Goal: Task Accomplishment & Management: Manage account settings

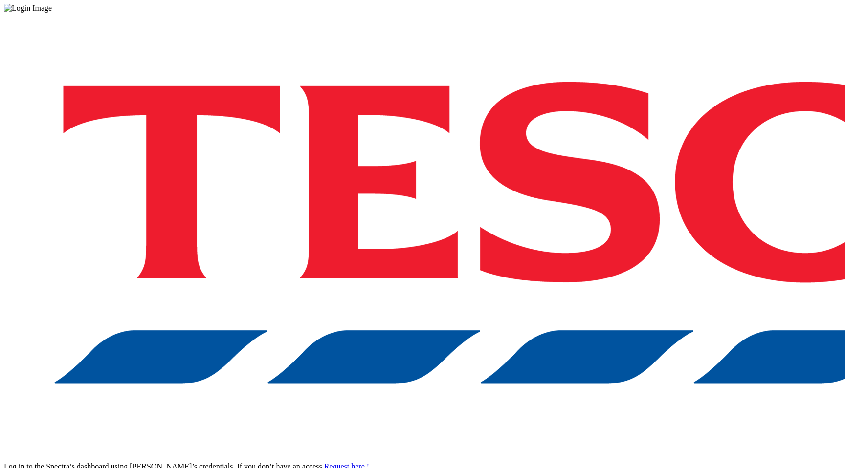
click at [610, 258] on div "Log in to the Spectra’s dashboard using [PERSON_NAME]’s credentials. If you don…" at bounding box center [422, 256] width 837 height 486
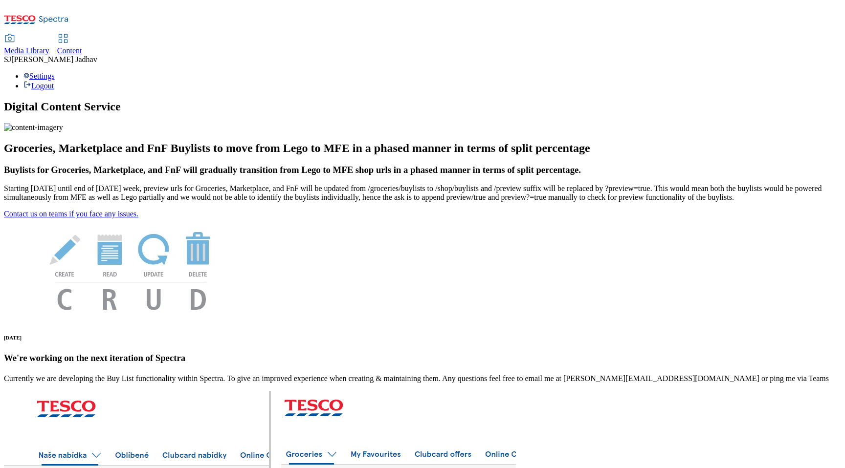
click at [82, 46] on span "Content" at bounding box center [69, 50] width 25 height 8
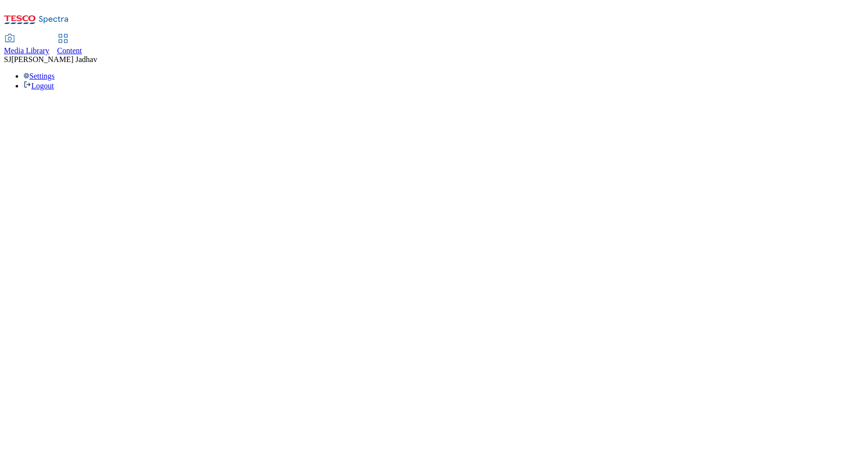
select select "ghs-uk"
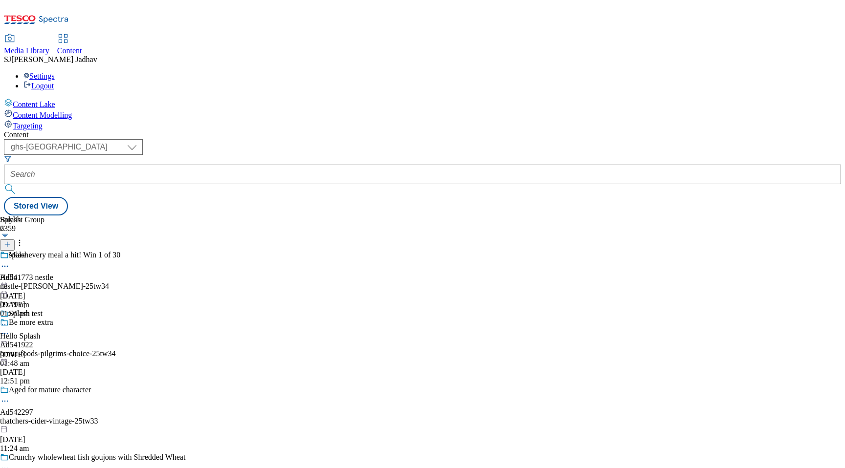
click at [49, 46] on span "Media Library" at bounding box center [26, 50] width 45 height 8
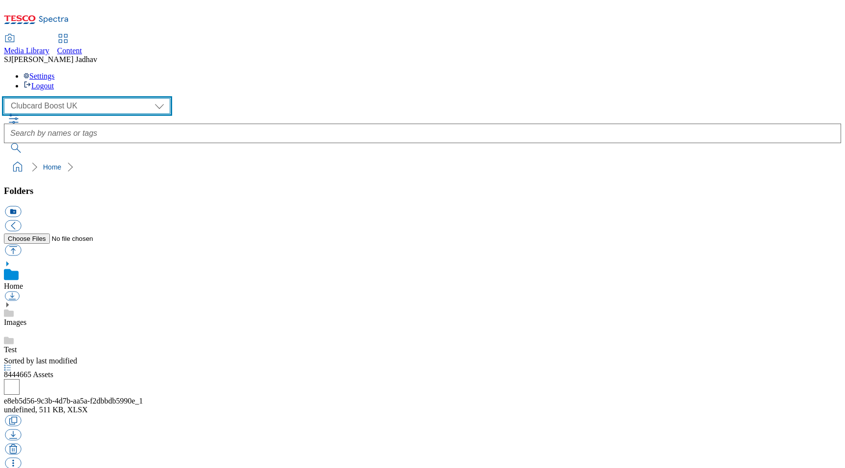
click at [99, 98] on select "Clubcard Boost UK Clubcard Marketing Dotcom UK Emails GHS Marketing UK GHS ROI …" at bounding box center [87, 106] width 166 height 16
select select "flare-ghs-mktg"
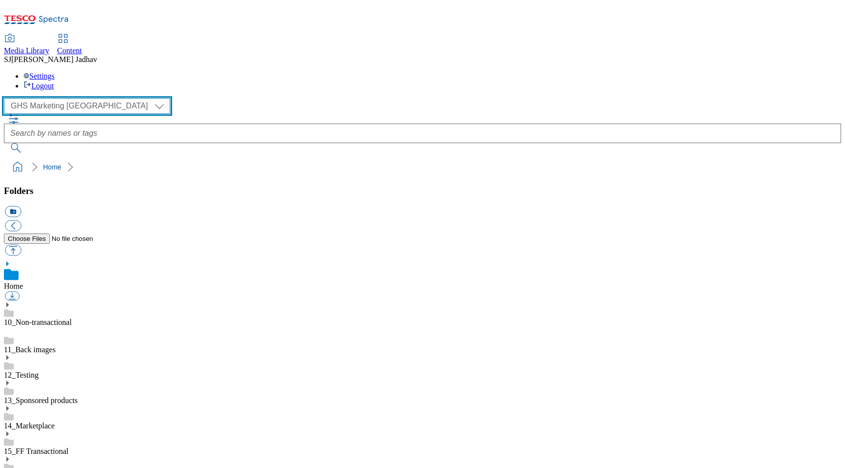
scroll to position [0, 0]
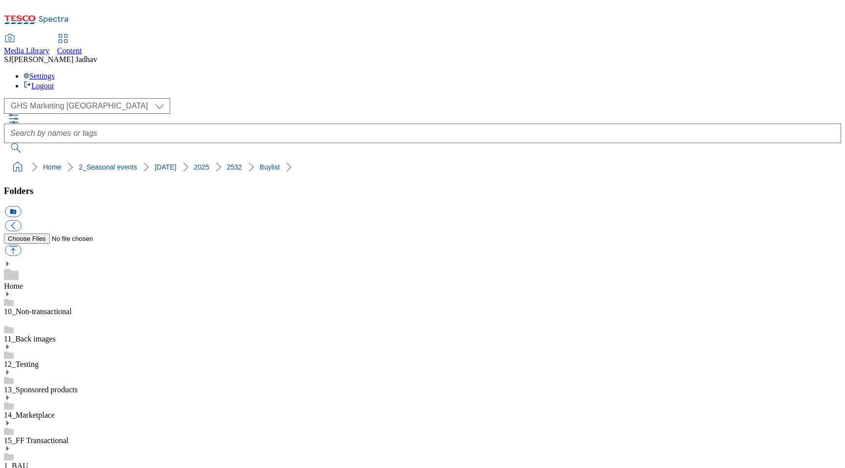
scroll to position [0, 0]
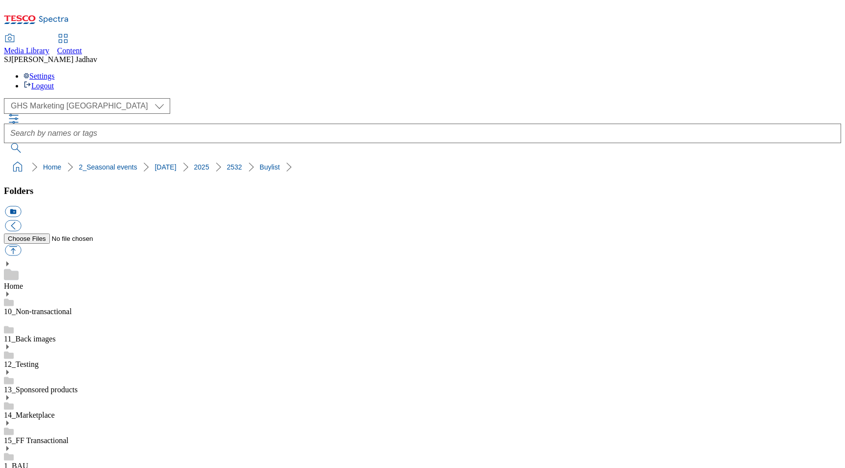
scroll to position [26, 0]
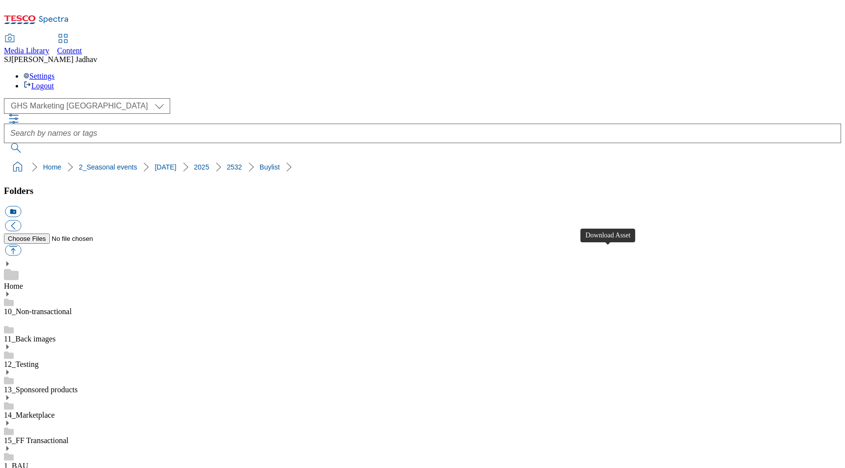
scroll to position [0, 0]
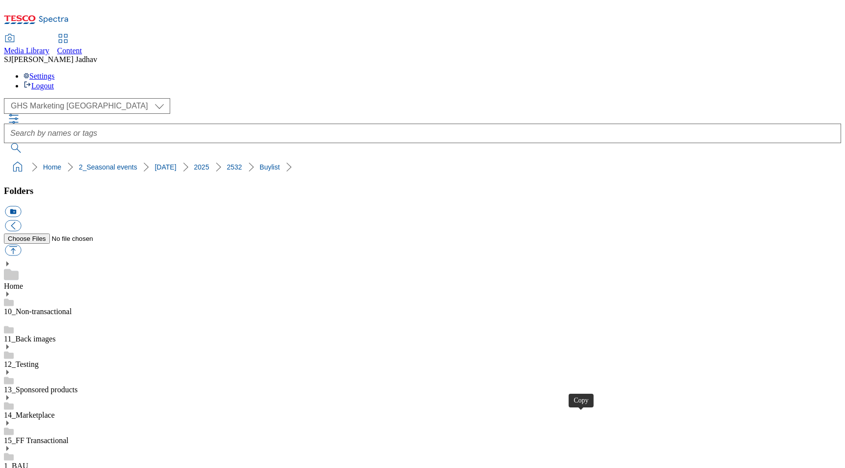
select select "flare-ghs-mktg"
click at [82, 46] on div "Content" at bounding box center [69, 50] width 25 height 9
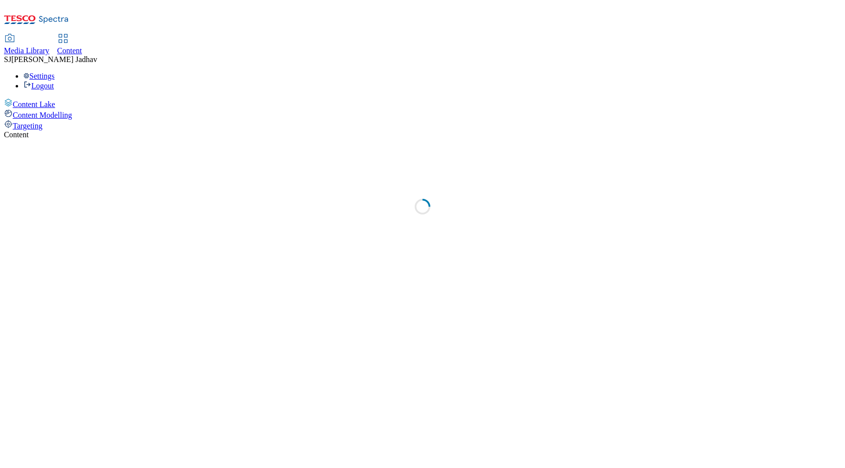
select select "ghs-[GEOGRAPHIC_DATA]"
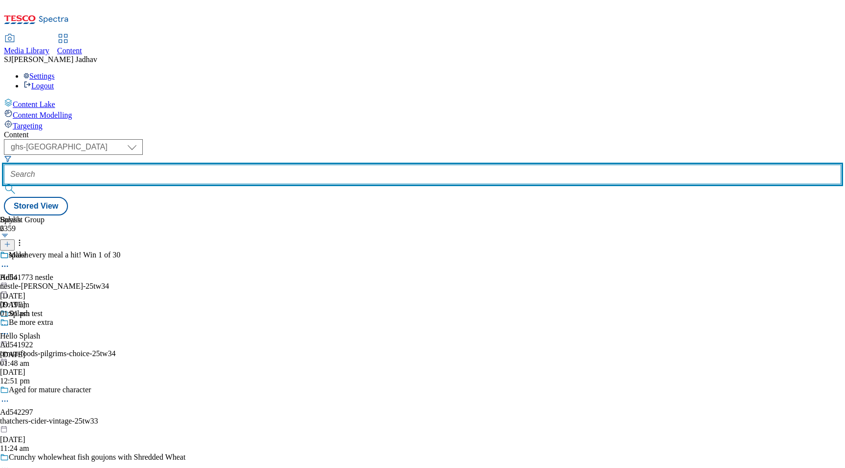
click at [262, 165] on input "text" at bounding box center [422, 175] width 837 height 20
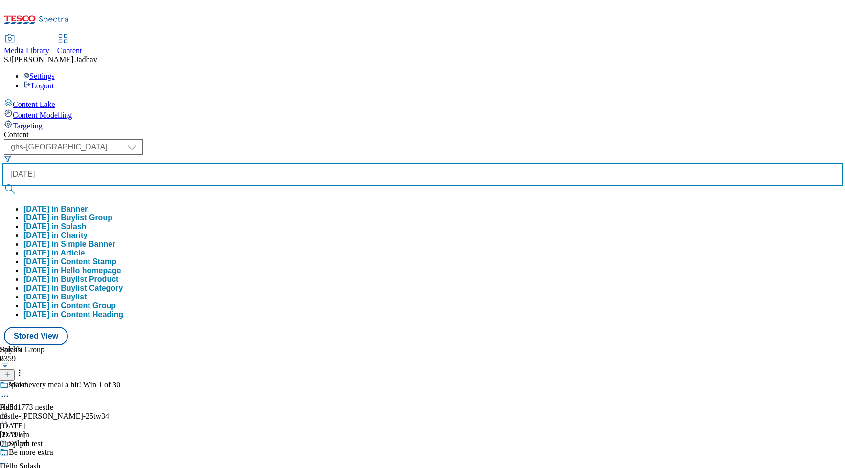
type input "[DATE]"
click at [4, 184] on button "submit" at bounding box center [11, 189] width 14 height 10
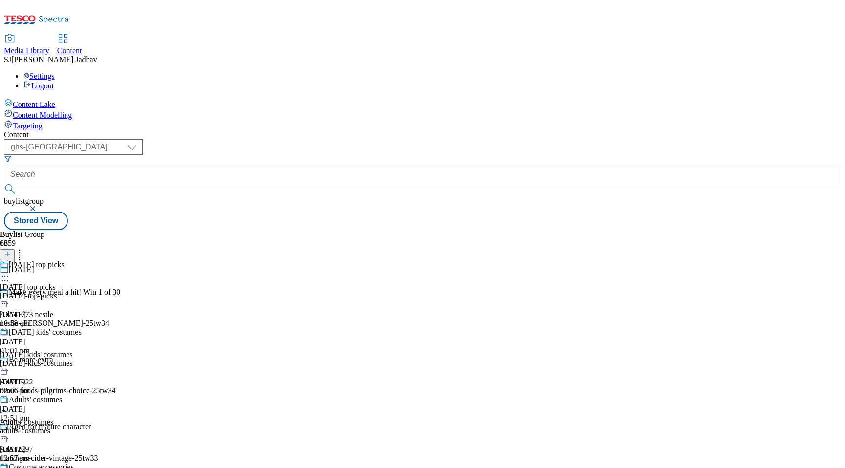
click at [82, 292] on div "[DATE]-top-picks" at bounding box center [41, 296] width 82 height 9
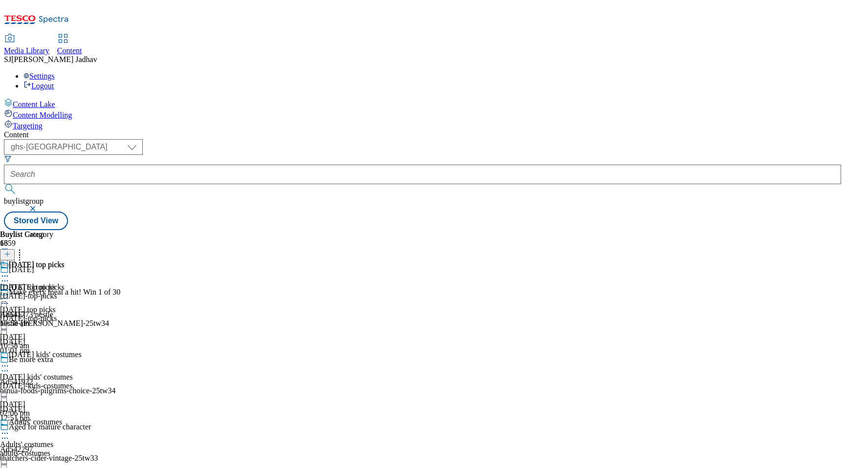
click at [65, 292] on div "[DATE]-top-picks" at bounding box center [32, 296] width 65 height 9
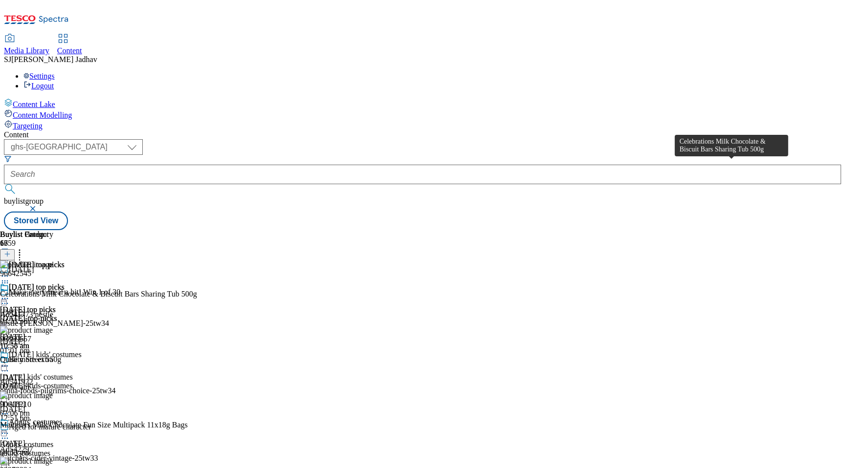
scroll to position [0, 23]
click at [11, 251] on icon at bounding box center [7, 254] width 7 height 7
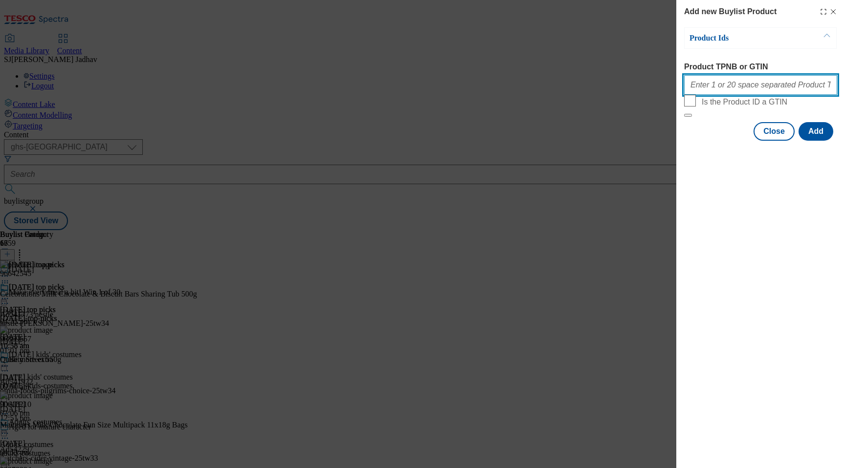
click at [736, 88] on input "Product TPNB or GTIN" at bounding box center [760, 85] width 153 height 20
paste input "85993105 96880540 97018333 89476084 93992808 92338083 92482417 93426046 9649450…"
type input "85993105 96880540 97018333 89476084 93992808 92338083 92482417 93426046 9649450…"
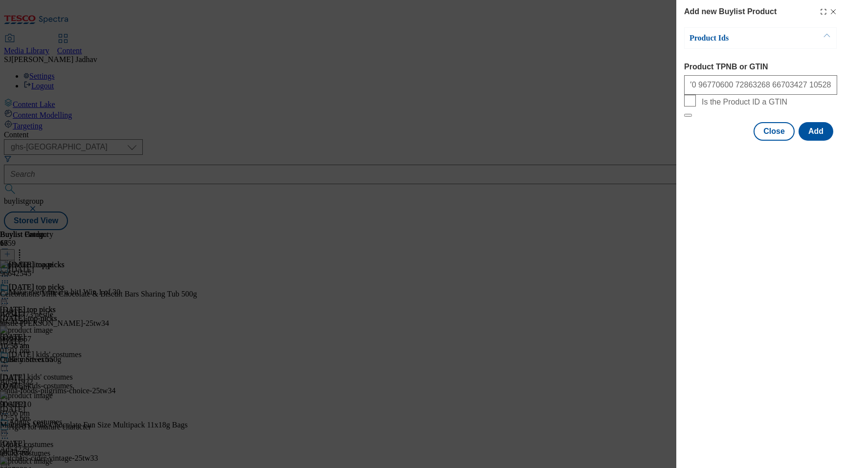
scroll to position [0, 0]
click at [808, 117] on form "Product TPNB or GTIN 85993105 96880540 97018333 89476084 93992808 92338083 9248…" at bounding box center [760, 90] width 153 height 55
click at [811, 141] on button "Add" at bounding box center [815, 131] width 35 height 19
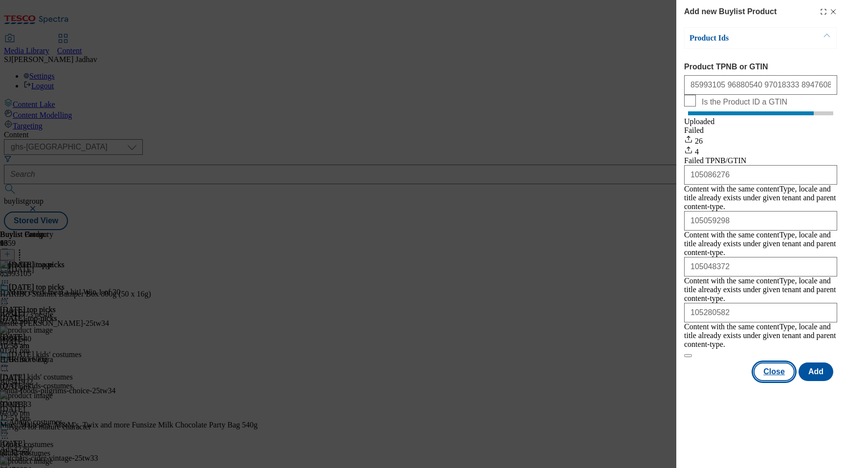
click at [773, 363] on button "Close" at bounding box center [773, 372] width 41 height 19
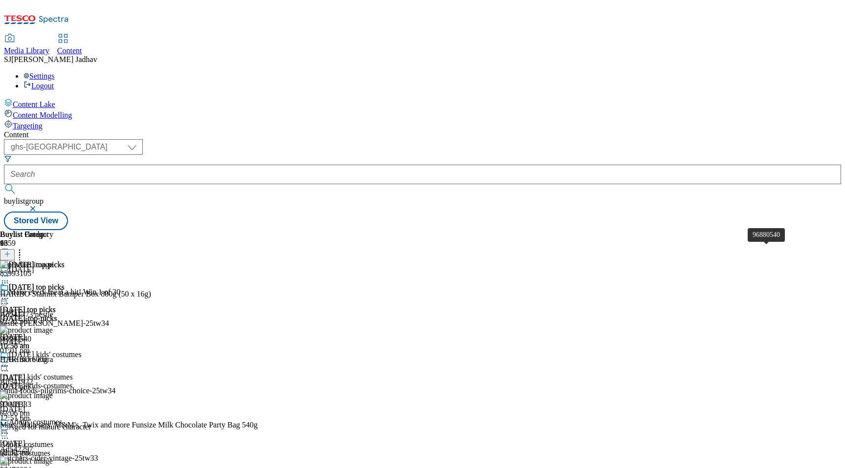
scroll to position [0, 23]
click at [24, 248] on icon at bounding box center [20, 253] width 10 height 10
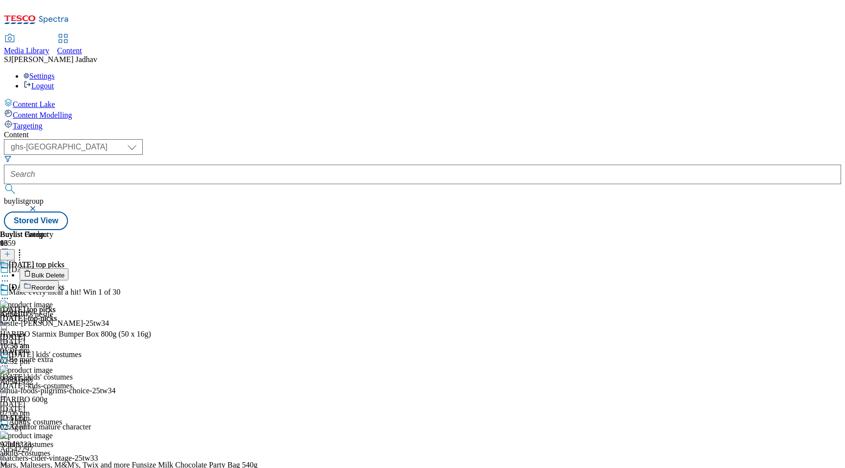
click at [55, 284] on span "Reorder" at bounding box center [42, 287] width 23 height 7
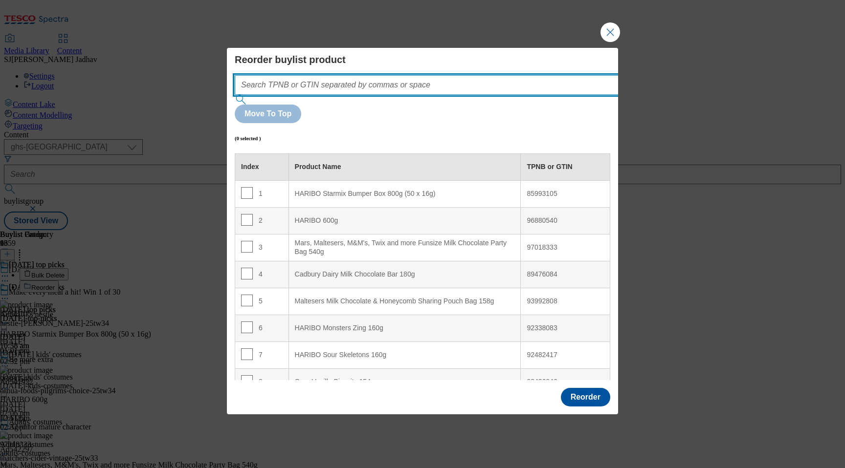
click at [380, 95] on input "Modal" at bounding box center [441, 85] width 413 height 20
paste input "85993105 96880540 97018333 89476084 93992808 92338083 92482417 93426046 9649450…"
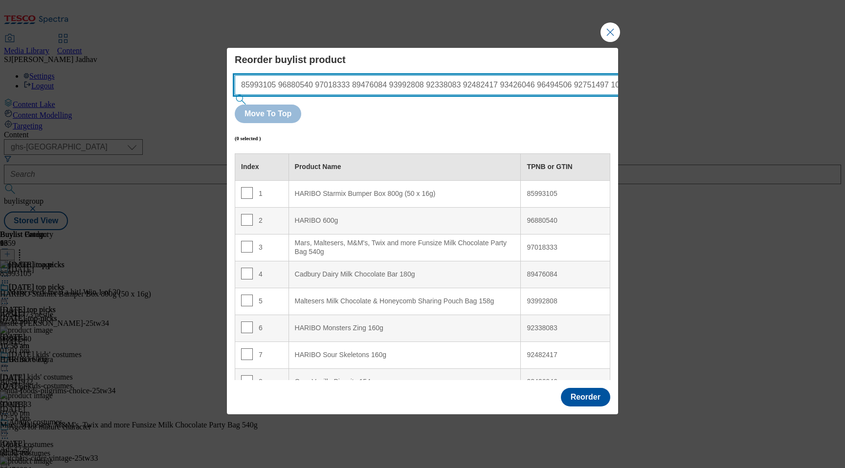
scroll to position [0, 637]
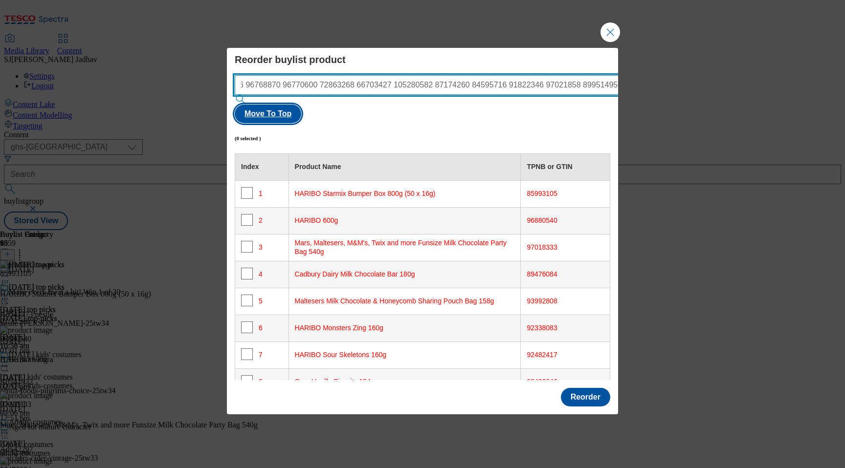
type input "85993105 96880540 97018333 89476084 93992808 92338083 92482417 93426046 9649450…"
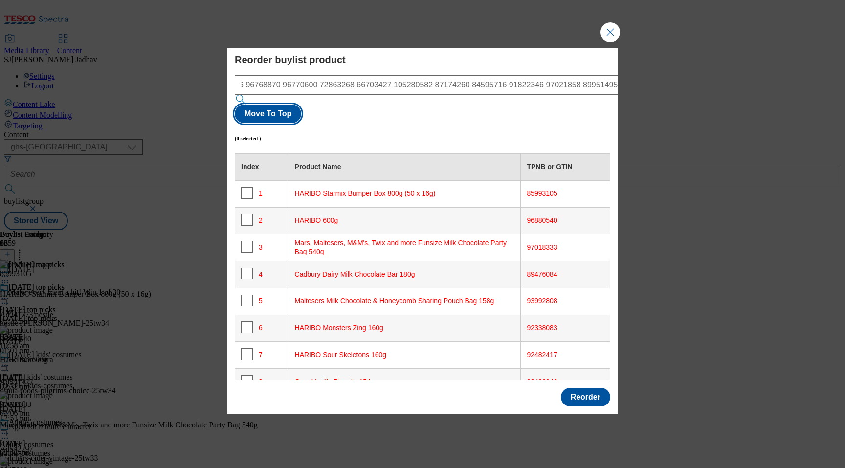
click at [301, 110] on button "Move To Top" at bounding box center [268, 114] width 66 height 19
checkbox input "true"
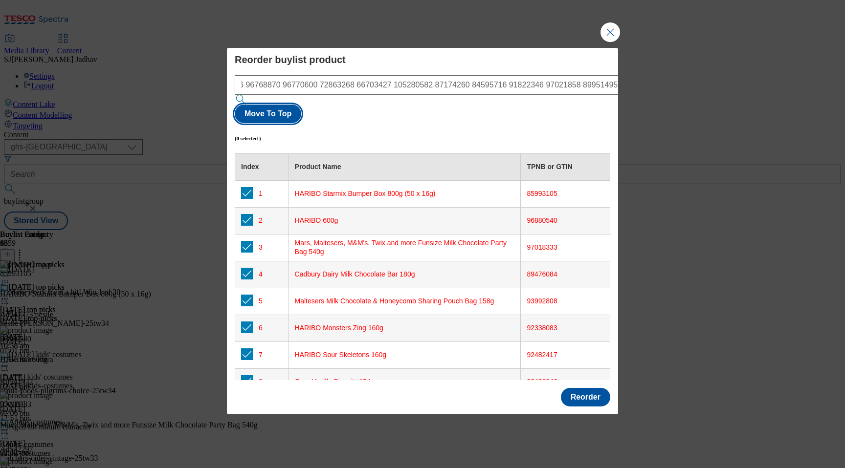
checkbox input "true"
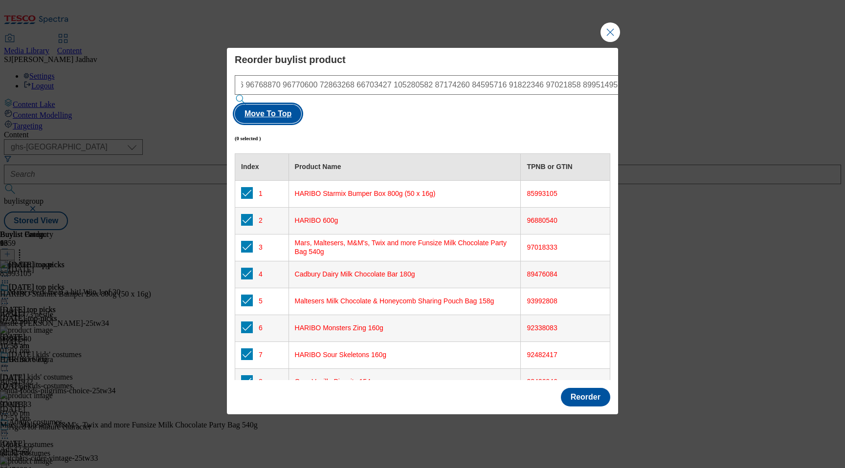
checkbox input "true"
click at [587, 388] on button "Reorder" at bounding box center [585, 397] width 49 height 19
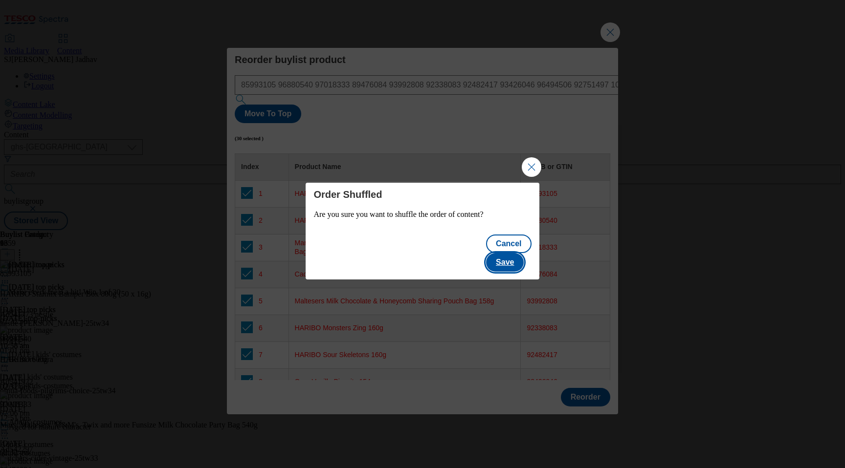
click at [512, 253] on button "Save" at bounding box center [505, 262] width 38 height 19
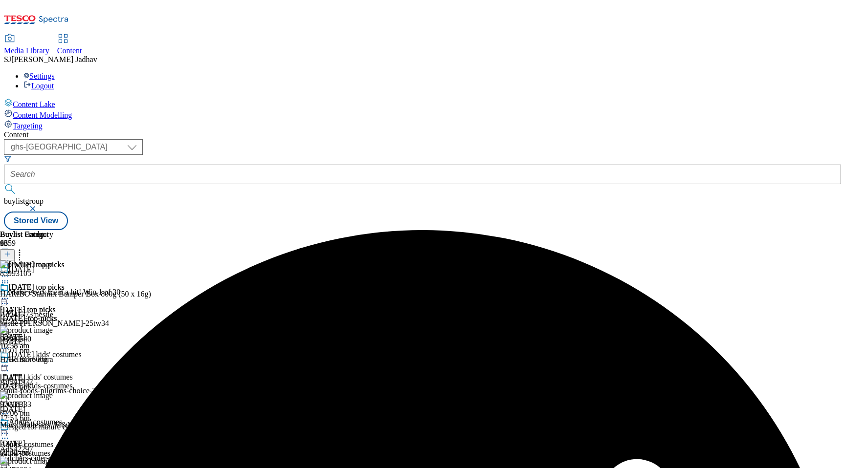
click at [10, 294] on icon at bounding box center [5, 299] width 10 height 10
click at [42, 316] on span "Edit" at bounding box center [35, 319] width 11 height 7
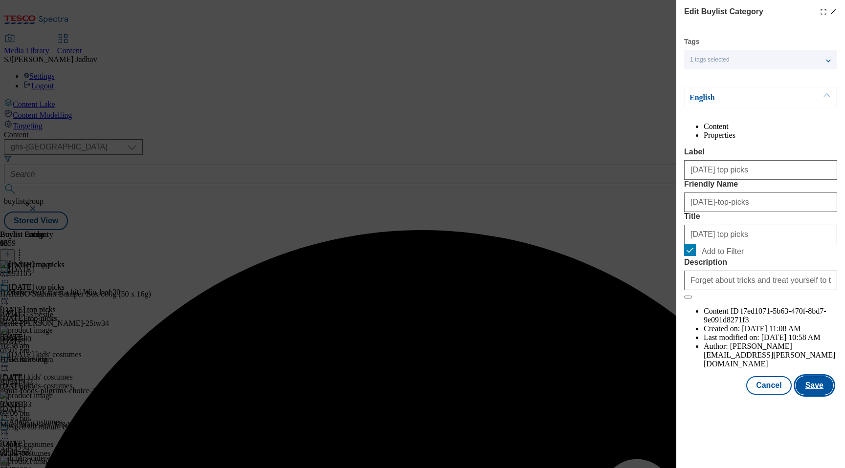
click at [824, 395] on button "Save" at bounding box center [814, 385] width 38 height 19
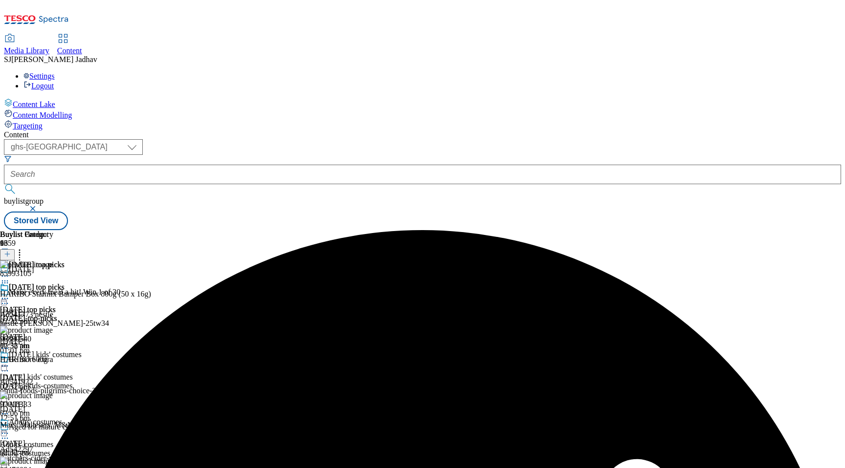
click at [10, 294] on icon at bounding box center [5, 299] width 10 height 10
click at [53, 361] on span "Preview" at bounding box center [41, 364] width 23 height 7
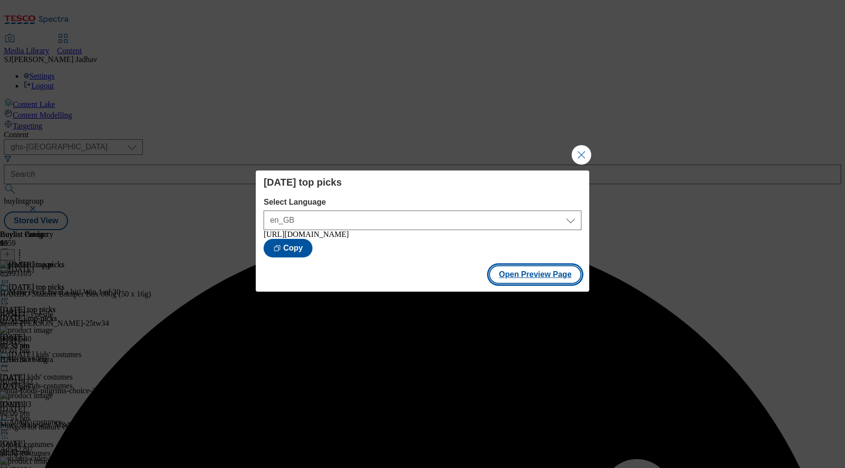
click at [535, 284] on button "Open Preview Page" at bounding box center [535, 274] width 92 height 19
click at [582, 150] on button "Close Modal" at bounding box center [581, 155] width 20 height 20
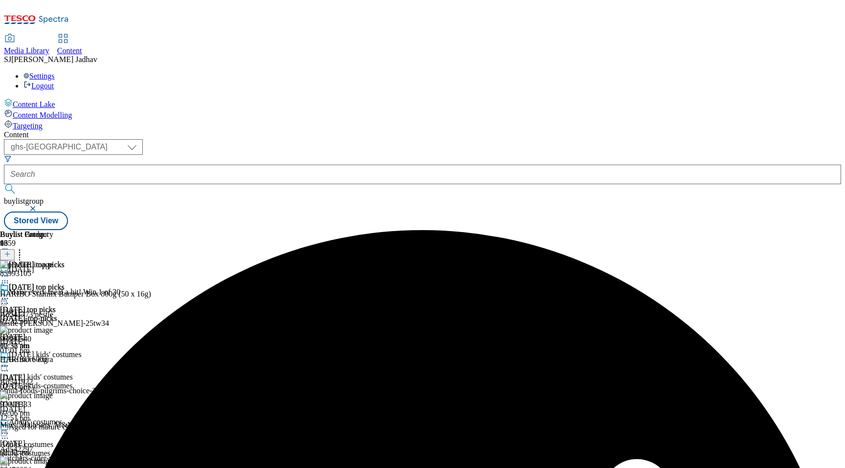
click at [24, 248] on icon at bounding box center [20, 253] width 10 height 10
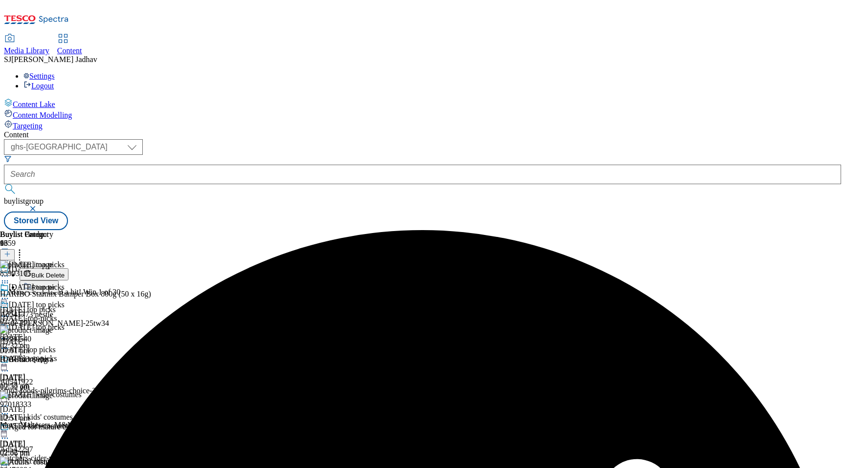
click at [59, 281] on button "Reorder" at bounding box center [39, 287] width 39 height 12
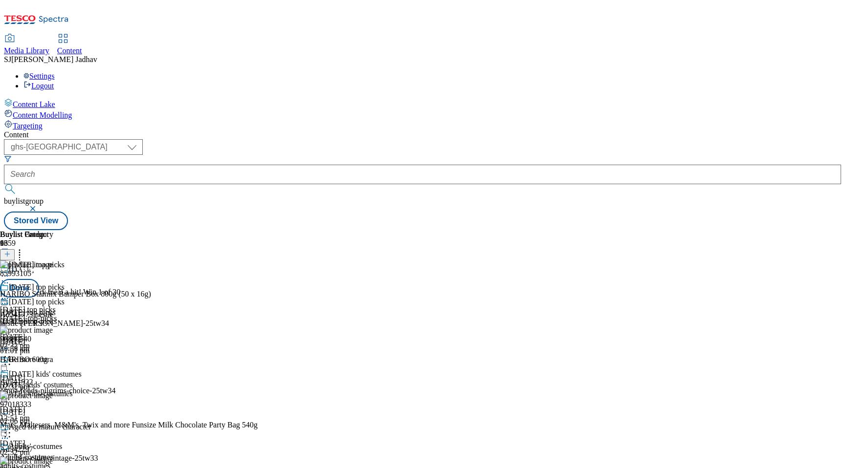
scroll to position [809, 0]
drag, startPoint x: 461, startPoint y: 393, endPoint x: 454, endPoint y: 179, distance: 213.3
click at [454, 180] on body "Icons icon_account icon_add icon_backward_link icon_basket icon_benefits icon_c…" at bounding box center [422, 117] width 837 height 226
click at [452, 230] on body "Icons icon_account icon_add icon_backward_link icon_basket icon_benefits icon_c…" at bounding box center [422, 117] width 837 height 226
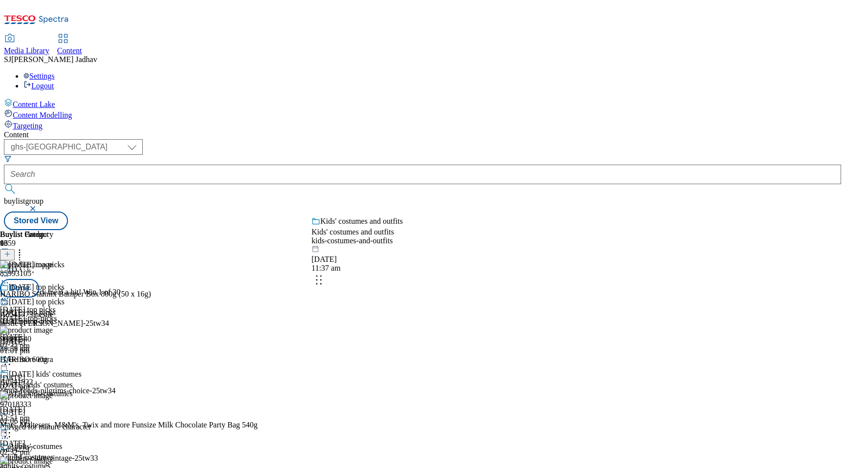
drag, startPoint x: 454, startPoint y: 437, endPoint x: 440, endPoint y: 255, distance: 182.4
click at [442, 230] on body "Icons icon_account icon_add icon_backward_link icon_basket icon_benefits icon_c…" at bounding box center [422, 117] width 837 height 226
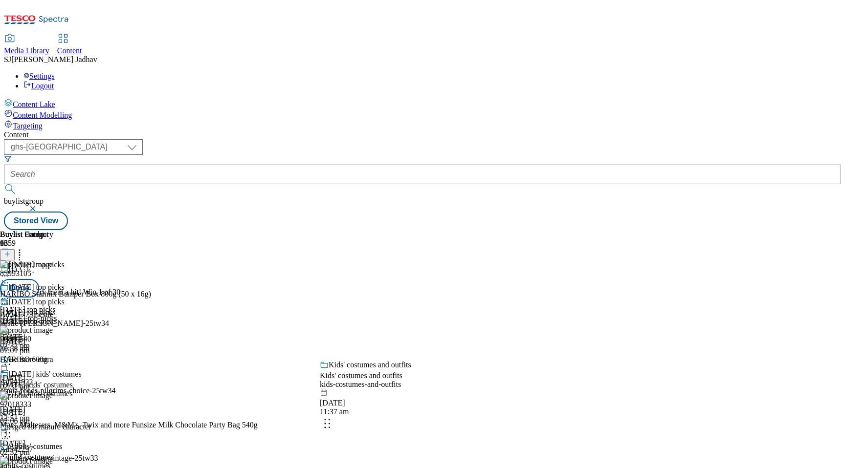
drag, startPoint x: 457, startPoint y: 418, endPoint x: 451, endPoint y: 230, distance: 188.8
click at [453, 230] on body "Icons icon_account icon_add icon_backward_link icon_basket icon_benefits icon_c…" at bounding box center [422, 117] width 837 height 226
click at [457, 230] on body "Icons icon_account icon_add icon_backward_link icon_basket icon_benefits icon_c…" at bounding box center [422, 117] width 837 height 226
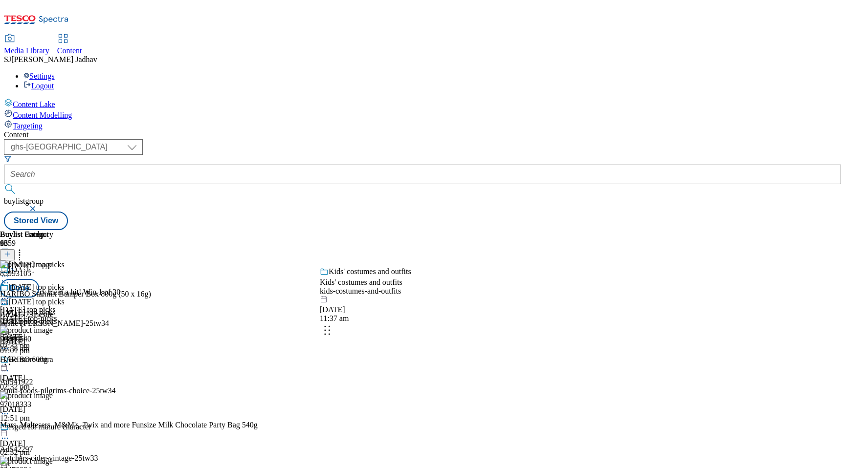
drag, startPoint x: 455, startPoint y: 400, endPoint x: 455, endPoint y: 317, distance: 83.1
click at [455, 230] on body "Icons icon_account icon_add icon_backward_link icon_basket icon_benefits icon_c…" at bounding box center [422, 117] width 837 height 226
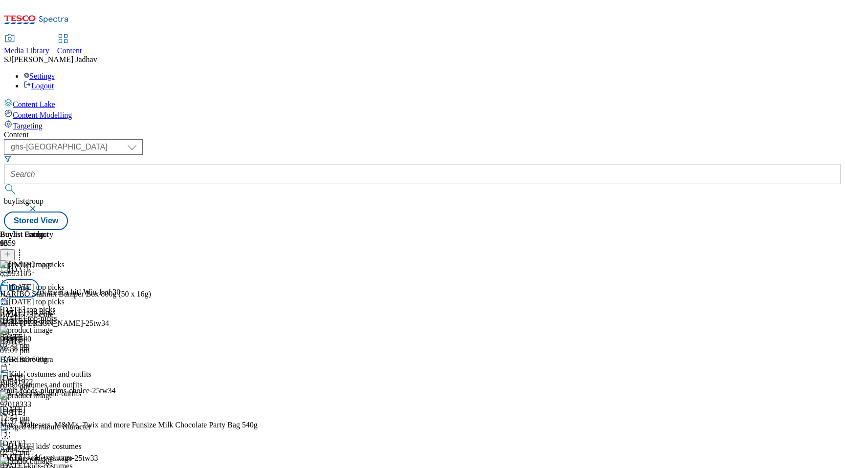
scroll to position [147, 0]
drag, startPoint x: 460, startPoint y: 349, endPoint x: 457, endPoint y: 259, distance: 89.5
click at [457, 230] on body "Icons icon_account icon_add icon_backward_link icon_basket icon_benefits icon_c…" at bounding box center [422, 117] width 837 height 226
drag, startPoint x: 456, startPoint y: 423, endPoint x: 445, endPoint y: 240, distance: 184.1
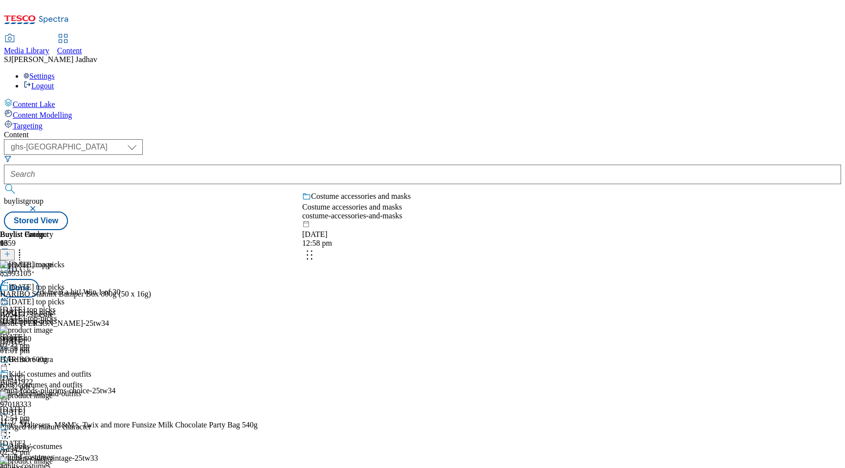
click at [444, 230] on body "Icons icon_account icon_add icon_backward_link icon_basket icon_benefits icon_c…" at bounding box center [422, 117] width 837 height 226
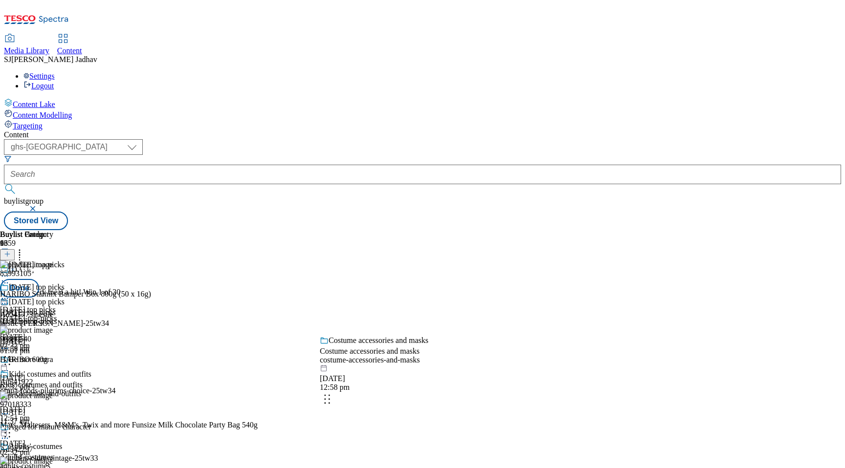
drag, startPoint x: 457, startPoint y: 377, endPoint x: 456, endPoint y: 212, distance: 165.7
click at [456, 213] on body "Icons icon_account icon_add icon_backward_link icon_basket icon_benefits icon_c…" at bounding box center [422, 117] width 837 height 226
drag, startPoint x: 456, startPoint y: 387, endPoint x: 455, endPoint y: 300, distance: 87.5
click at [456, 230] on body "Icons icon_account icon_add icon_backward_link icon_basket icon_benefits icon_c…" at bounding box center [422, 117] width 837 height 226
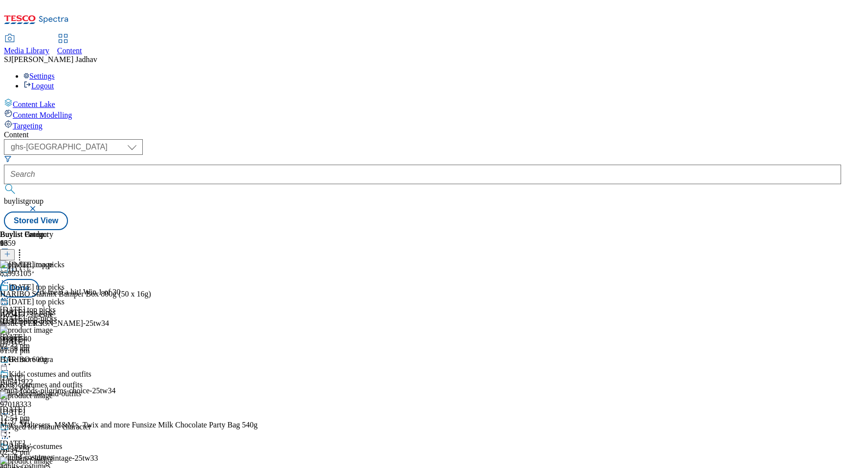
scroll to position [379, 0]
drag, startPoint x: 458, startPoint y: 421, endPoint x: 450, endPoint y: 259, distance: 162.5
click at [451, 230] on body "Icons icon_account icon_add icon_backward_link icon_basket icon_benefits icon_c…" at bounding box center [422, 117] width 837 height 226
drag, startPoint x: 455, startPoint y: 396, endPoint x: 455, endPoint y: 292, distance: 104.1
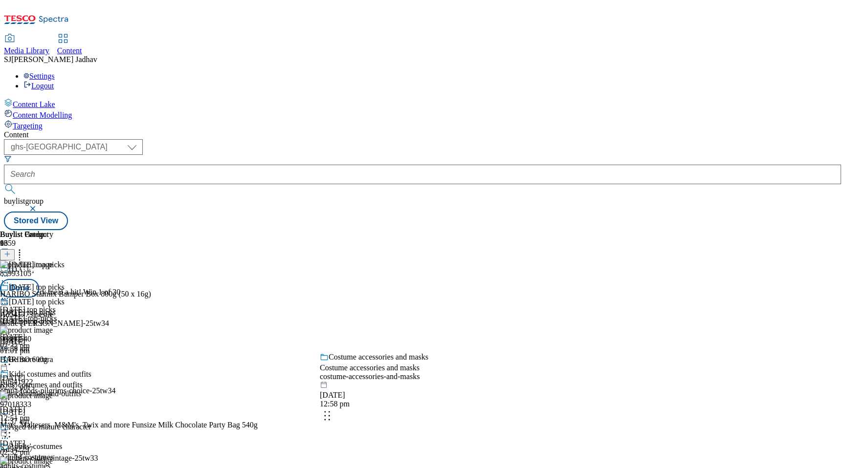
click at [455, 230] on body "Icons icon_account icon_add icon_backward_link icon_basket icon_benefits icon_c…" at bounding box center [422, 117] width 837 height 226
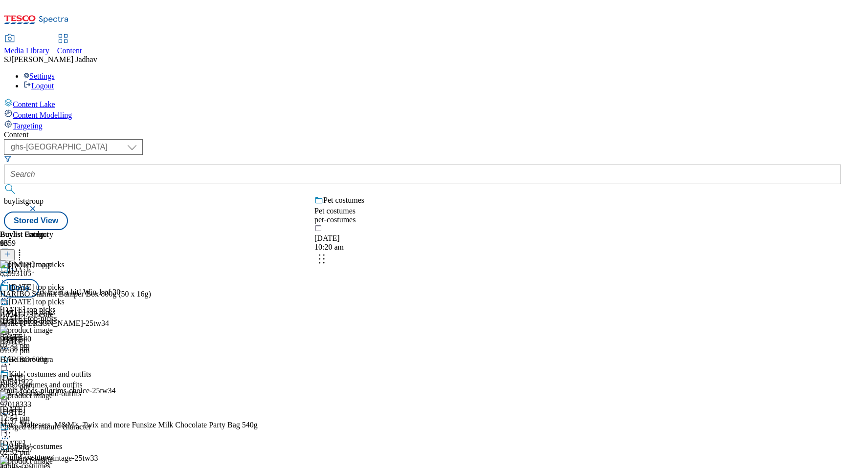
drag, startPoint x: 452, startPoint y: 418, endPoint x: 447, endPoint y: 233, distance: 185.8
click at [447, 230] on body "Icons icon_account icon_add icon_backward_link icon_basket icon_benefits icon_c…" at bounding box center [422, 117] width 837 height 226
click at [459, 230] on body "Icons icon_account icon_add icon_backward_link icon_basket icon_benefits icon_c…" at bounding box center [422, 117] width 837 height 226
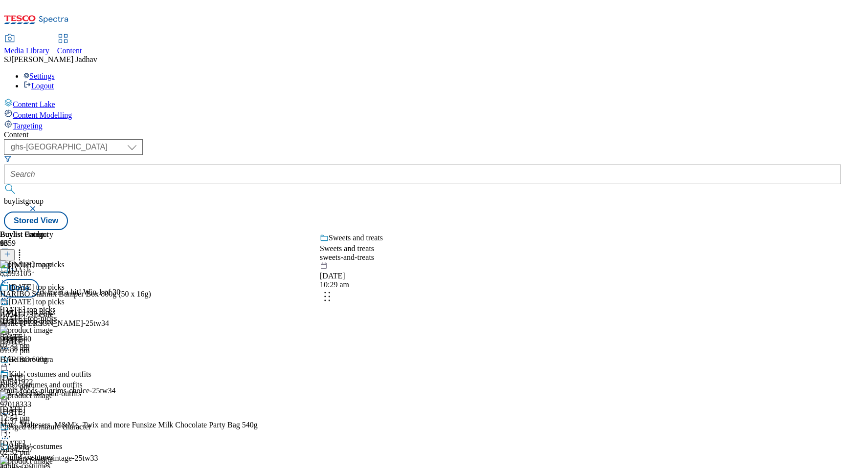
drag, startPoint x: 456, startPoint y: 365, endPoint x: 455, endPoint y: 219, distance: 146.2
click at [454, 219] on body "Icons icon_account icon_add icon_backward_link icon_basket icon_benefits icon_c…" at bounding box center [422, 117] width 837 height 226
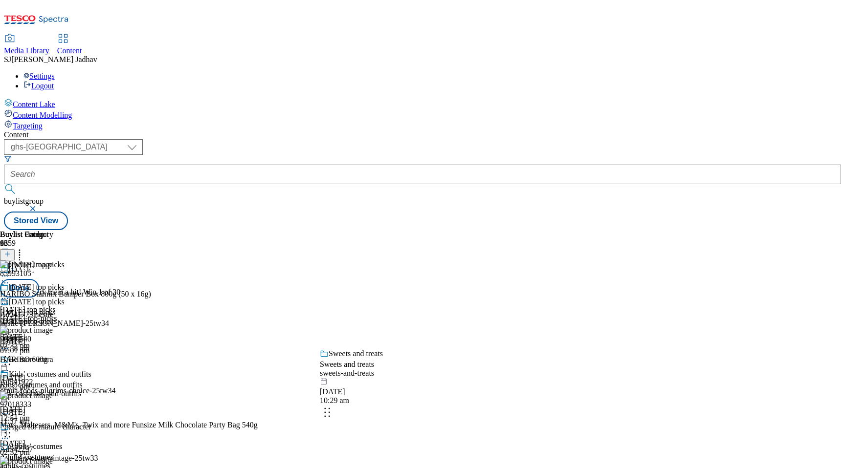
drag, startPoint x: 458, startPoint y: 401, endPoint x: 458, endPoint y: 260, distance: 141.3
click at [458, 230] on body "Icons icon_account icon_add icon_backward_link icon_basket icon_benefits icon_c…" at bounding box center [422, 117] width 837 height 226
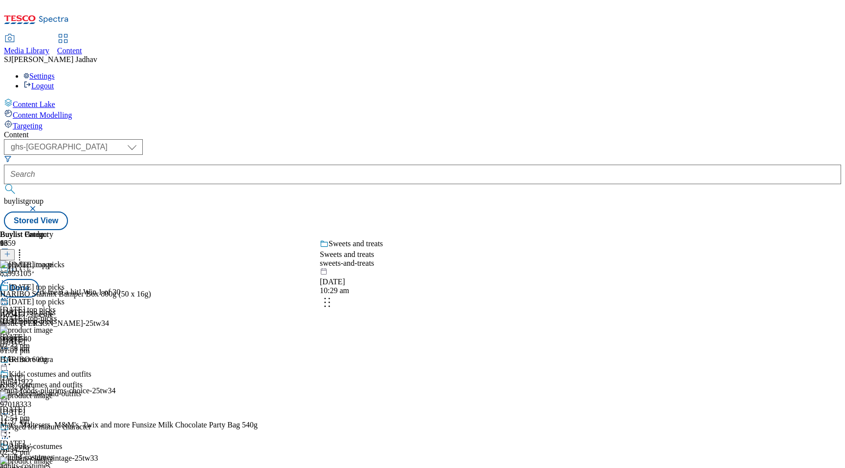
drag, startPoint x: 453, startPoint y: 434, endPoint x: 446, endPoint y: 222, distance: 211.8
click at [448, 222] on body "Icons icon_account icon_add icon_backward_link icon_basket icon_benefits icon_c…" at bounding box center [422, 117] width 837 height 226
drag, startPoint x: 442, startPoint y: 329, endPoint x: 442, endPoint y: 265, distance: 64.0
click at [442, 230] on body "Icons icon_account icon_add icon_backward_link icon_basket icon_benefits icon_c…" at bounding box center [422, 117] width 837 height 226
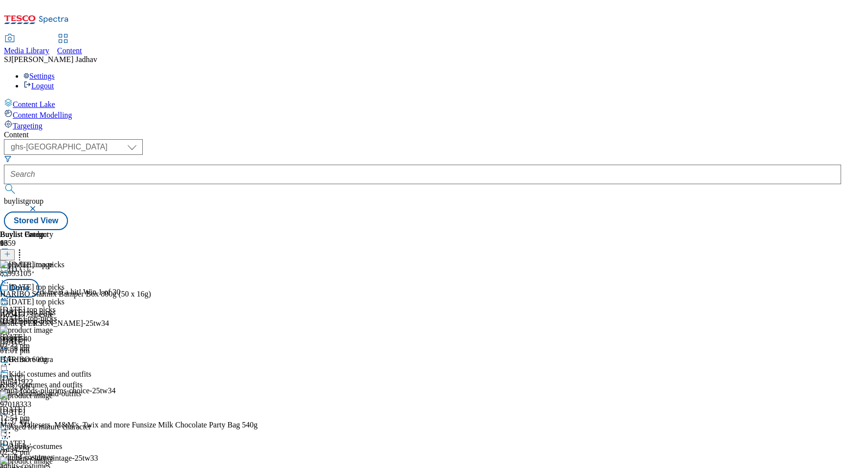
scroll to position [498, 0]
drag, startPoint x: 439, startPoint y: 415, endPoint x: 438, endPoint y: 319, distance: 95.8
click at [439, 230] on body "Icons icon_account icon_add icon_backward_link icon_basket icon_benefits icon_c…" at bounding box center [422, 117] width 837 height 226
drag, startPoint x: 459, startPoint y: 381, endPoint x: 458, endPoint y: 288, distance: 92.9
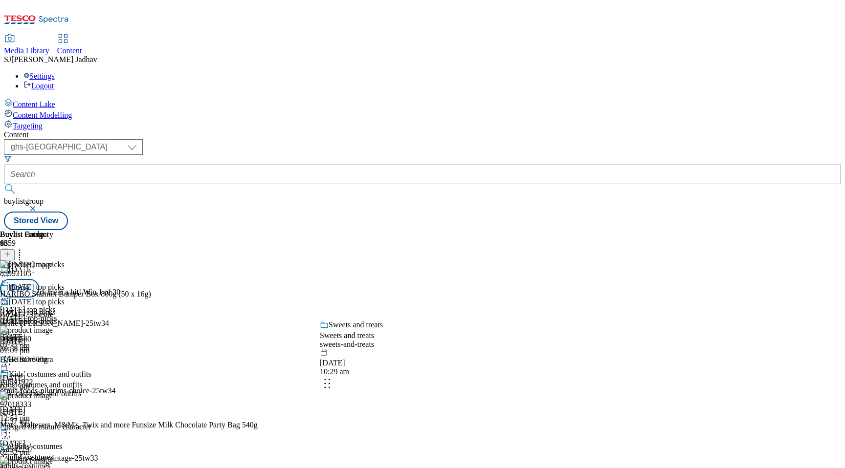
click at [458, 230] on body "Icons icon_account icon_add icon_backward_link icon_basket icon_benefits icon_c…" at bounding box center [422, 117] width 837 height 226
drag, startPoint x: 458, startPoint y: 376, endPoint x: 457, endPoint y: 206, distance: 170.1
click at [457, 206] on body "Icons icon_account icon_add icon_backward_link icon_basket icon_benefits icon_c…" at bounding box center [422, 117] width 837 height 226
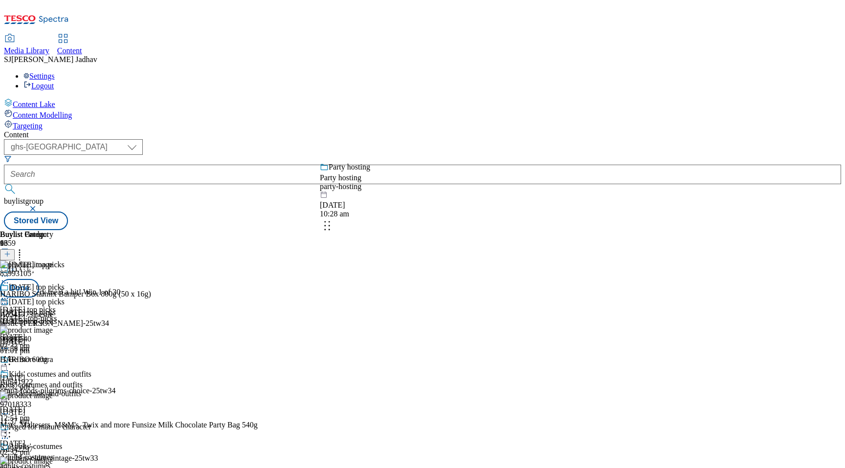
drag, startPoint x: 458, startPoint y: 358, endPoint x: 458, endPoint y: 198, distance: 159.9
click at [458, 199] on body "Icons icon_account icon_add icon_backward_link icon_basket icon_benefits icon_c…" at bounding box center [422, 117] width 837 height 226
drag, startPoint x: 457, startPoint y: 411, endPoint x: 451, endPoint y: 279, distance: 132.6
click at [453, 230] on body "Icons icon_account icon_add icon_backward_link icon_basket icon_benefits icon_c…" at bounding box center [422, 117] width 837 height 226
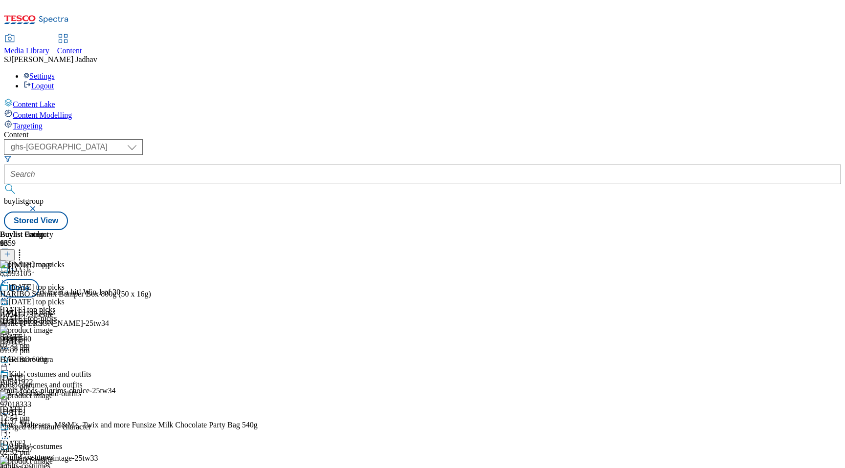
scroll to position [563, 0]
drag, startPoint x: 460, startPoint y: 429, endPoint x: 457, endPoint y: 244, distance: 185.3
click at [459, 230] on body "Icons icon_account icon_add icon_backward_link icon_basket icon_benefits icon_c…" at bounding box center [422, 117] width 837 height 226
drag, startPoint x: 461, startPoint y: 410, endPoint x: 462, endPoint y: 194, distance: 216.6
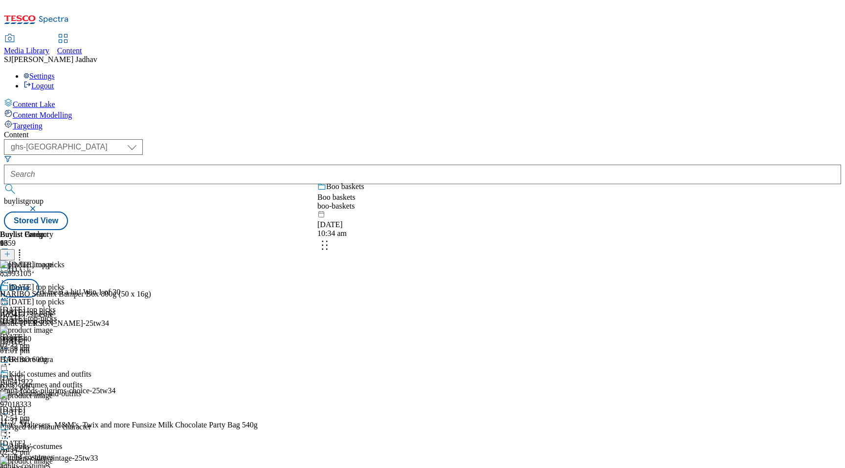
click at [462, 194] on body "Icons icon_account icon_add icon_backward_link icon_basket icon_benefits icon_c…" at bounding box center [422, 117] width 837 height 226
drag, startPoint x: 451, startPoint y: 421, endPoint x: 451, endPoint y: 237, distance: 184.3
click at [451, 230] on body "Icons icon_account icon_add icon_backward_link icon_basket icon_benefits icon_c…" at bounding box center [422, 117] width 837 height 226
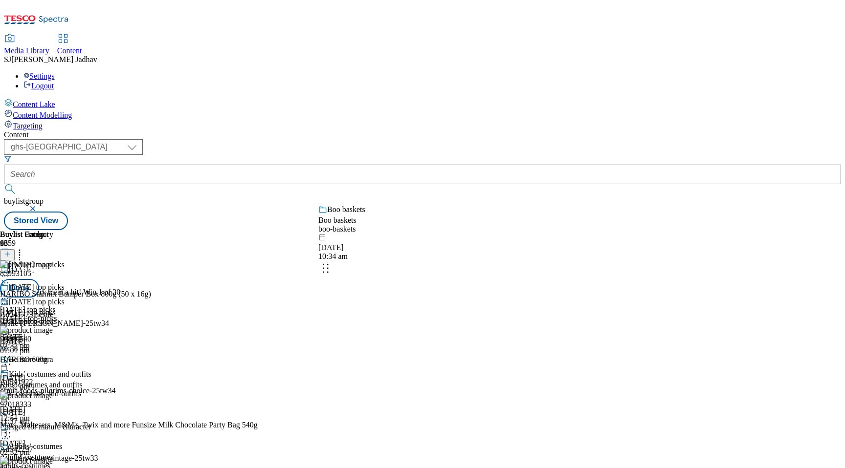
drag, startPoint x: 456, startPoint y: 389, endPoint x: 454, endPoint y: 242, distance: 147.2
click at [454, 230] on body "Icons icon_account icon_add icon_backward_link icon_basket icon_benefits icon_c…" at bounding box center [422, 117] width 837 height 226
drag, startPoint x: 443, startPoint y: 435, endPoint x: 440, endPoint y: 295, distance: 140.3
click at [441, 230] on body "Icons icon_account icon_add icon_backward_link icon_basket icon_benefits icon_c…" at bounding box center [422, 117] width 837 height 226
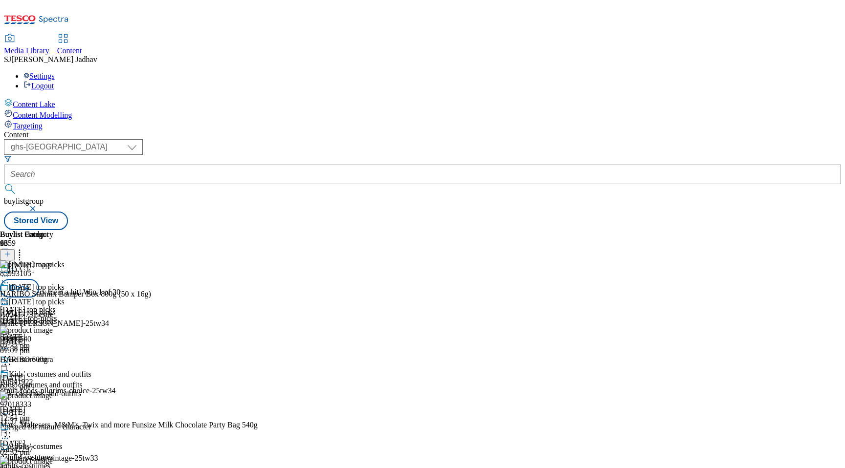
scroll to position [570, 0]
drag, startPoint x: 433, startPoint y: 421, endPoint x: 433, endPoint y: 314, distance: 107.1
click at [433, 230] on body "Icons icon_account icon_add icon_backward_link icon_basket icon_benefits icon_c…" at bounding box center [422, 117] width 837 height 226
drag, startPoint x: 430, startPoint y: 379, endPoint x: 426, endPoint y: 224, distance: 155.0
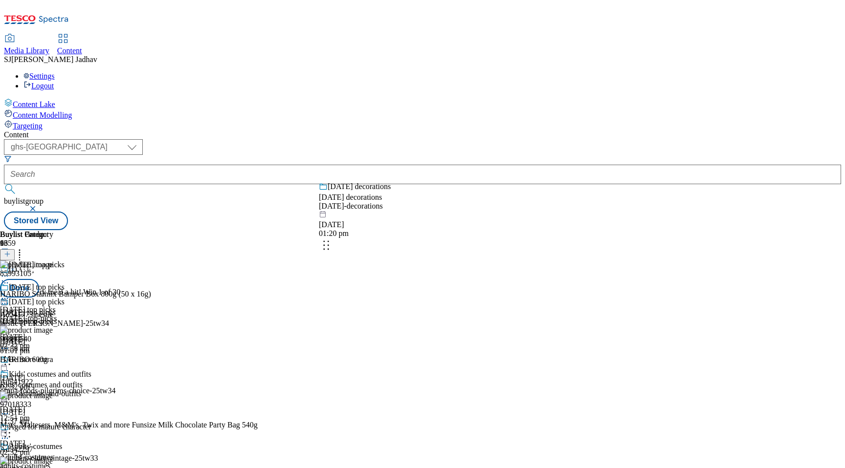
click at [427, 225] on body "Icons icon_account icon_add icon_backward_link icon_basket icon_benefits icon_c…" at bounding box center [422, 117] width 837 height 226
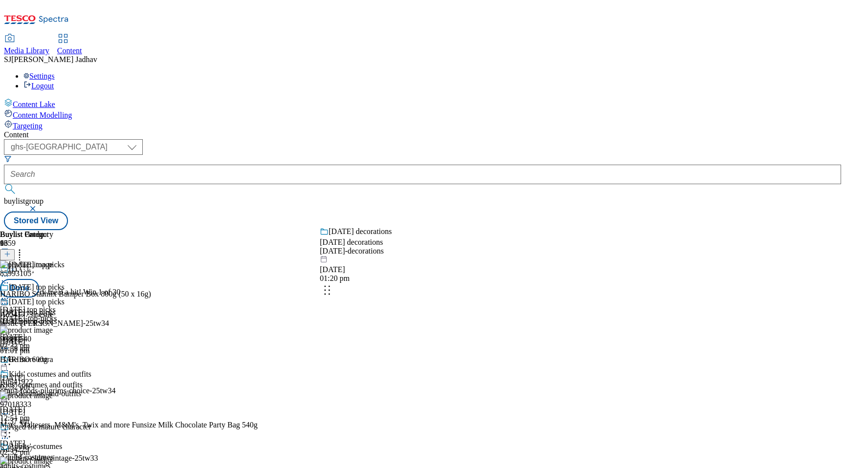
drag, startPoint x: 430, startPoint y: 350, endPoint x: 430, endPoint y: 276, distance: 73.8
click at [430, 230] on body "Icons icon_account icon_add icon_backward_link icon_basket icon_benefits icon_c…" at bounding box center [422, 117] width 837 height 226
drag, startPoint x: 433, startPoint y: 377, endPoint x: 428, endPoint y: 246, distance: 130.6
click at [428, 230] on body "Icons icon_account icon_add icon_backward_link icon_basket icon_benefits icon_c…" at bounding box center [422, 117] width 837 height 226
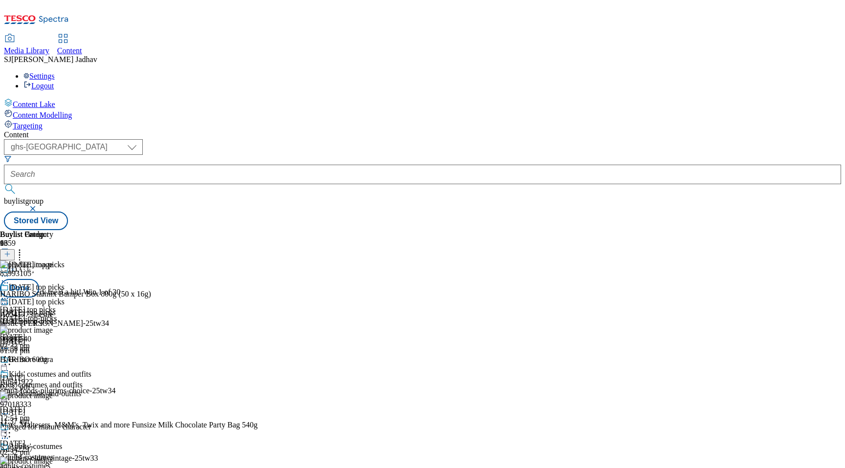
scroll to position [937, 0]
drag, startPoint x: 413, startPoint y: 378, endPoint x: 408, endPoint y: 236, distance: 142.4
click at [409, 230] on body "Icons icon_account icon_add icon_backward_link icon_basket icon_benefits icon_c…" at bounding box center [422, 117] width 837 height 226
drag, startPoint x: 396, startPoint y: 373, endPoint x: 393, endPoint y: 258, distance: 115.4
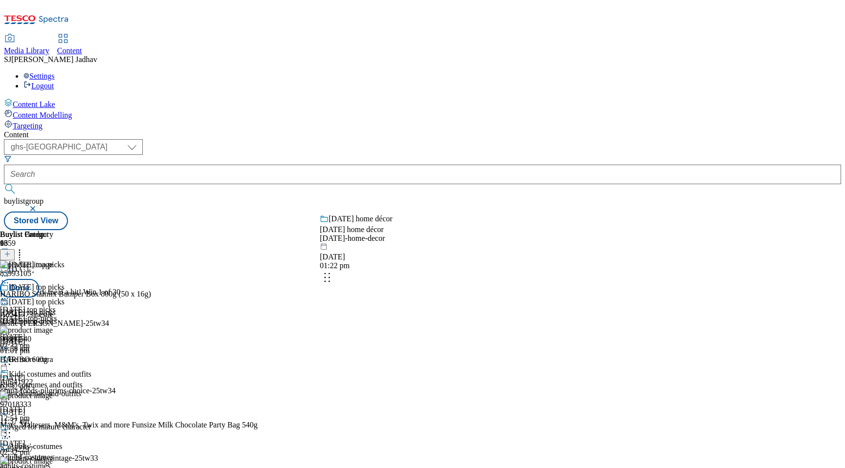
click at [394, 230] on body "Icons icon_account icon_add icon_backward_link icon_basket icon_benefits icon_c…" at bounding box center [422, 117] width 837 height 226
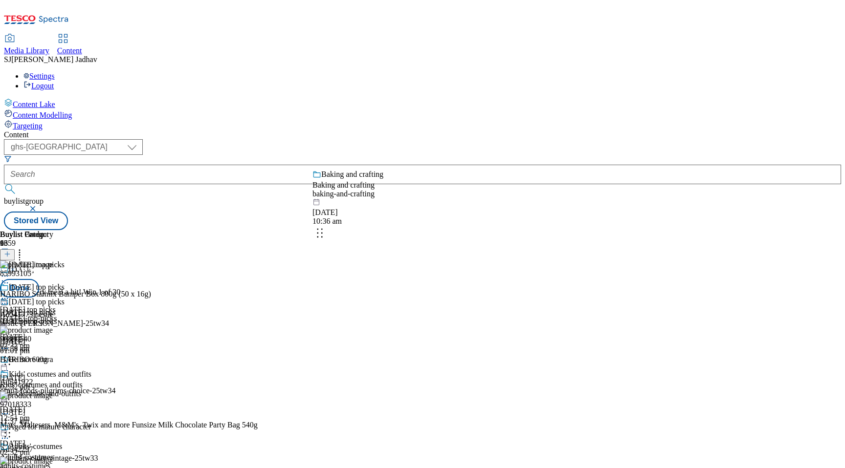
drag, startPoint x: 437, startPoint y: 381, endPoint x: 428, endPoint y: 218, distance: 163.0
click at [428, 220] on body "Icons icon_account icon_add icon_backward_link icon_basket icon_benefits icon_c…" at bounding box center [422, 117] width 837 height 226
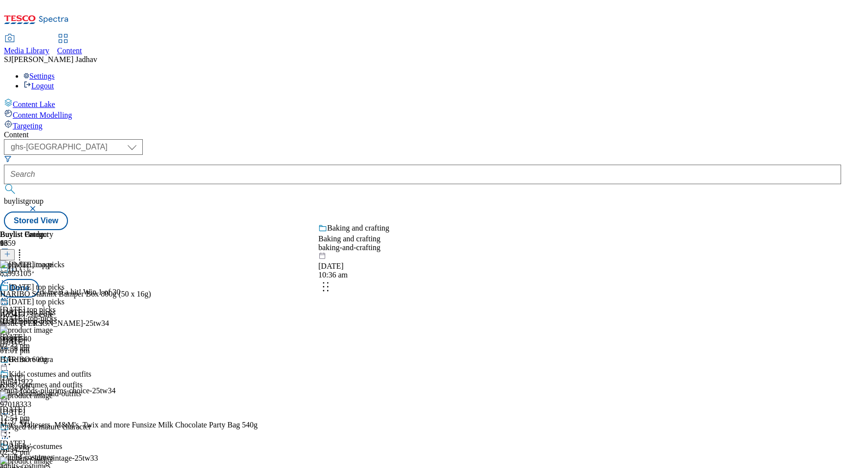
drag, startPoint x: 438, startPoint y: 422, endPoint x: 433, endPoint y: 254, distance: 168.7
click at [433, 230] on body "Icons icon_account icon_add icon_backward_link icon_basket icon_benefits icon_c…" at bounding box center [422, 117] width 837 height 226
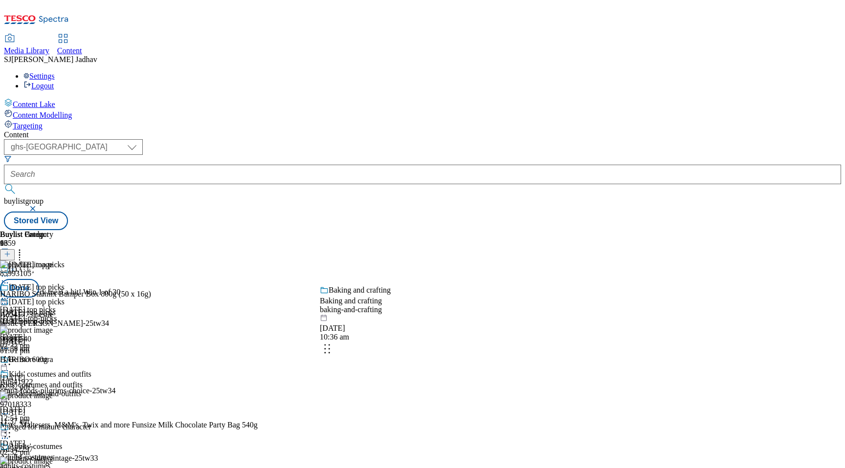
drag, startPoint x: 425, startPoint y: 340, endPoint x: 425, endPoint y: 254, distance: 85.6
click at [425, 230] on body "Icons icon_account icon_add icon_backward_link icon_basket icon_benefits icon_c…" at bounding box center [422, 117] width 837 height 226
drag, startPoint x: 453, startPoint y: 371, endPoint x: 453, endPoint y: 275, distance: 96.3
click at [453, 230] on body "Icons icon_account icon_add icon_backward_link icon_basket icon_benefits icon_c…" at bounding box center [422, 117] width 837 height 226
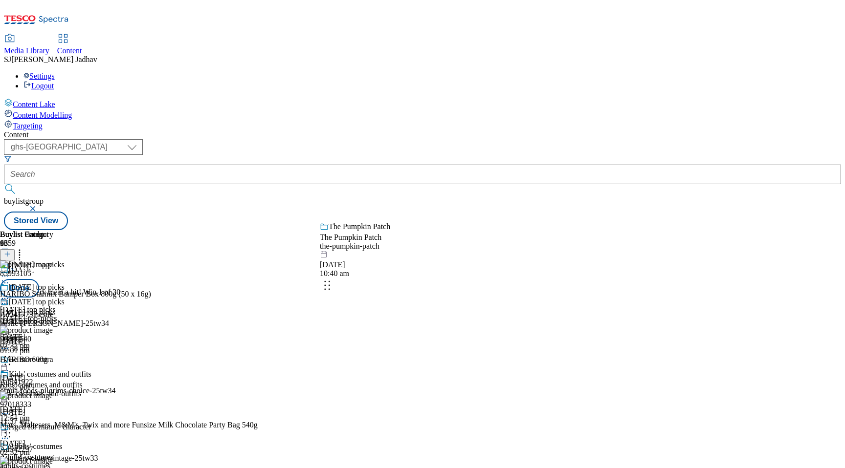
drag, startPoint x: 454, startPoint y: 285, endPoint x: 453, endPoint y: 191, distance: 93.9
click at [453, 191] on body "Icons icon_account icon_add icon_backward_link icon_basket icon_benefits icon_c…" at bounding box center [422, 117] width 837 height 226
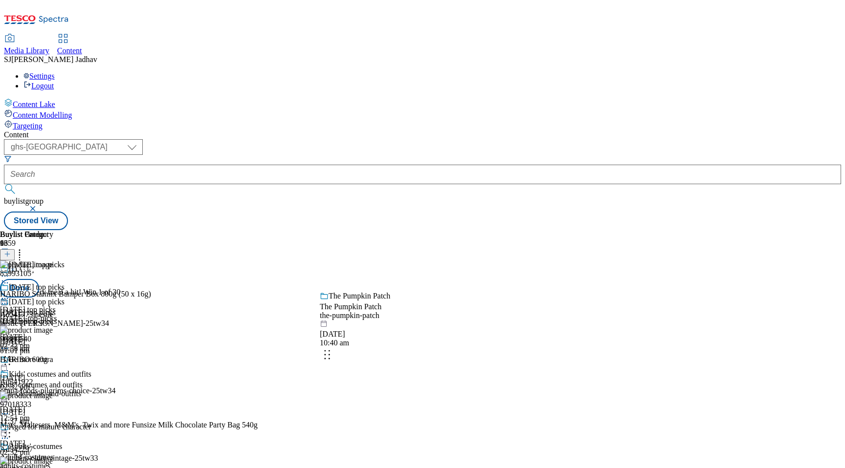
drag, startPoint x: 458, startPoint y: 343, endPoint x: 456, endPoint y: 264, distance: 78.7
click at [456, 230] on body "Icons icon_account icon_add icon_backward_link icon_basket icon_benefits icon_c…" at bounding box center [422, 117] width 837 height 226
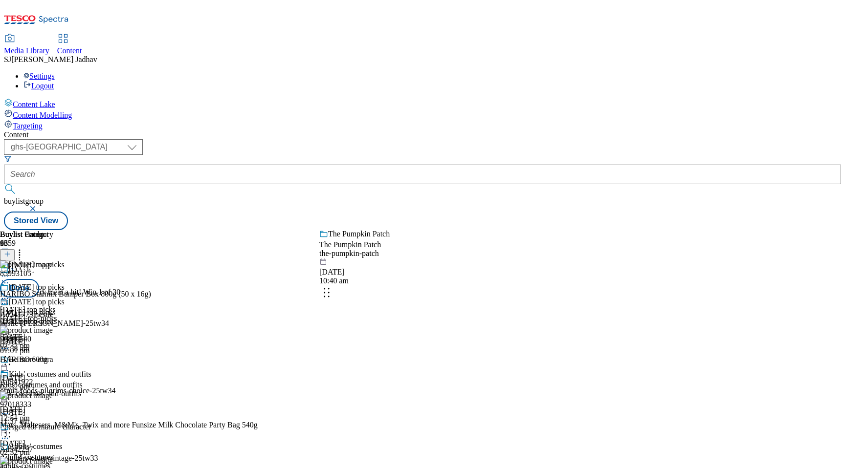
drag, startPoint x: 453, startPoint y: 366, endPoint x: 452, endPoint y: 282, distance: 84.6
click at [452, 230] on body "Icons icon_account icon_add icon_backward_link icon_basket icon_benefits icon_c…" at bounding box center [422, 117] width 837 height 226
drag, startPoint x: 433, startPoint y: 400, endPoint x: 427, endPoint y: 249, distance: 151.2
click at [427, 230] on body "Icons icon_account icon_add icon_backward_link icon_basket icon_benefits icon_c…" at bounding box center [422, 117] width 837 height 226
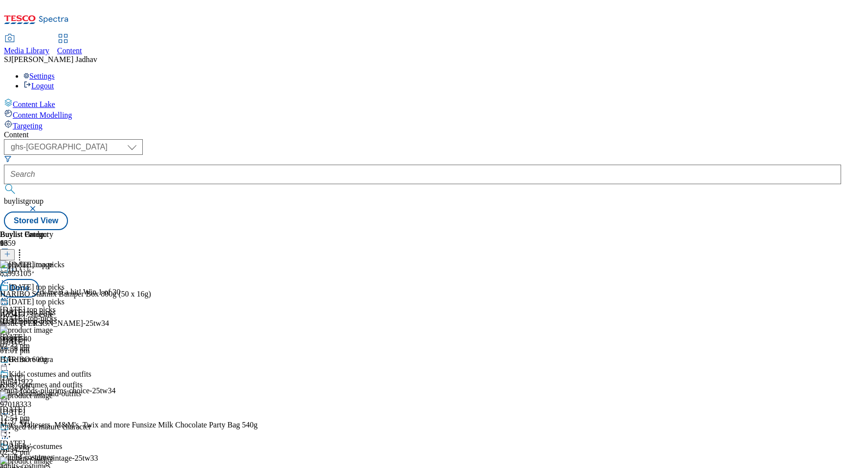
scroll to position [1073, 0]
drag, startPoint x: 431, startPoint y: 410, endPoint x: 425, endPoint y: 307, distance: 103.3
click at [425, 230] on body "Icons icon_account icon_add icon_backward_link icon_basket icon_benefits icon_c…" at bounding box center [422, 117] width 837 height 226
click at [39, 279] on button "Done" at bounding box center [19, 288] width 39 height 19
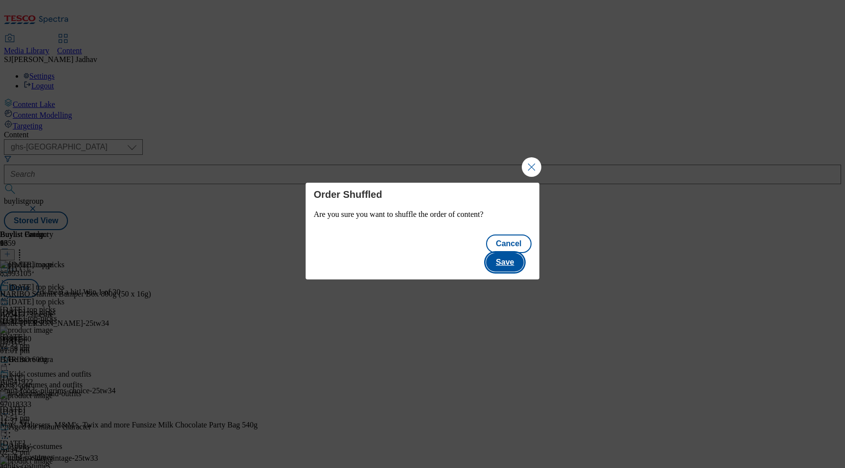
click at [516, 253] on button "Save" at bounding box center [505, 262] width 38 height 19
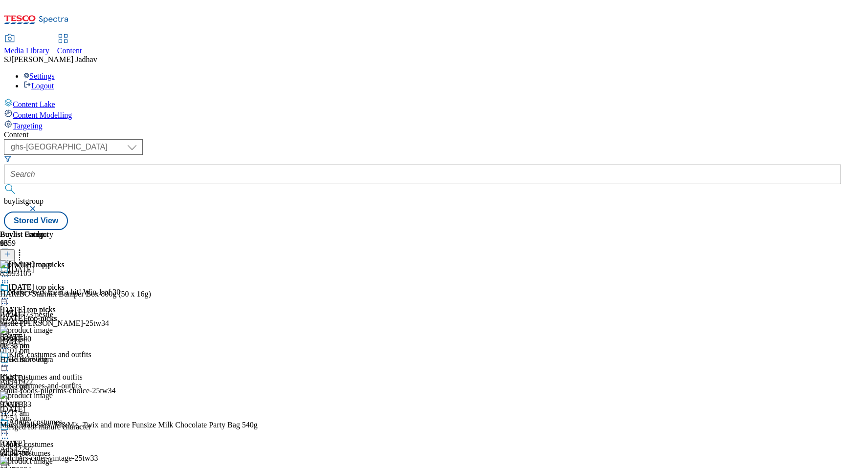
click at [11, 251] on icon at bounding box center [7, 254] width 7 height 7
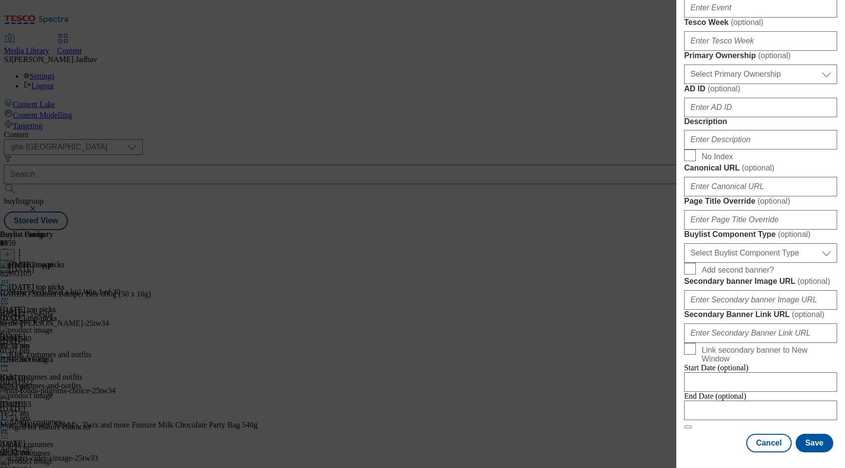
scroll to position [668, 0]
click at [767, 447] on button "Cancel" at bounding box center [768, 443] width 45 height 19
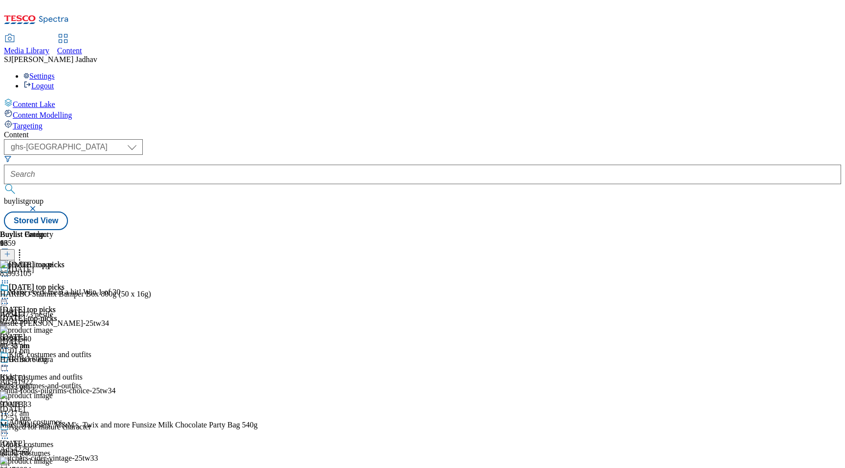
scroll to position [1099, 0]
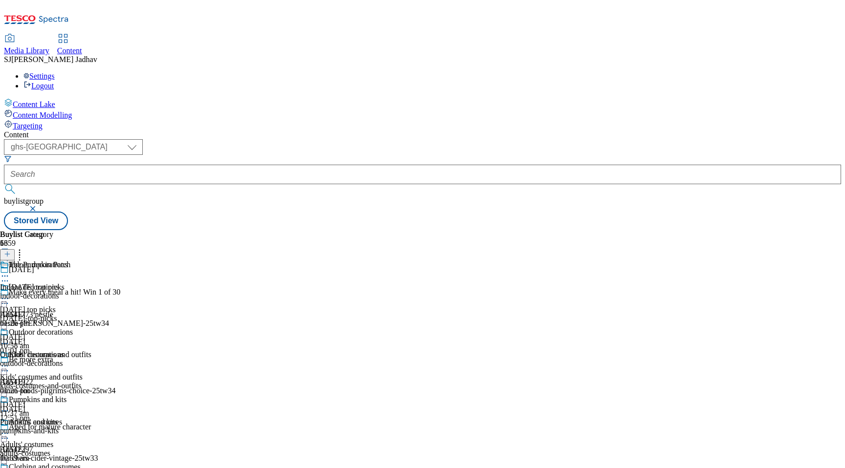
scroll to position [955, 0]
click at [66, 328] on span "Baking equipment" at bounding box center [38, 333] width 58 height 11
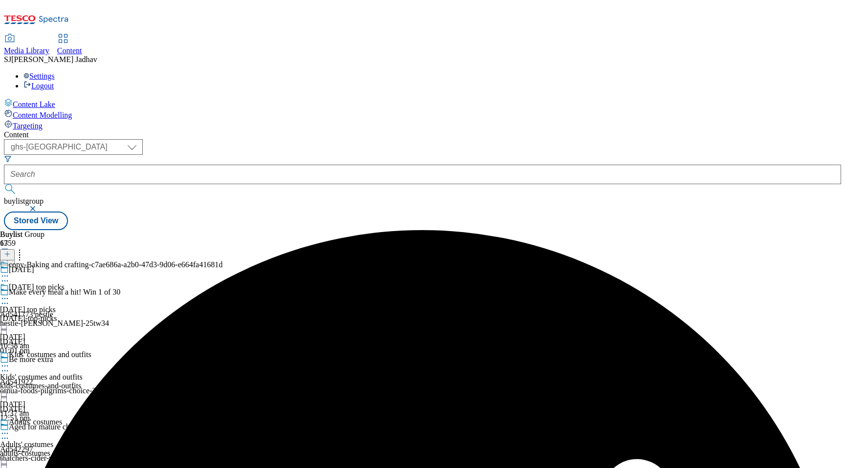
scroll to position [1416, 0]
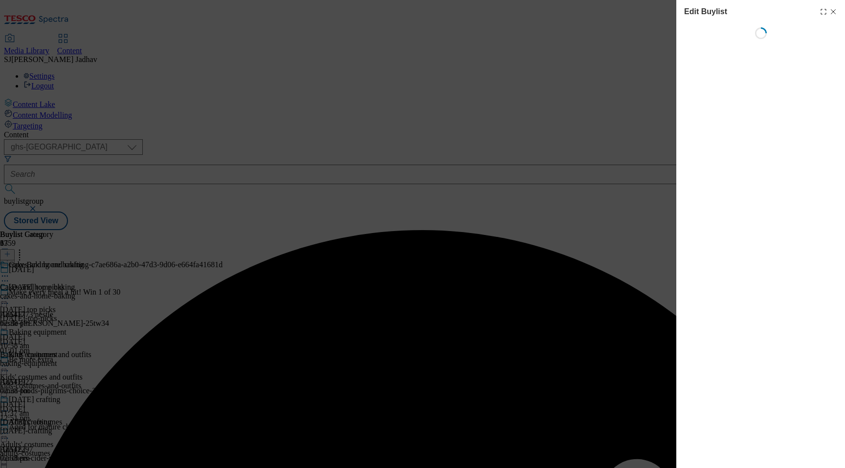
select select "seasonal"
select select "Banner"
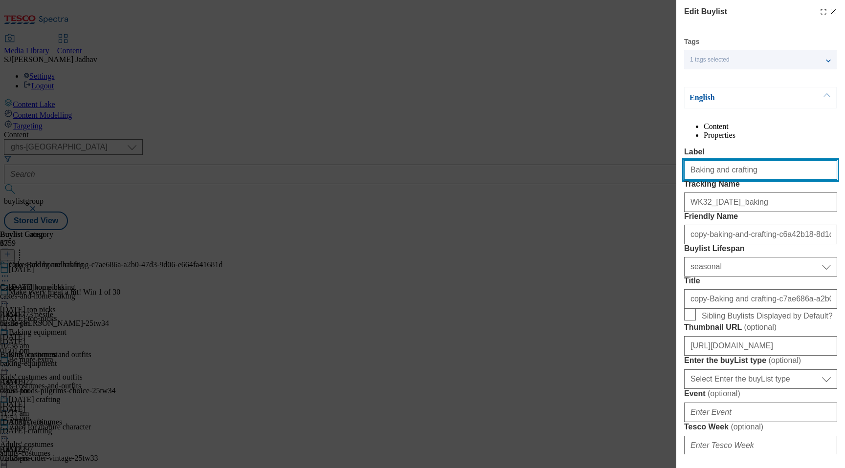
drag, startPoint x: 764, startPoint y: 193, endPoint x: 611, endPoint y: 185, distance: 153.7
click at [610, 188] on div "Edit Buylist Tags 1 tags selected buylist English Content Properties Label Baki…" at bounding box center [422, 234] width 845 height 468
paste input "Masks & Makeup"
type input "Masks & Makeup"
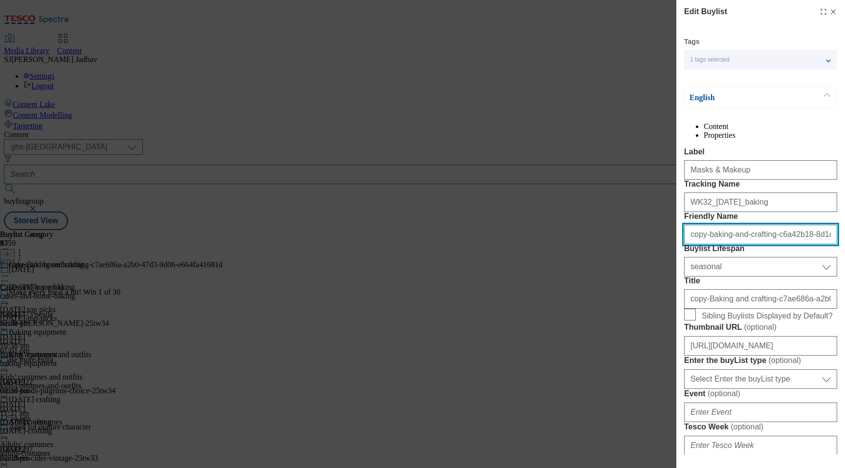
click at [740, 244] on input "copy-baking-and-crafting-c6a42b18-8d1d-4b2b-ab8e-0ec37a7f43f7" at bounding box center [760, 235] width 153 height 20
paste input "Masks & Makeup"
click at [692, 244] on input "Masks & Makeup" at bounding box center [760, 235] width 153 height 20
click at [707, 244] on input "masks & Makeup" at bounding box center [760, 235] width 153 height 20
click at [706, 244] on input "masks & Makeup" at bounding box center [760, 235] width 153 height 20
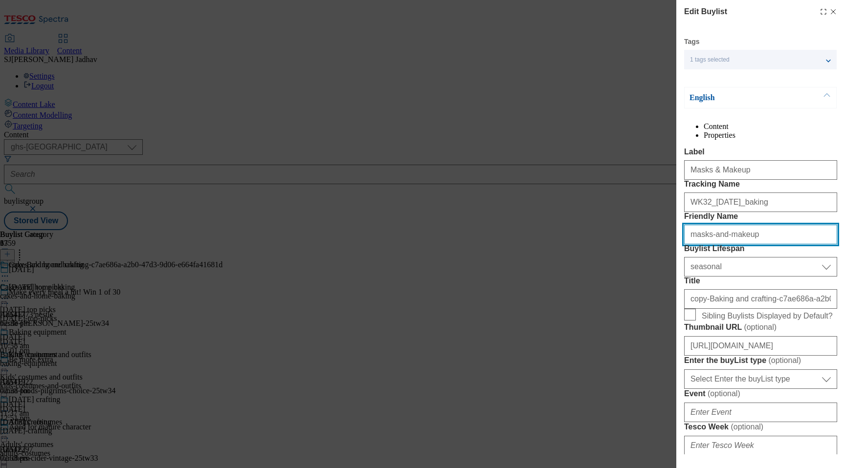
type input "masks-and-makeup"
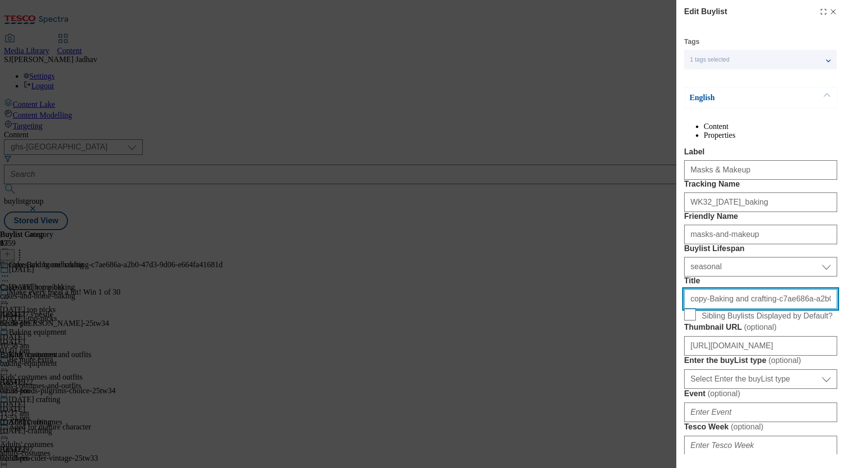
click at [723, 309] on input "copy-Baking and crafting-c7ae686a-a2b0-47d3-9d06-e664fa41681d" at bounding box center [760, 299] width 153 height 20
paste input "Masks & Makeup"
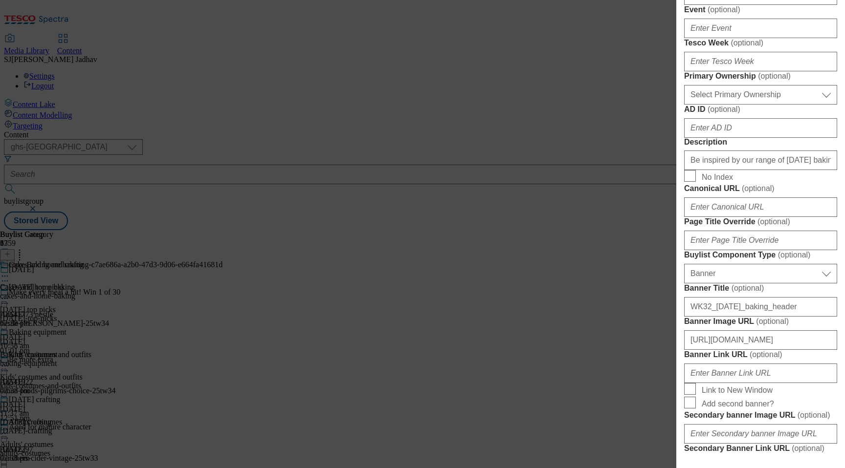
scroll to position [438, 0]
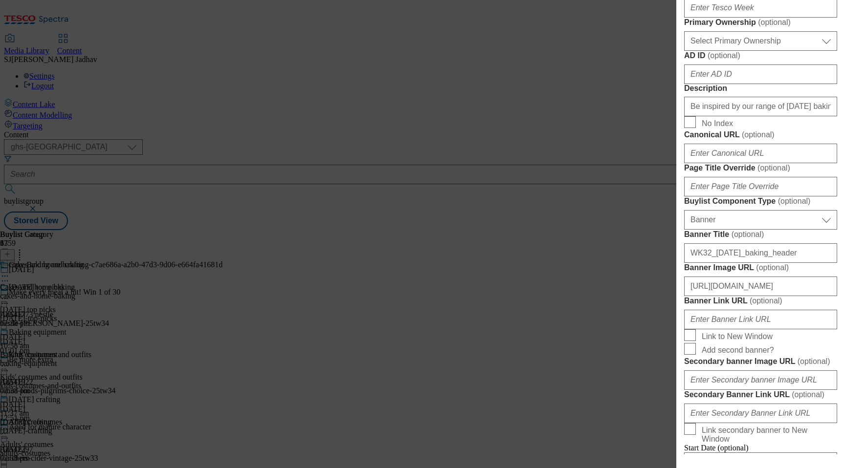
type input "Masks & Makeup"
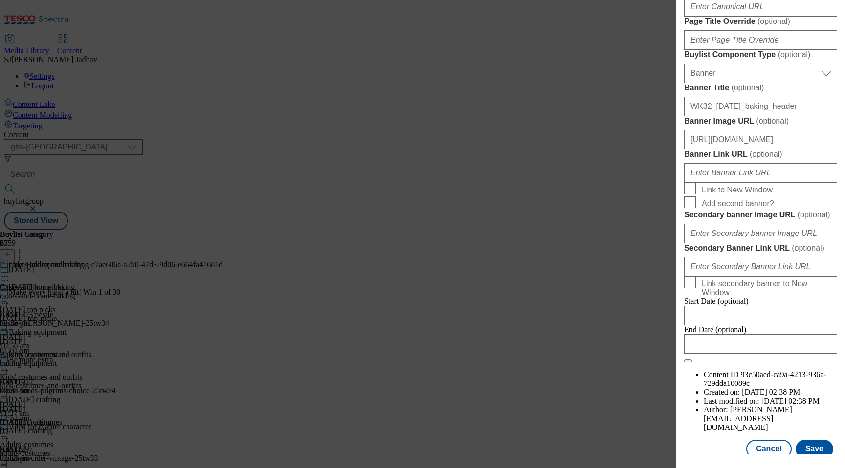
scroll to position [639, 0]
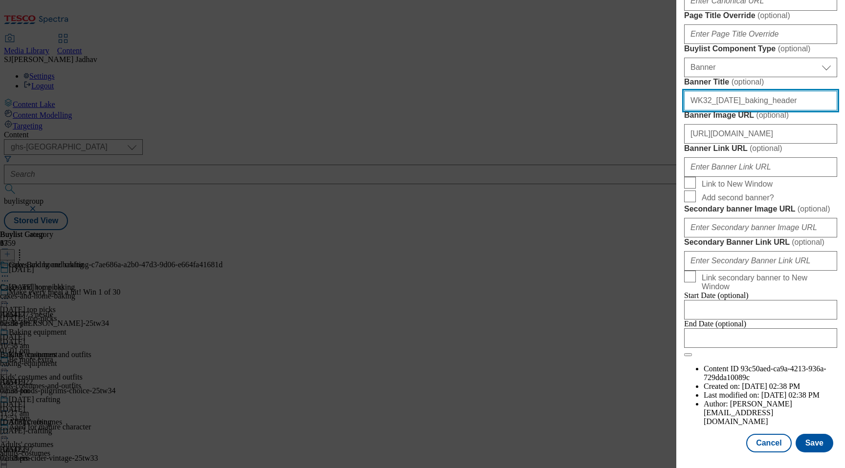
drag, startPoint x: 781, startPoint y: 343, endPoint x: 637, endPoint y: 329, distance: 144.4
click at [638, 329] on div "Edit Buylist Tags 1 tags selected buylist English Content Properties Label Mask…" at bounding box center [422, 234] width 845 height 468
paste input "masks"
type input "WK32_[DATE]_masks_header"
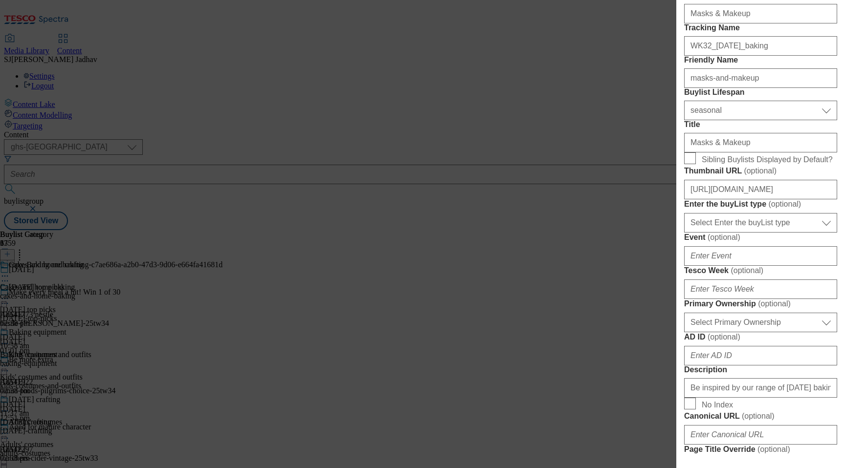
scroll to position [114, 0]
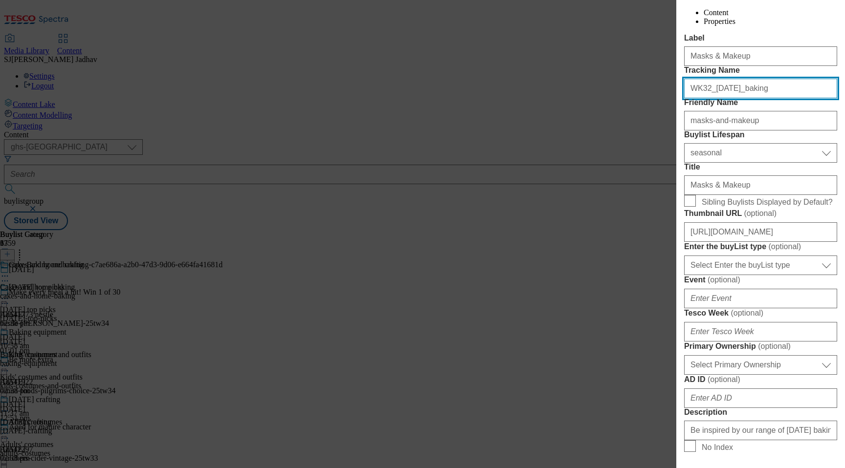
drag, startPoint x: 771, startPoint y: 132, endPoint x: 627, endPoint y: 127, distance: 144.3
click at [630, 128] on div "Edit Buylist Tags 1 tags selected buylist English Content Properties Label Mask…" at bounding box center [422, 234] width 845 height 468
paste input "masks"
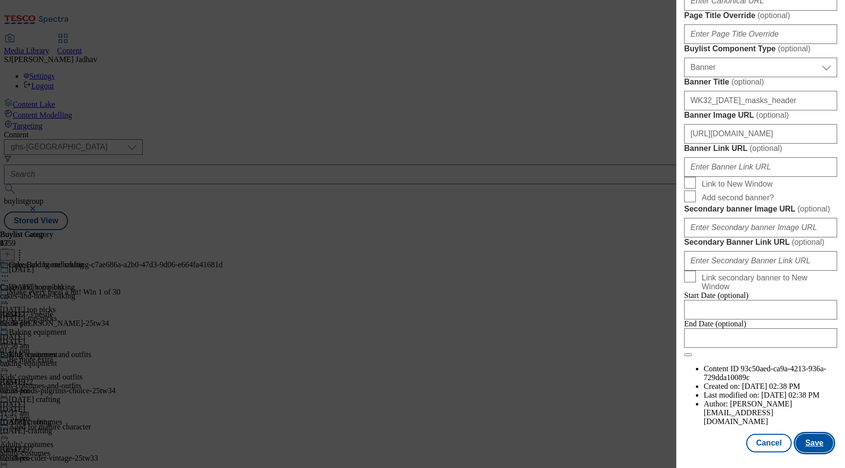
type input "WK32_[DATE]_masks"
click at [813, 445] on button "Save" at bounding box center [814, 443] width 38 height 19
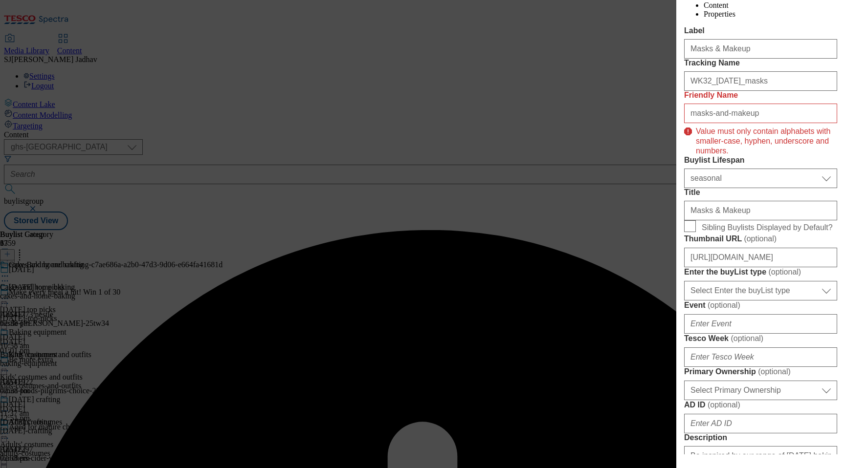
scroll to position [36, 0]
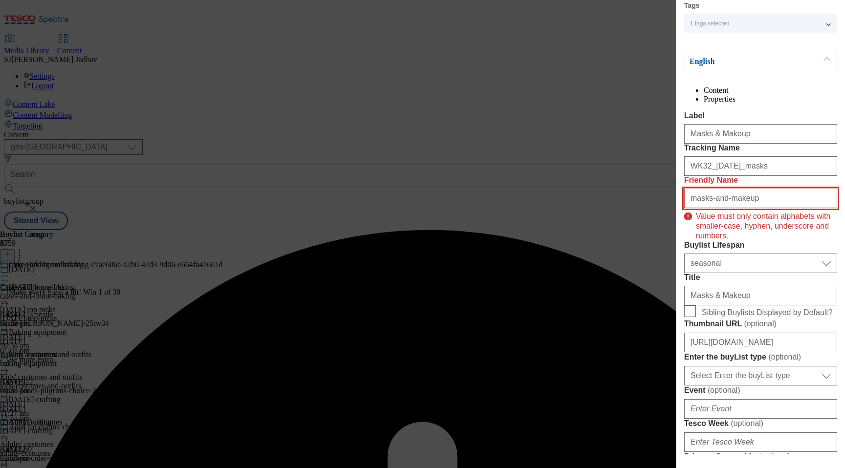
click at [763, 208] on input "masks-and-makeup" at bounding box center [760, 199] width 153 height 20
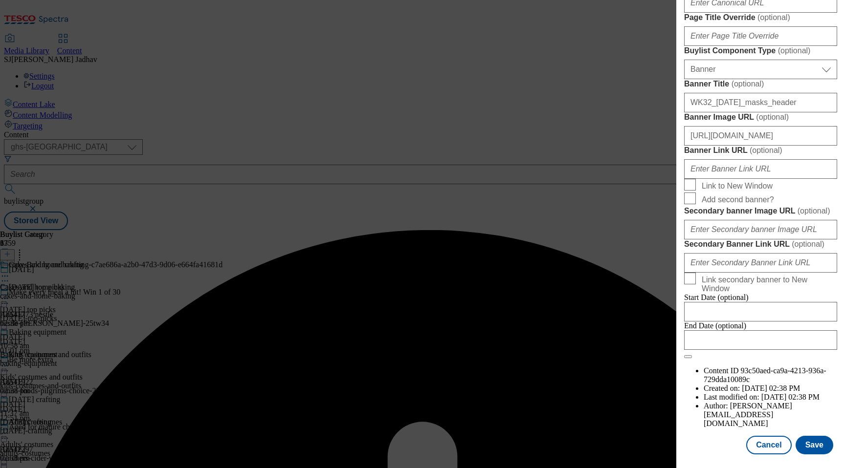
scroll to position [947, 0]
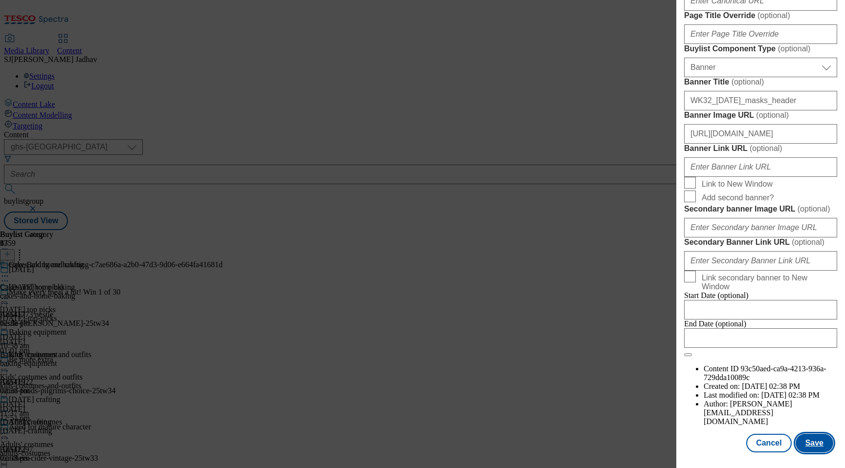
type input "masks-and-makeup"
click at [816, 445] on button "Save" at bounding box center [814, 443] width 38 height 19
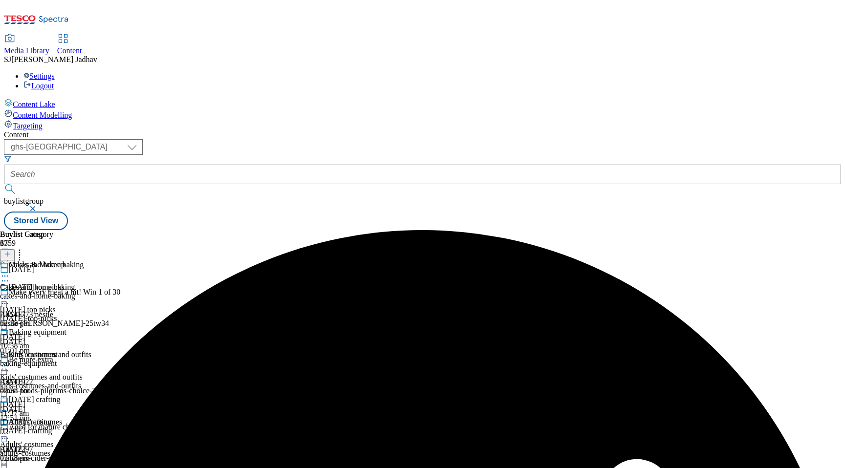
click at [10, 271] on icon at bounding box center [5, 276] width 10 height 10
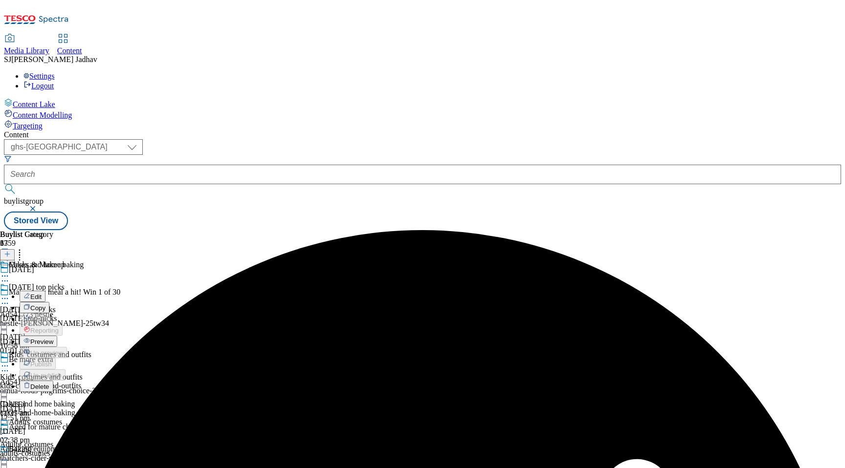
click at [42, 293] on span "Edit" at bounding box center [35, 296] width 11 height 7
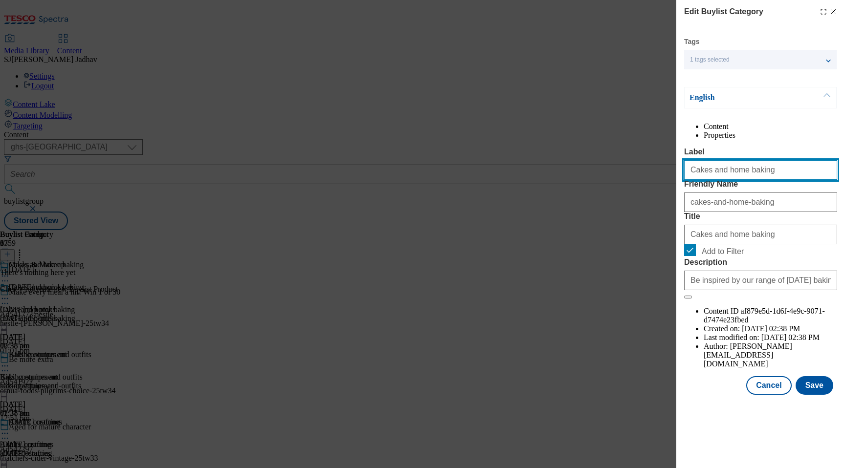
drag, startPoint x: 765, startPoint y: 194, endPoint x: 629, endPoint y: 189, distance: 136.0
click at [630, 191] on div "Edit Buylist Category Tags 1 tags selected buylist category English Content Pro…" at bounding box center [422, 234] width 845 height 468
paste input "[DATE] masks"
type input "[DATE] masks"
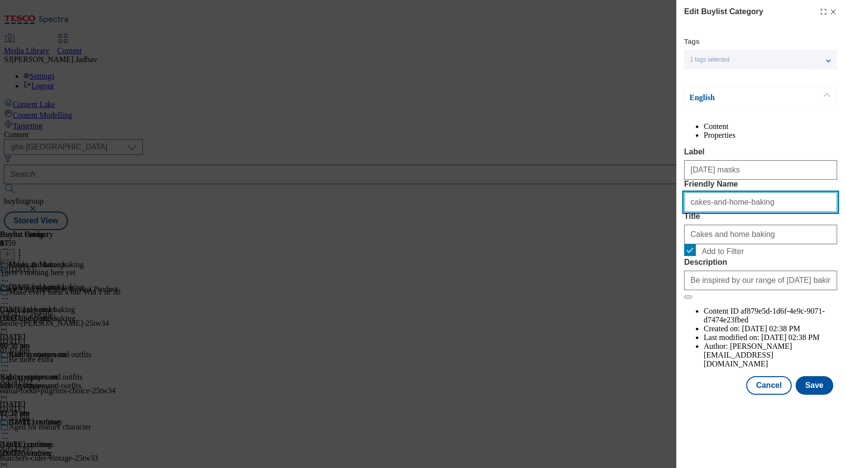
paste input "[DATE] masks"
drag, startPoint x: 773, startPoint y: 238, endPoint x: 643, endPoint y: 238, distance: 130.0
click at [645, 238] on div "Edit Buylist Category Tags 1 tags selected buylist category English Content Pro…" at bounding box center [422, 234] width 845 height 468
click at [696, 212] on input "[DATE] masks" at bounding box center [760, 203] width 153 height 20
click at [719, 212] on input "[DATE] masks" at bounding box center [760, 203] width 153 height 20
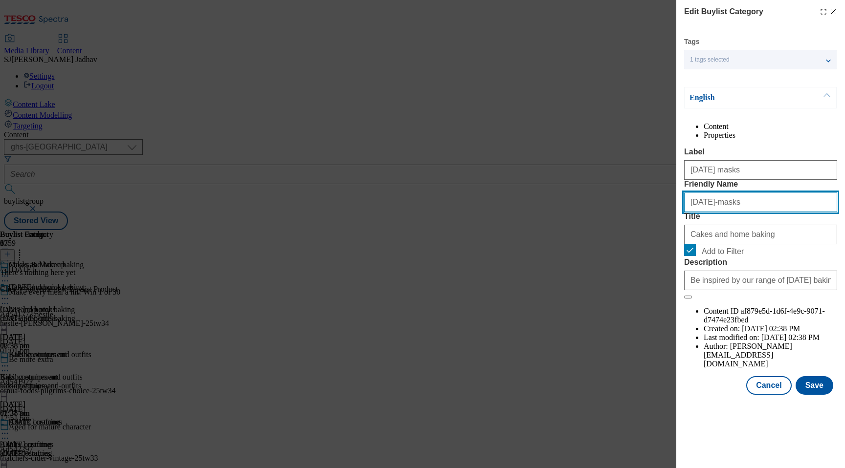
type input "[DATE]-masks"
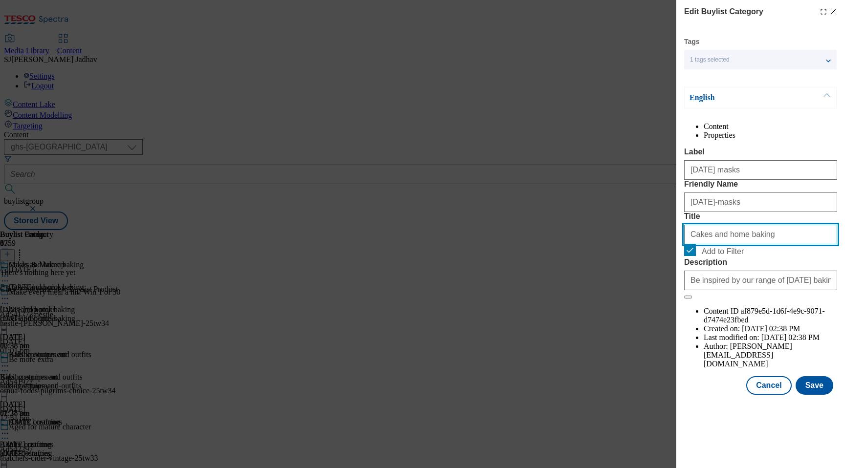
drag, startPoint x: 771, startPoint y: 291, endPoint x: 571, endPoint y: 282, distance: 199.7
click at [571, 282] on div "Edit Buylist Category Tags 1 tags selected buylist category English Content Pro…" at bounding box center [422, 234] width 845 height 468
paste input "[DATE] masks"
type input "[DATE] masks"
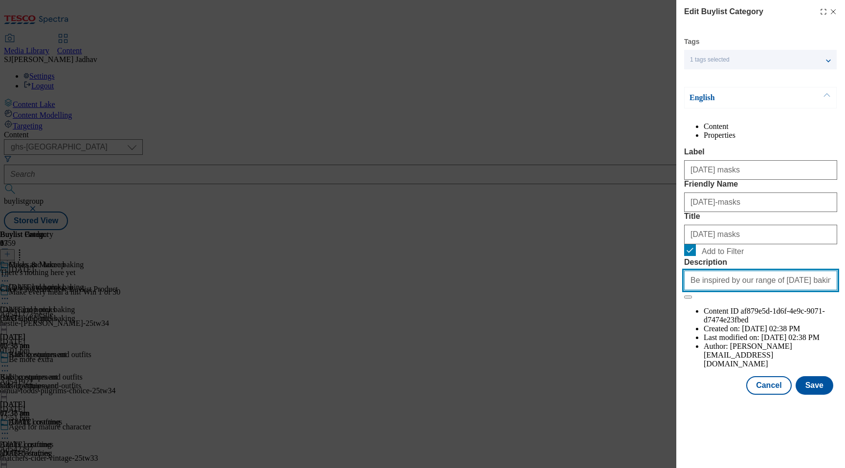
click at [734, 290] on input "Be inspired by our range of [DATE] baking and crafting essentials. Shop online …" at bounding box center [760, 281] width 153 height 20
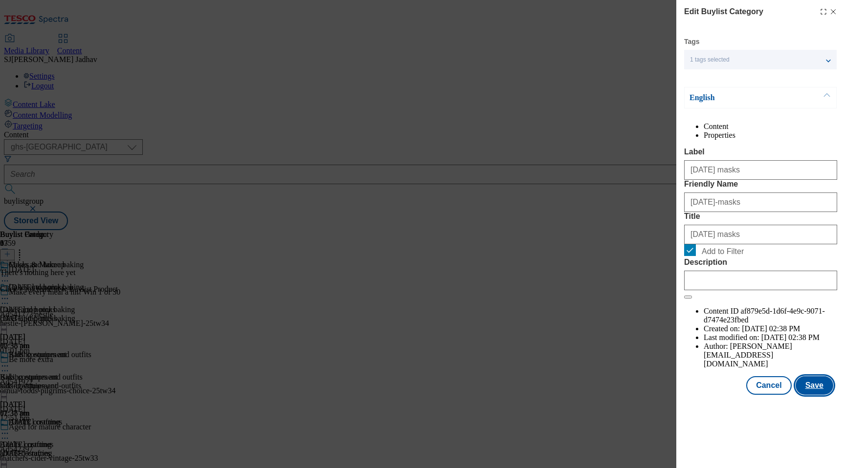
click at [812, 395] on button "Save" at bounding box center [814, 385] width 38 height 19
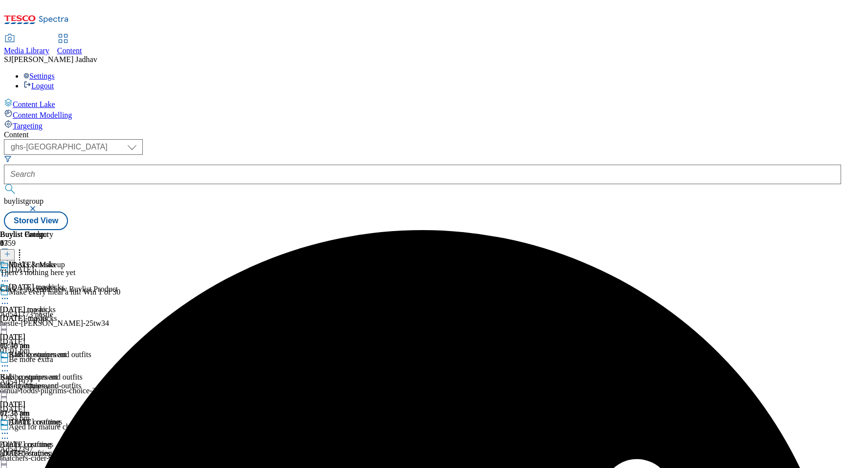
click at [10, 361] on icon at bounding box center [5, 366] width 10 height 10
click at [42, 383] on span "Edit" at bounding box center [35, 386] width 11 height 7
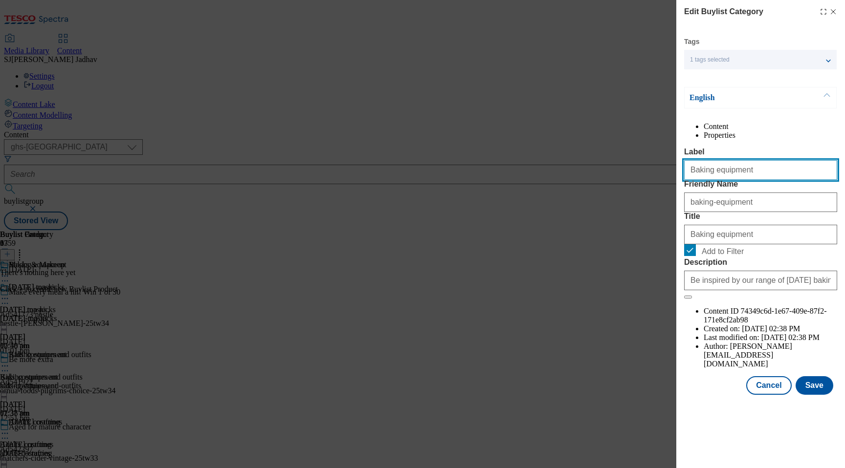
drag, startPoint x: 757, startPoint y: 194, endPoint x: 606, endPoint y: 185, distance: 150.8
click at [606, 185] on div "Edit Buylist Category Tags 1 tags selected buylist category English Content Pro…" at bounding box center [422, 234] width 845 height 468
paste input "Makeup"
type input "Makeup"
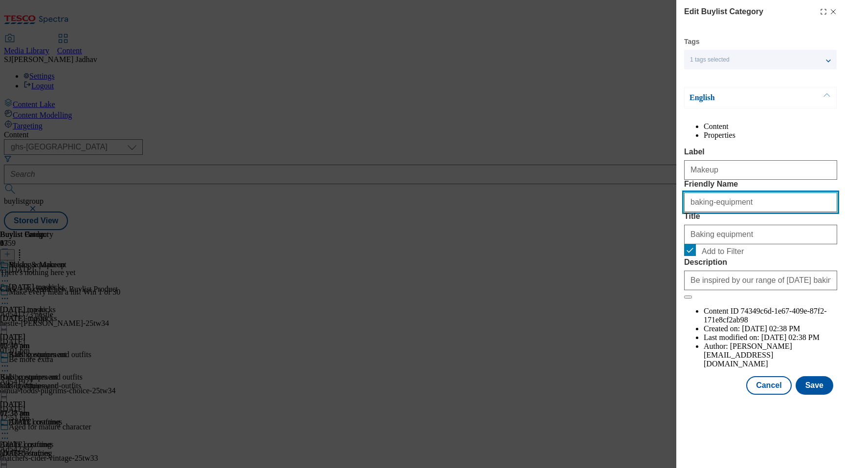
click at [692, 212] on input "baking-equipment" at bounding box center [760, 203] width 153 height 20
paste input "Makeup"
click at [692, 212] on input "Makeup" at bounding box center [760, 203] width 153 height 20
type input "makeup"
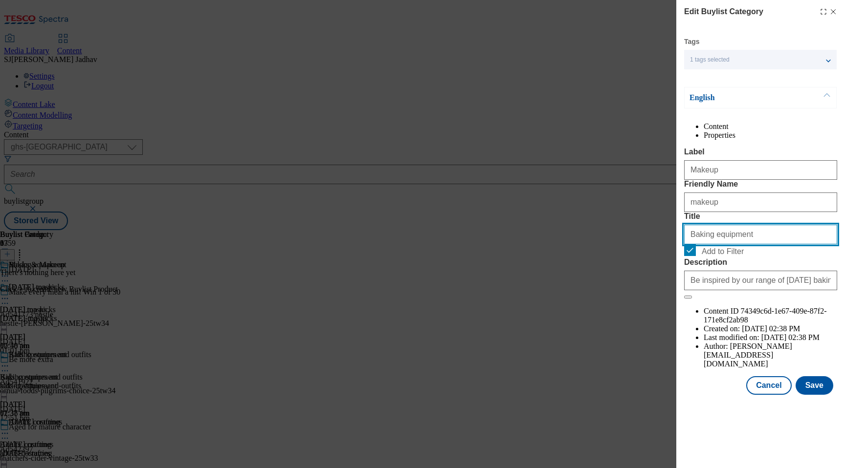
click at [722, 244] on input "Baking equipment" at bounding box center [760, 235] width 153 height 20
paste input "Makeup"
type input "Makeup"
click at [729, 299] on form "Label Makeup Friendly Name makeup Title Makeup Add to Filter Description Be ins…" at bounding box center [760, 224] width 153 height 152
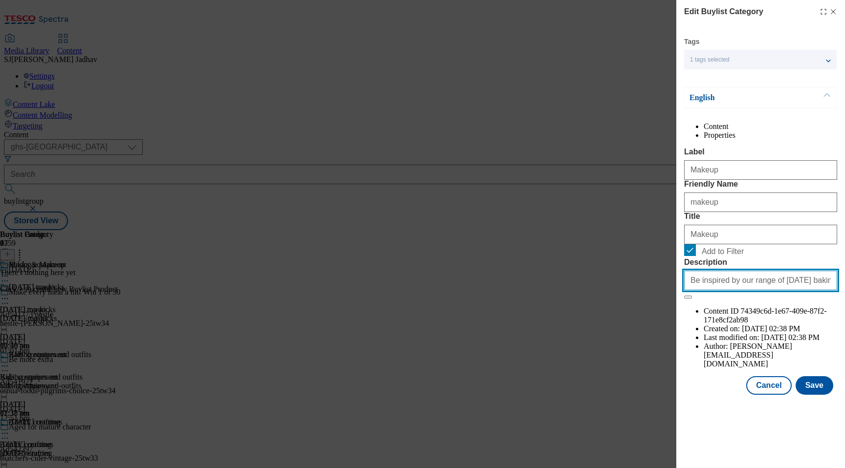
click at [729, 290] on input "Be inspired by our range of [DATE] baking and crafting essentials. Shop online …" at bounding box center [760, 281] width 153 height 20
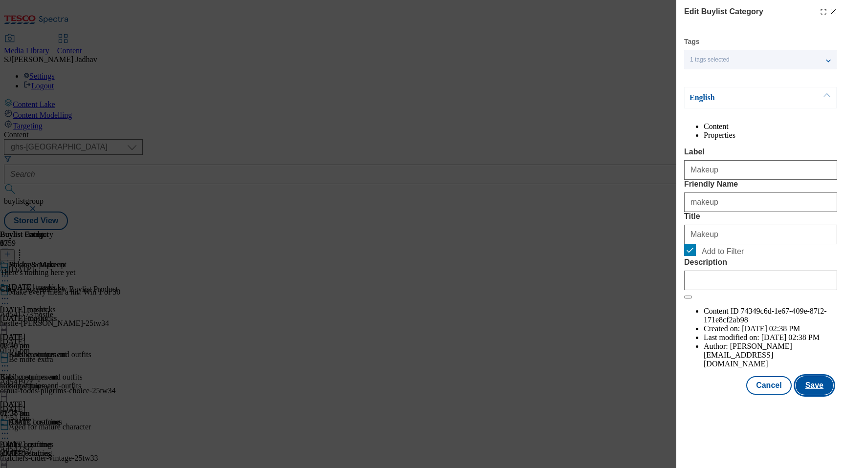
click at [814, 395] on button "Save" at bounding box center [814, 385] width 38 height 19
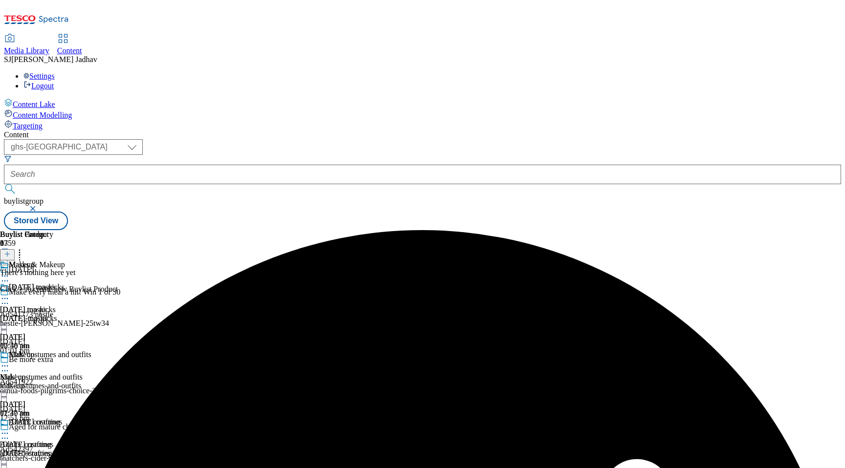
click at [10, 429] on icon at bounding box center [5, 434] width 10 height 10
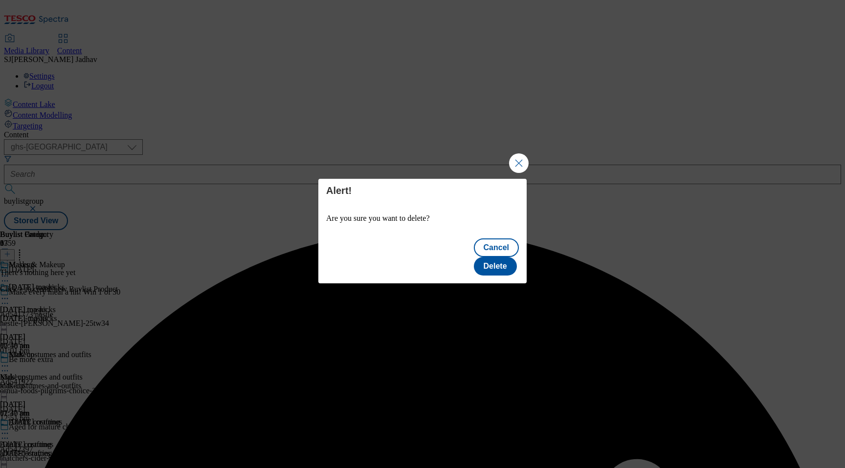
scroll to position [0, 0]
click at [502, 257] on button "Delete" at bounding box center [495, 266] width 43 height 19
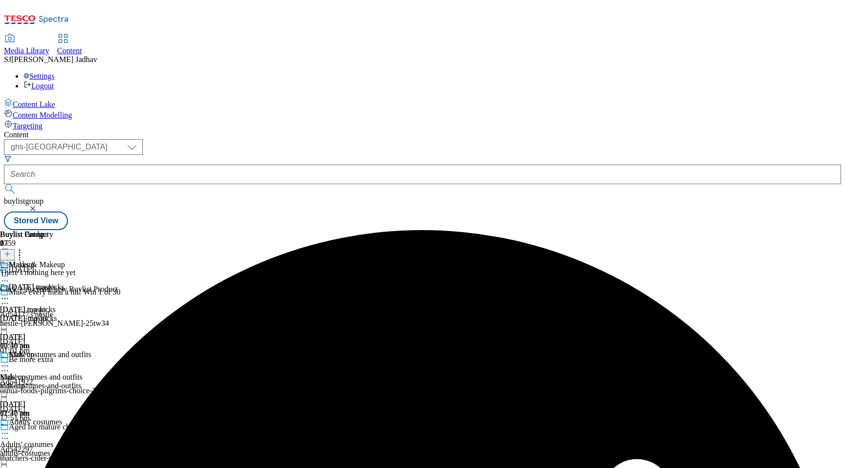
click at [10, 271] on icon at bounding box center [5, 276] width 10 height 10
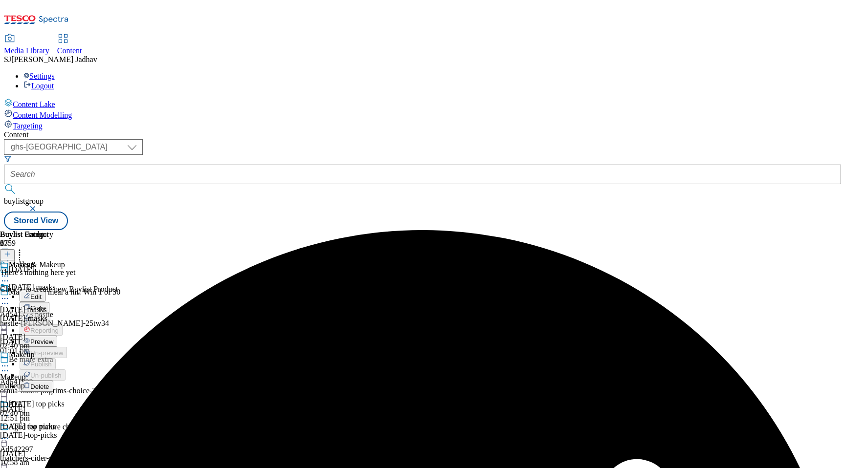
click at [49, 302] on button "Copy" at bounding box center [35, 307] width 30 height 11
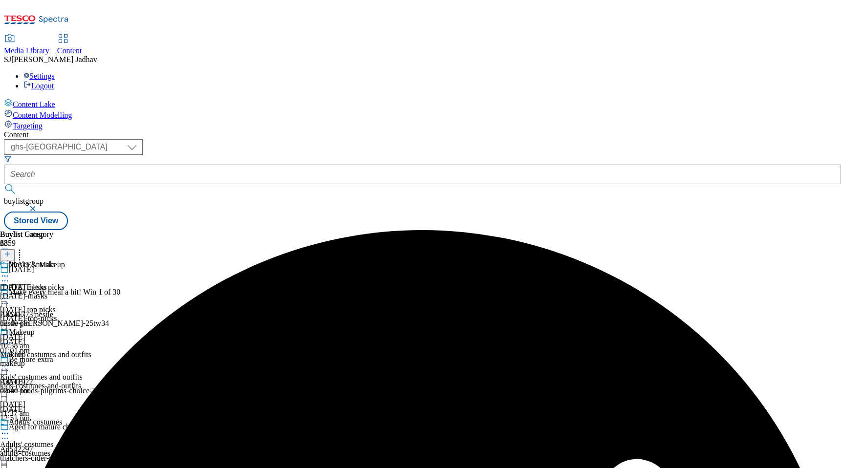
scroll to position [1516, 0]
select select "seasonal"
select select "Banner"
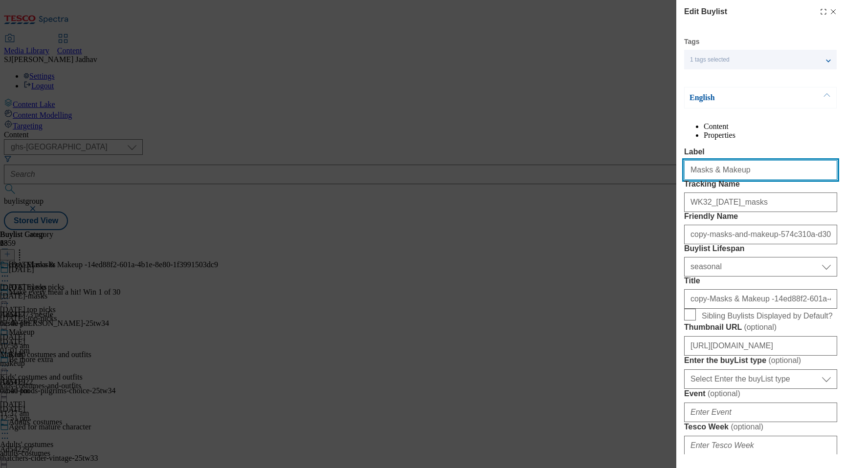
drag, startPoint x: 746, startPoint y: 197, endPoint x: 631, endPoint y: 190, distance: 115.6
click at [632, 190] on div "Edit Buylist Tags 1 tags selected buylist English Content Properties Label Mask…" at bounding box center [422, 234] width 845 height 468
paste input "ovie night"
type input "Movie night"
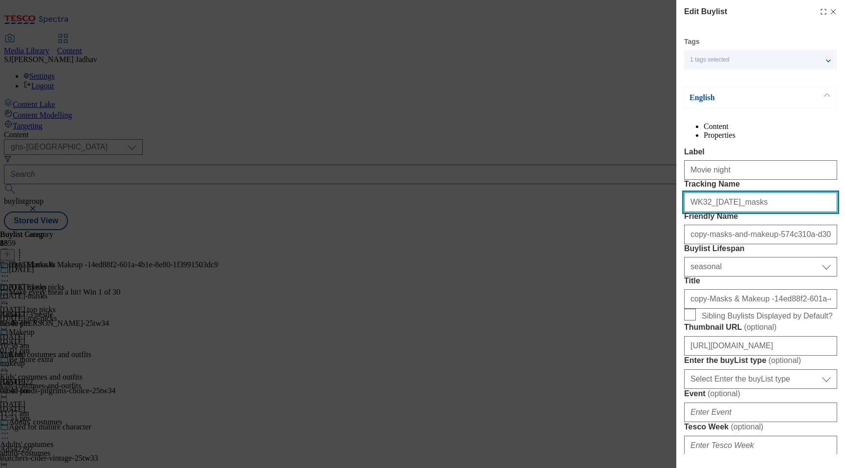
click at [771, 212] on input "WK32_[DATE]_masks" at bounding box center [760, 203] width 153 height 20
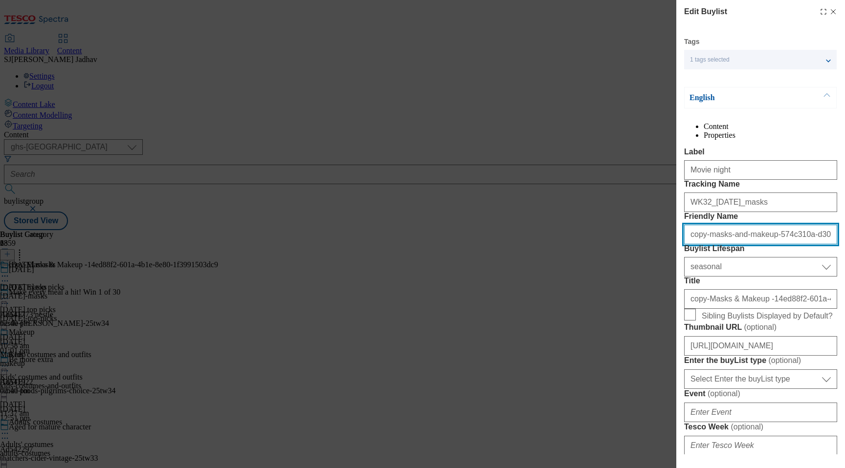
click at [759, 244] on input "copy-masks-and-makeup-574c310a-d302-4581-b8c9-31c80eb2883b" at bounding box center [760, 235] width 153 height 20
paste input "Movie night"
click at [696, 244] on input "Movie night" at bounding box center [760, 235] width 153 height 20
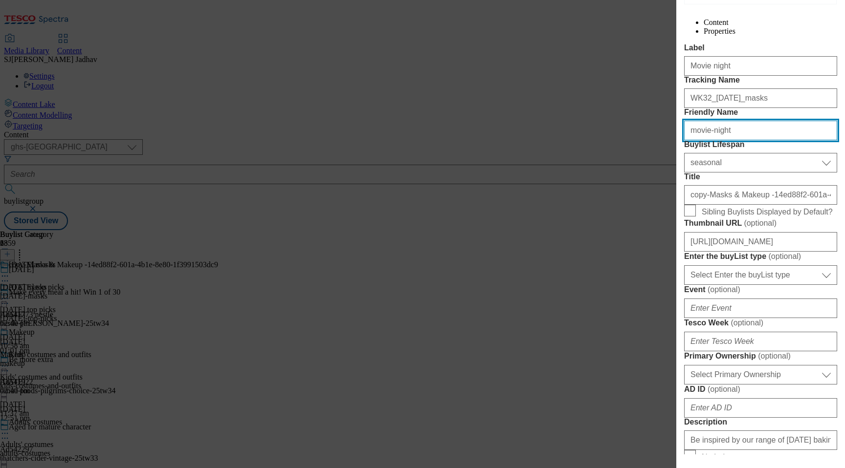
scroll to position [127, 0]
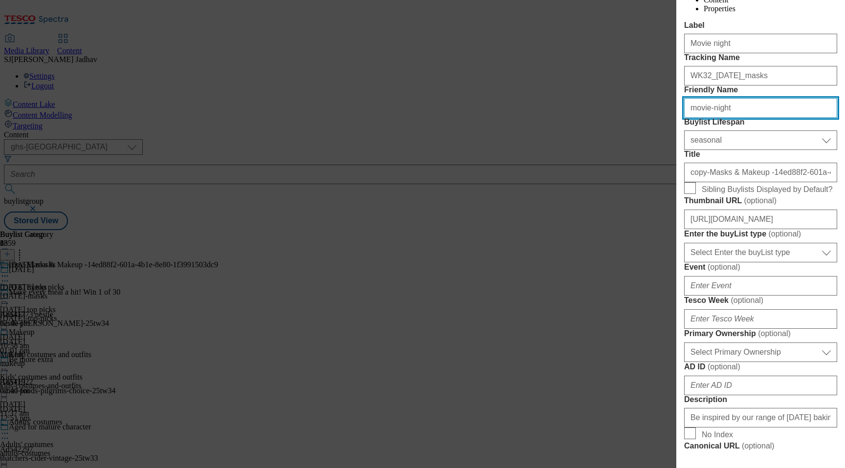
type input "movie-night"
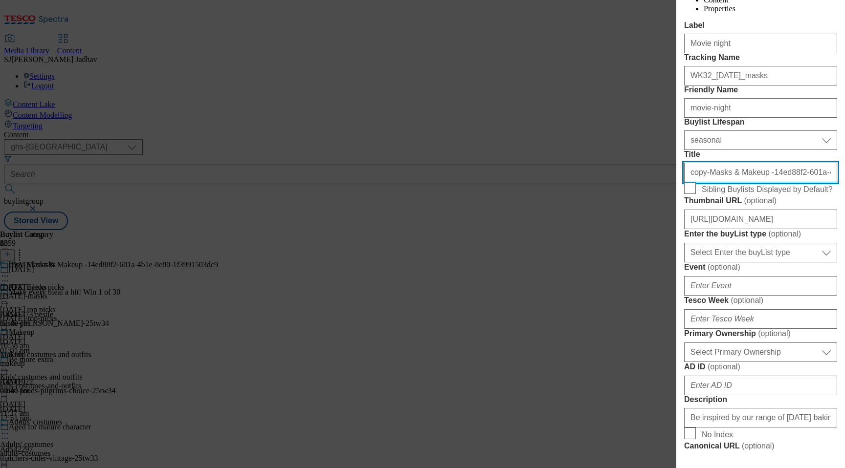
click at [729, 182] on input "copy-Masks & Makeup -14ed88f2-601a-4b1e-8e80-1f3991503dc9" at bounding box center [760, 173] width 153 height 20
paste input "Movie night"
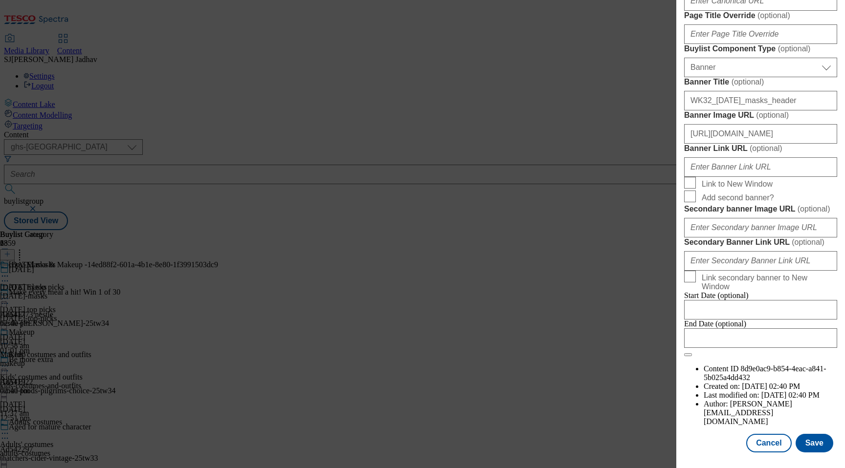
scroll to position [947, 0]
type input "Movie night"
click at [798, 442] on button "Save" at bounding box center [814, 443] width 38 height 19
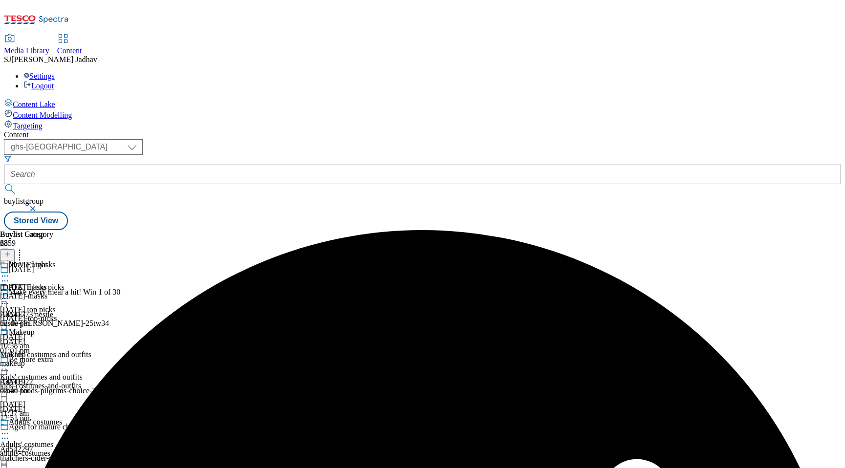
click at [10, 271] on icon at bounding box center [5, 276] width 10 height 10
click at [47, 283] on div "[DATE] masks" at bounding box center [23, 287] width 47 height 9
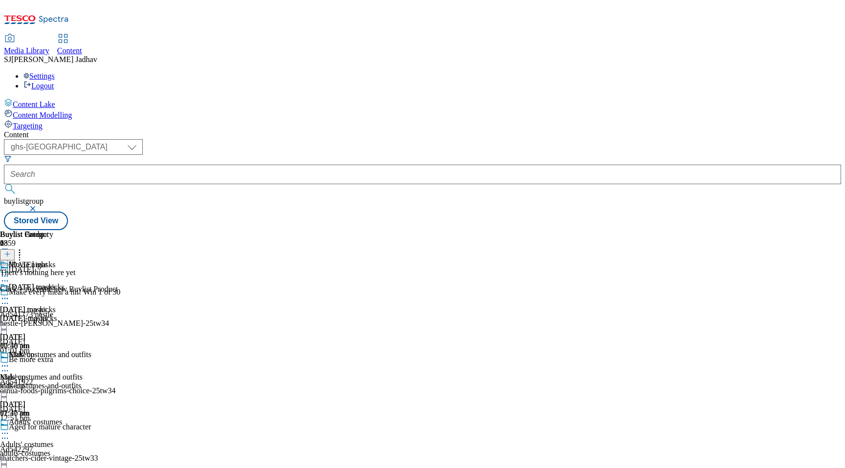
click at [10, 361] on icon at bounding box center [5, 366] width 10 height 10
click at [49, 468] on span "Delete" at bounding box center [39, 476] width 19 height 7
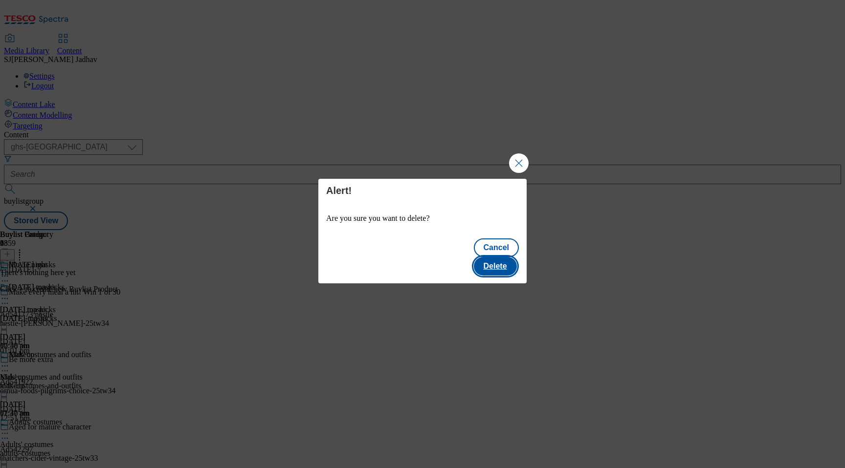
click at [494, 257] on button "Delete" at bounding box center [495, 266] width 43 height 19
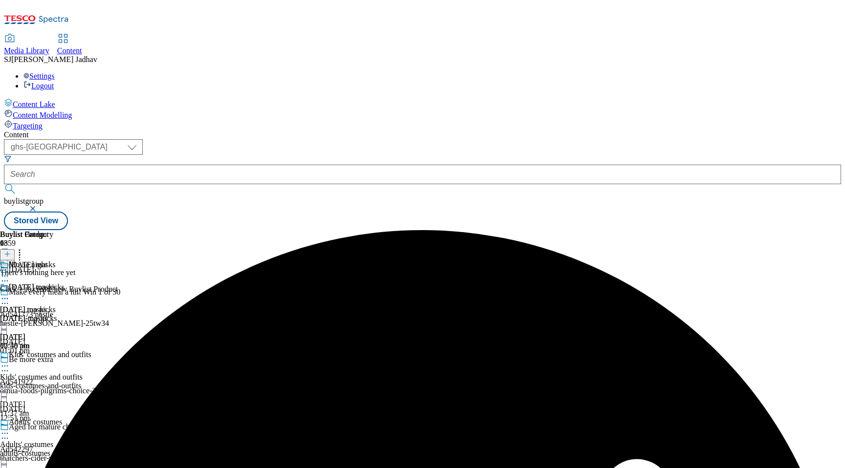
click at [10, 294] on icon at bounding box center [5, 299] width 10 height 10
click at [67, 325] on li "Copy" at bounding box center [43, 330] width 47 height 11
click at [10, 294] on icon at bounding box center [5, 299] width 10 height 10
click at [45, 313] on button "Edit" at bounding box center [33, 318] width 26 height 11
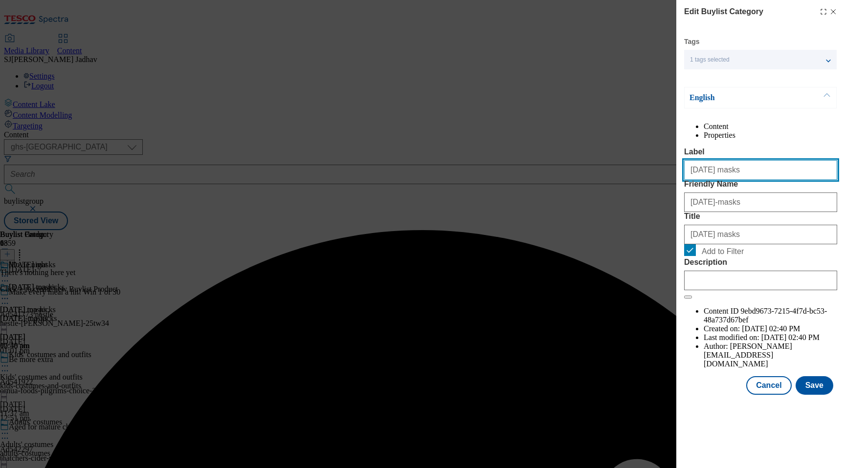
drag, startPoint x: 775, startPoint y: 191, endPoint x: 599, endPoint y: 190, distance: 176.0
click at [599, 190] on div "Edit Buylist Category Tags 1 tags selected buylist category English Content Pro…" at bounding box center [422, 234] width 845 height 468
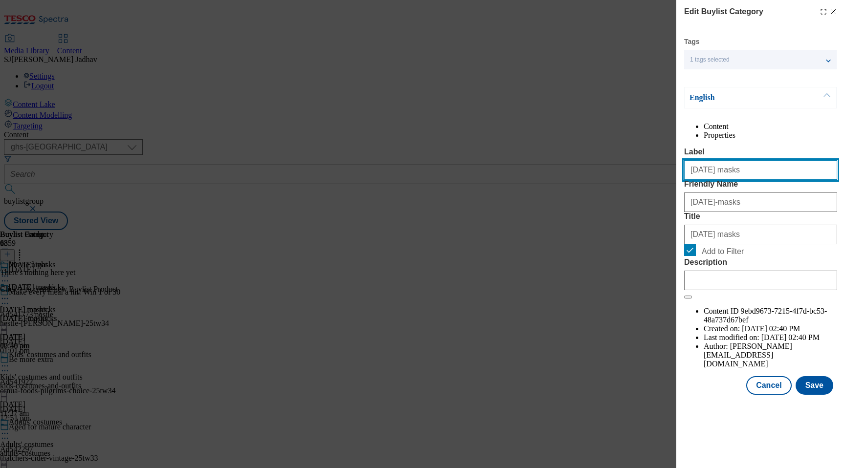
paste input "Movie night"
type input "Movie night"
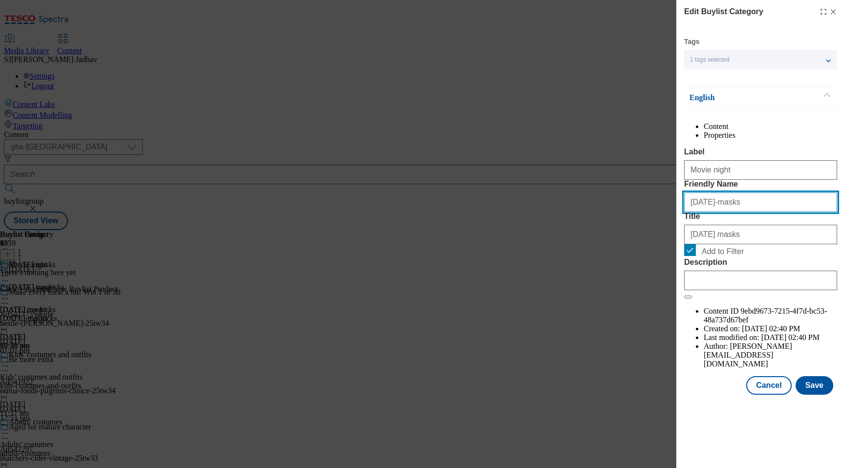
paste input "Movie night"
drag, startPoint x: 751, startPoint y: 241, endPoint x: 635, endPoint y: 239, distance: 116.8
click at [636, 239] on div "Edit Buylist Category Tags 1 tags selected buylist category English Content Pro…" at bounding box center [422, 234] width 845 height 468
click at [691, 212] on input "Movie night" at bounding box center [760, 203] width 153 height 20
type input "movie-night"
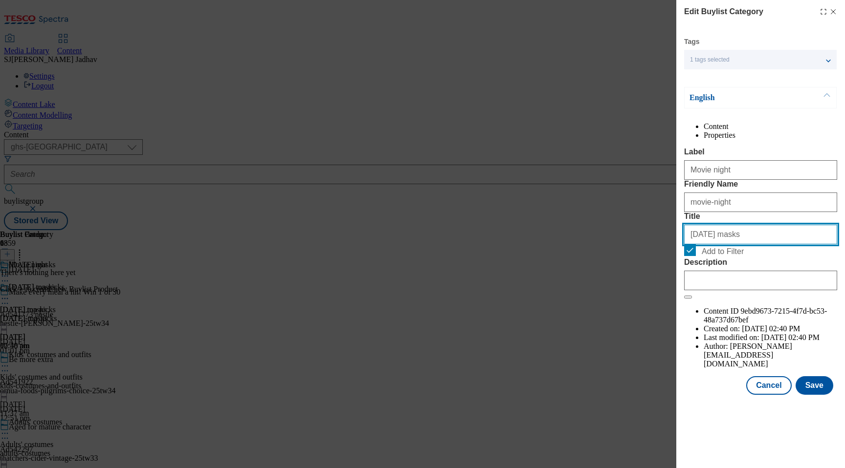
drag, startPoint x: 767, startPoint y: 294, endPoint x: 573, endPoint y: 286, distance: 194.2
click at [577, 287] on div "Edit Buylist Category Tags 1 tags selected buylist category English Content Pro…" at bounding box center [422, 234] width 845 height 468
paste input "Movie night"
type input "Movie night"
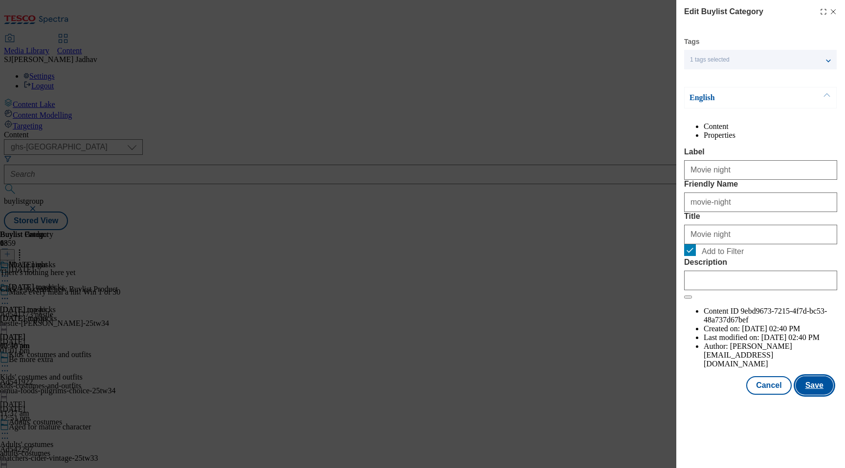
click at [819, 395] on button "Save" at bounding box center [814, 385] width 38 height 19
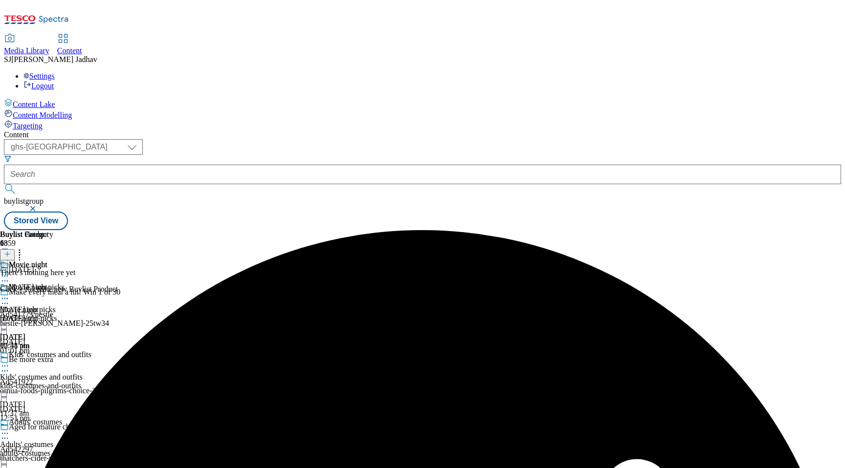
click at [24, 248] on icon at bounding box center [20, 253] width 10 height 10
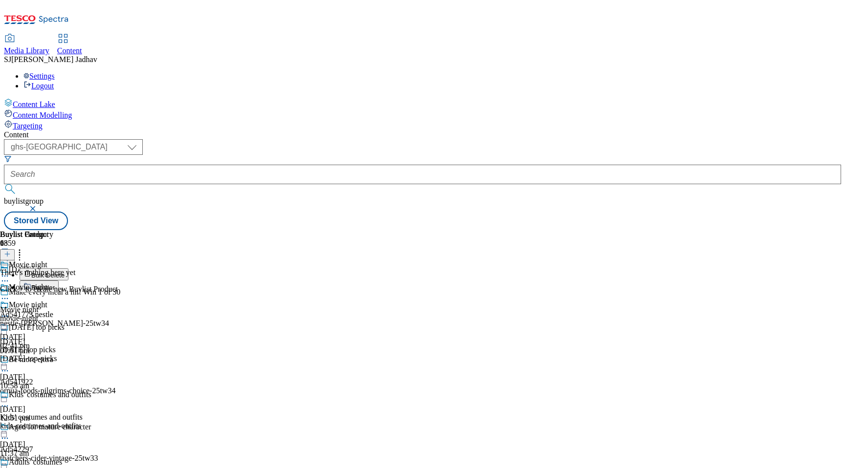
click at [59, 281] on button "Reorder" at bounding box center [39, 287] width 39 height 12
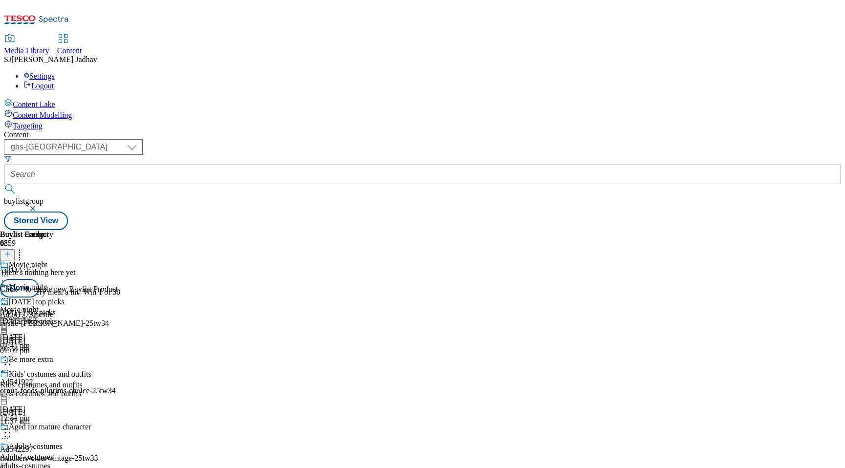
scroll to position [1463, 0]
drag, startPoint x: 455, startPoint y: 435, endPoint x: 451, endPoint y: 273, distance: 161.9
click at [451, 230] on body "Icons icon_account icon_add icon_backward_link icon_basket icon_benefits icon_c…" at bounding box center [422, 117] width 837 height 226
drag, startPoint x: 456, startPoint y: 424, endPoint x: 454, endPoint y: 250, distance: 174.5
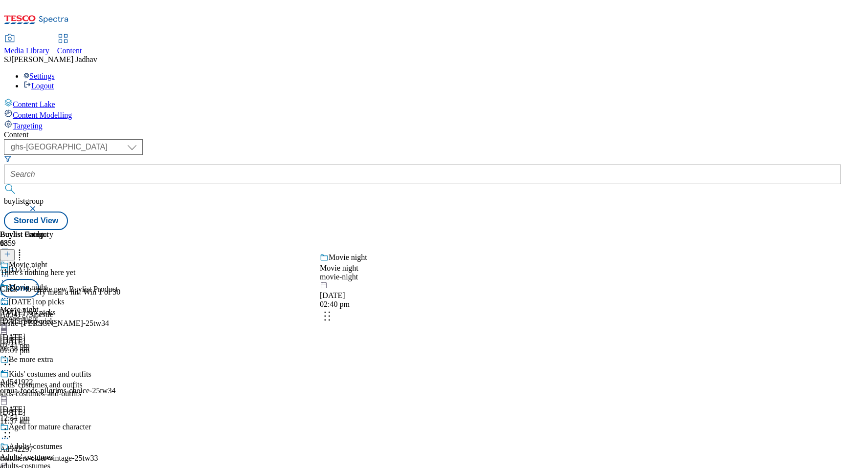
click at [454, 230] on body "Icons icon_account icon_add icon_backward_link icon_basket icon_benefits icon_c…" at bounding box center [422, 117] width 837 height 226
drag, startPoint x: 456, startPoint y: 392, endPoint x: 454, endPoint y: 220, distance: 171.1
click at [455, 221] on body "Icons icon_account icon_add icon_backward_link icon_basket icon_benefits icon_c…" at bounding box center [422, 117] width 837 height 226
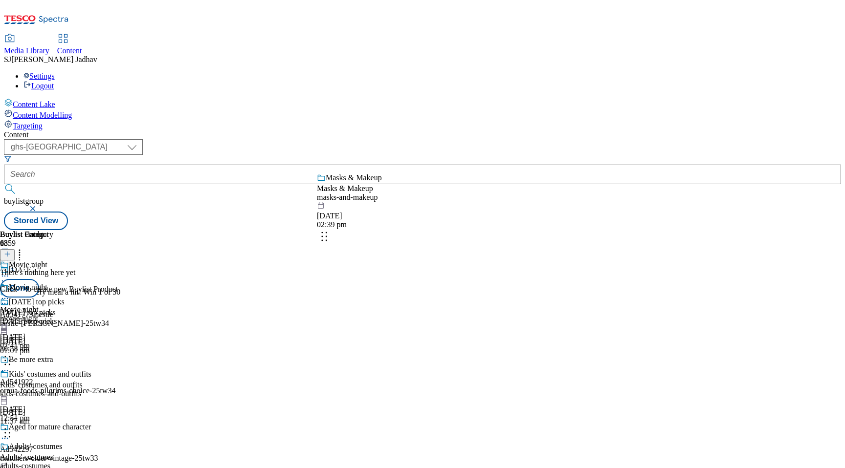
drag, startPoint x: 456, startPoint y: 368, endPoint x: 451, endPoint y: 198, distance: 169.7
click at [451, 201] on body "Icons icon_account icon_add icon_backward_link icon_basket icon_benefits icon_c…" at bounding box center [422, 117] width 837 height 226
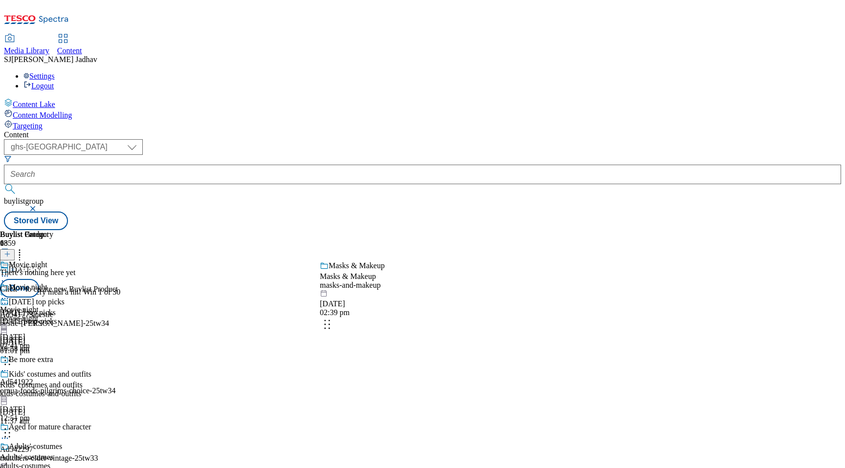
drag, startPoint x: 458, startPoint y: 308, endPoint x: 458, endPoint y: 237, distance: 71.9
click at [458, 230] on body "Icons icon_account icon_add icon_backward_link icon_basket icon_benefits icon_c…" at bounding box center [422, 117] width 837 height 226
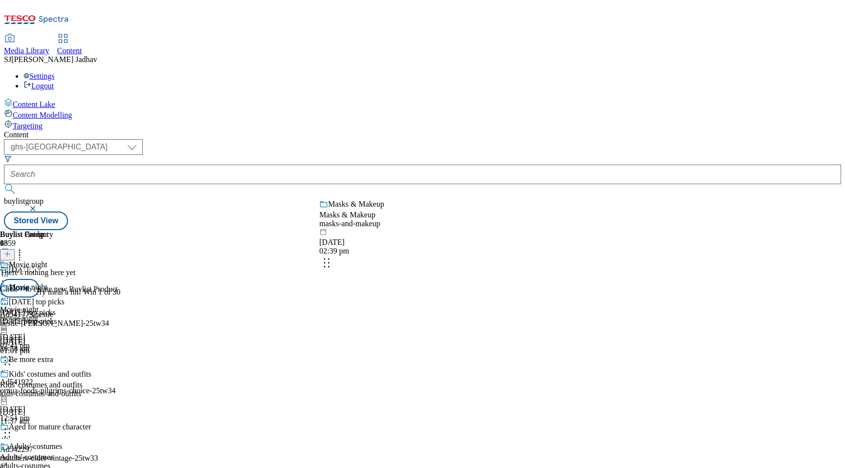
drag, startPoint x: 455, startPoint y: 367, endPoint x: 453, endPoint y: 251, distance: 116.4
click at [454, 230] on body "Icons icon_account icon_add icon_backward_link icon_basket icon_benefits icon_c…" at bounding box center [422, 117] width 837 height 226
drag, startPoint x: 457, startPoint y: 421, endPoint x: 457, endPoint y: 282, distance: 139.8
click at [457, 230] on body "Icons icon_account icon_add icon_backward_link icon_basket icon_benefits icon_c…" at bounding box center [422, 117] width 837 height 226
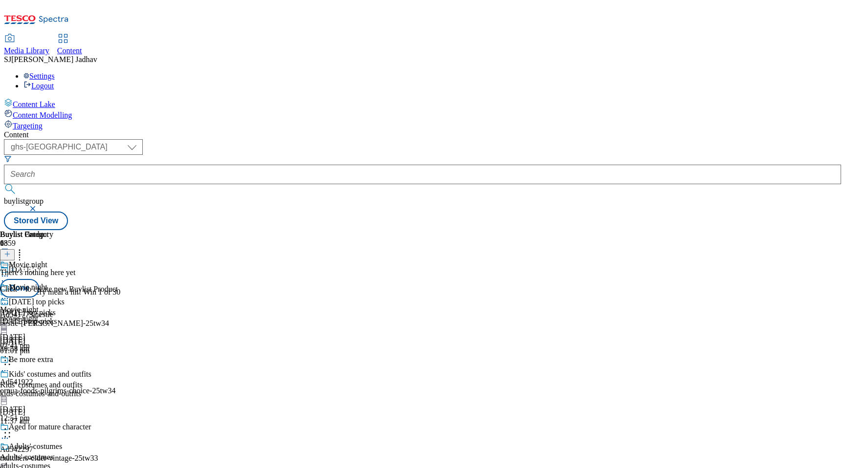
scroll to position [966, 0]
drag, startPoint x: 455, startPoint y: 422, endPoint x: 451, endPoint y: 241, distance: 180.9
click at [452, 230] on body "Icons icon_account icon_add icon_backward_link icon_basket icon_benefits icon_c…" at bounding box center [422, 117] width 837 height 226
drag, startPoint x: 455, startPoint y: 368, endPoint x: 452, endPoint y: 219, distance: 148.7
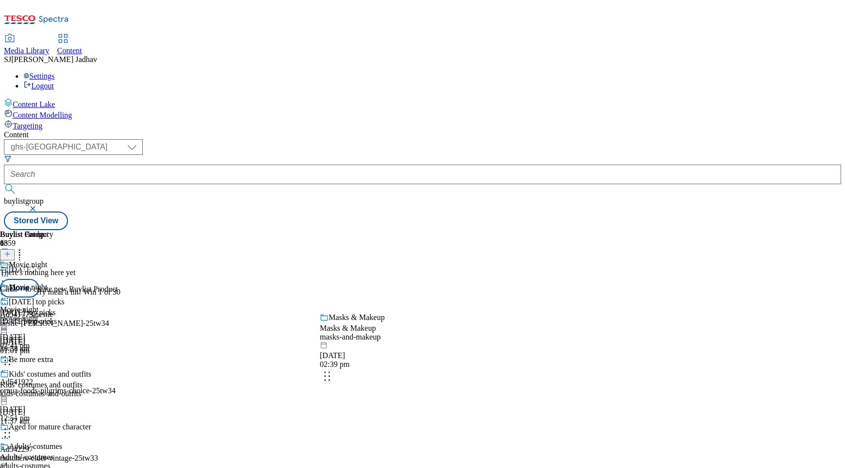
click at [454, 219] on body "Icons icon_account icon_add icon_backward_link icon_basket icon_benefits icon_c…" at bounding box center [422, 117] width 837 height 226
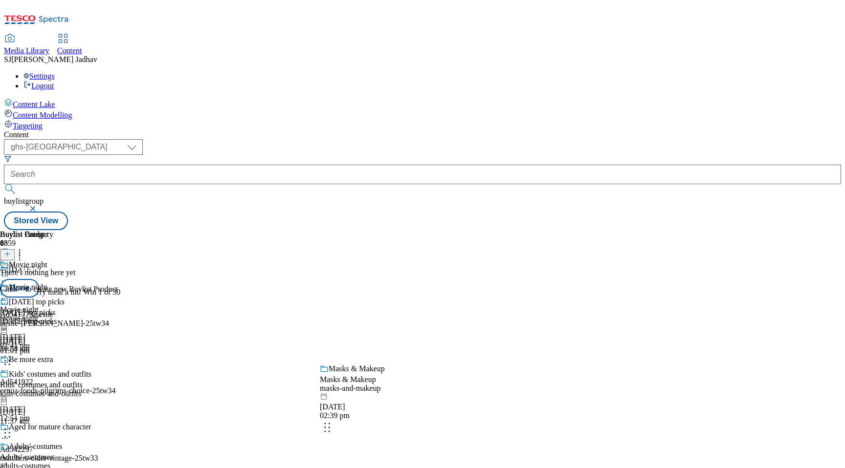
drag, startPoint x: 461, startPoint y: 412, endPoint x: 459, endPoint y: 213, distance: 199.0
click at [460, 214] on body "Icons icon_account icon_add icon_backward_link icon_basket icon_benefits icon_c…" at bounding box center [422, 117] width 837 height 226
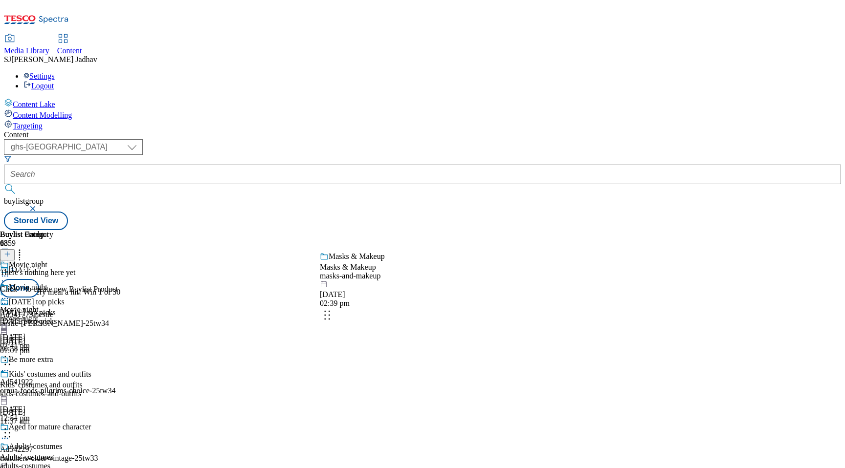
drag, startPoint x: 455, startPoint y: 389, endPoint x: 453, endPoint y: 282, distance: 106.6
click at [453, 230] on body "Icons icon_account icon_add icon_backward_link icon_basket icon_benefits icon_c…" at bounding box center [422, 117] width 837 height 226
drag, startPoint x: 455, startPoint y: 435, endPoint x: 452, endPoint y: 311, distance: 123.2
click at [453, 230] on body "Icons icon_account icon_add icon_backward_link icon_basket icon_benefits icon_c…" at bounding box center [422, 117] width 837 height 226
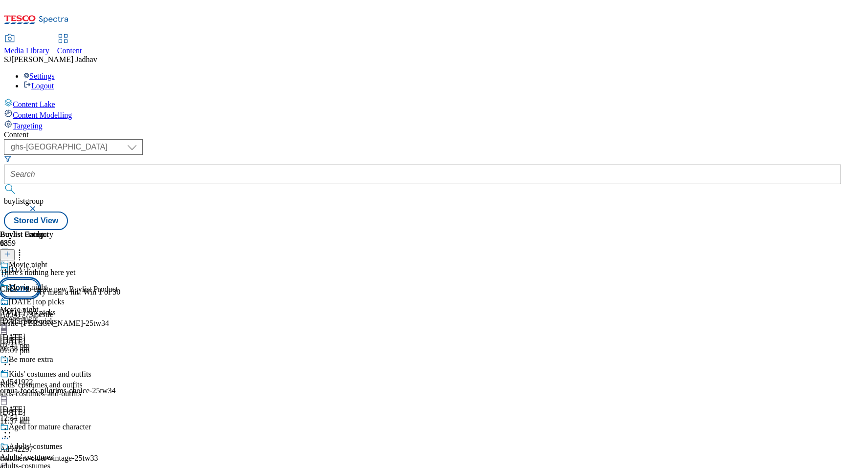
click at [39, 279] on button "Done" at bounding box center [19, 288] width 39 height 19
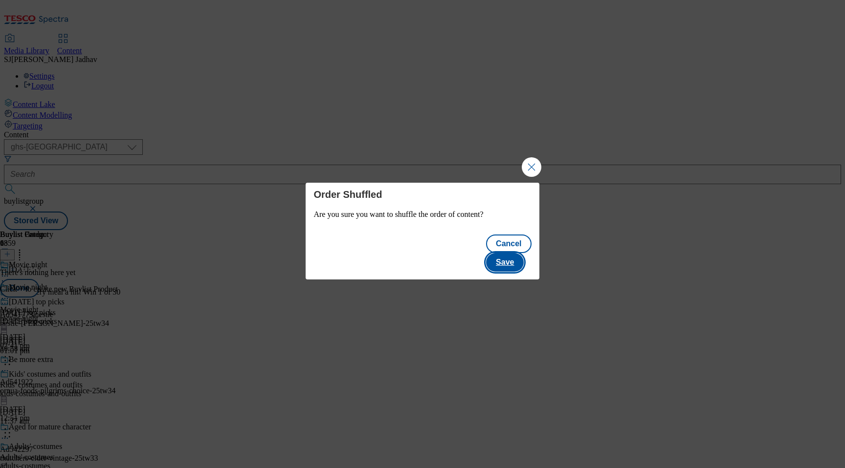
click at [524, 253] on button "Save" at bounding box center [505, 262] width 38 height 19
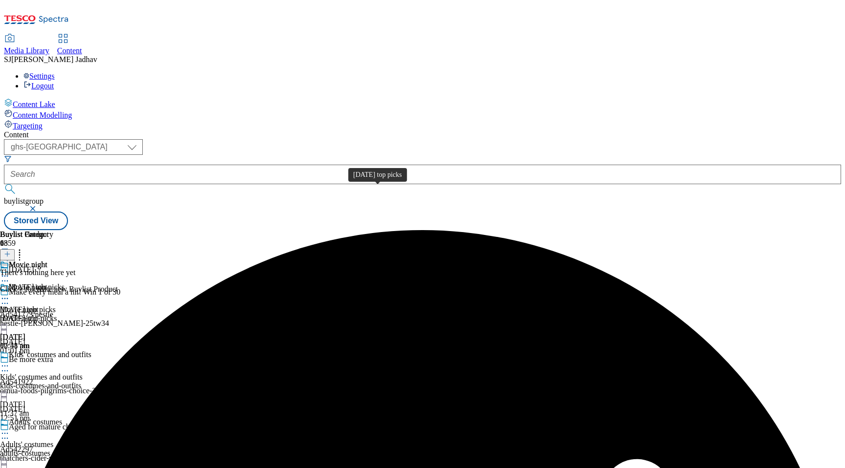
click at [65, 283] on span "[DATE] top picks" at bounding box center [37, 288] width 56 height 11
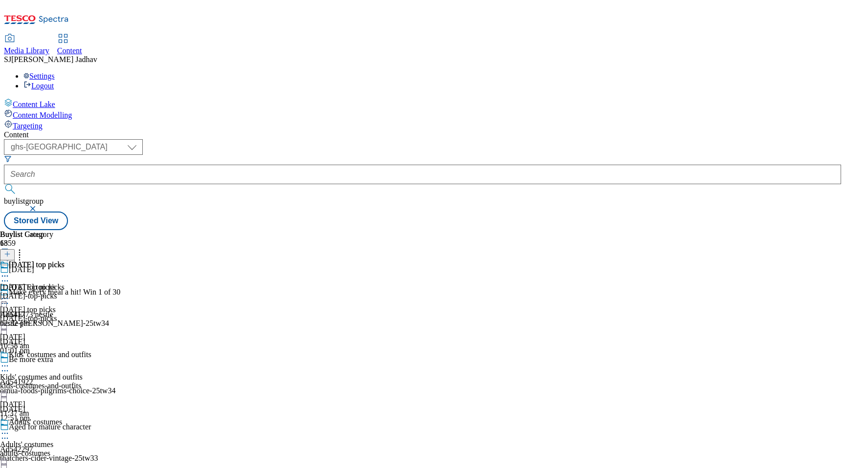
click at [10, 361] on icon at bounding box center [5, 366] width 10 height 10
click at [45, 381] on button "Edit" at bounding box center [33, 386] width 26 height 11
select select "evergreen"
select select "Banner"
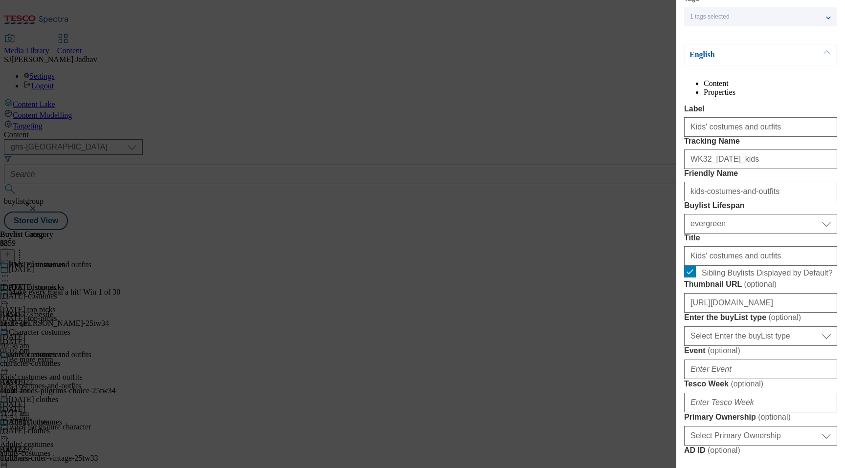
scroll to position [91, 0]
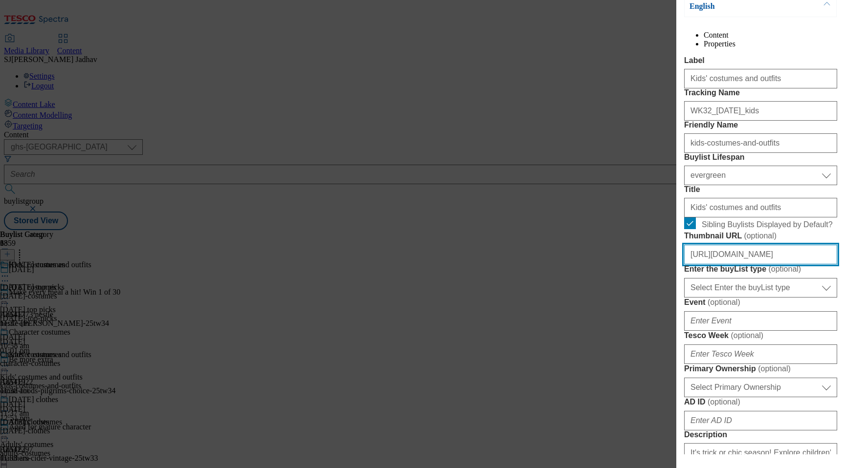
click at [743, 264] on input "[URL][DOMAIN_NAME]" at bounding box center [760, 255] width 153 height 20
paste input "ghs-mktg/76f1bc54-33d2-48d2-a10c-7e9dfedadb5c"
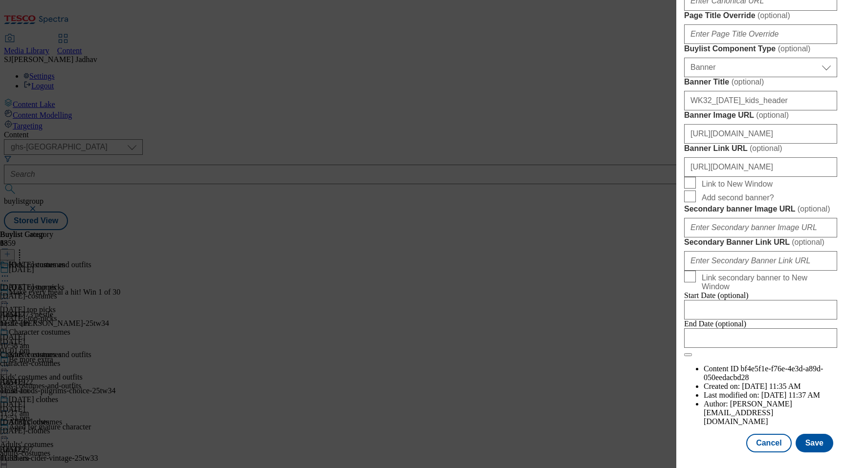
scroll to position [947, 0]
type input "[URL][DOMAIN_NAME]"
click at [820, 453] on button "Save" at bounding box center [814, 443] width 38 height 19
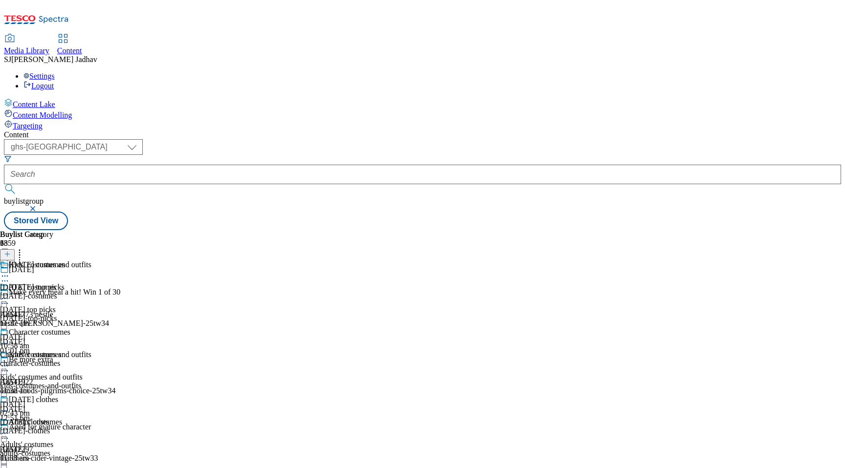
click at [10, 429] on icon at bounding box center [5, 434] width 10 height 10
click at [42, 451] on span "Edit" at bounding box center [35, 454] width 11 height 7
select select "evergreen"
select select "Banner"
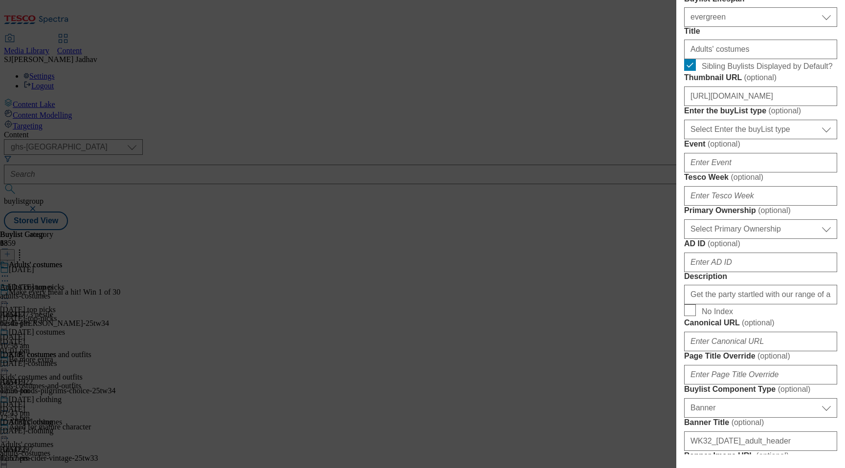
scroll to position [274, 0]
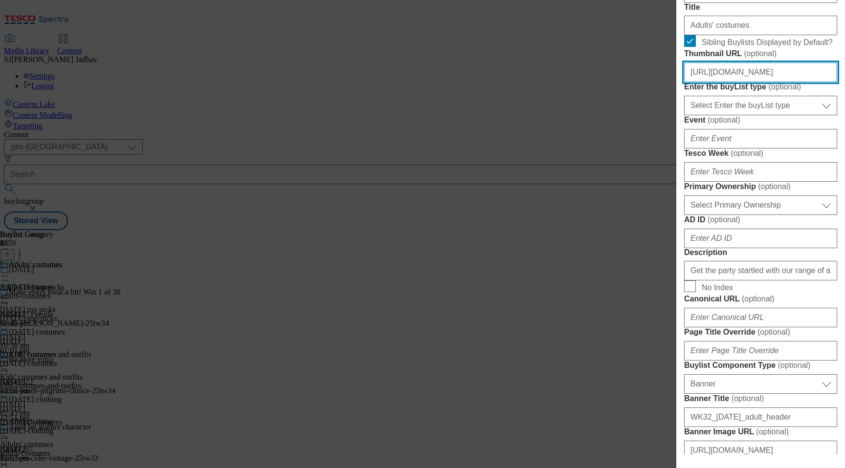
click at [742, 82] on input "[URL][DOMAIN_NAME]" at bounding box center [760, 73] width 153 height 20
paste input "ghs-mktg/a3036469-326a-47cb-8603-808097da70ce"
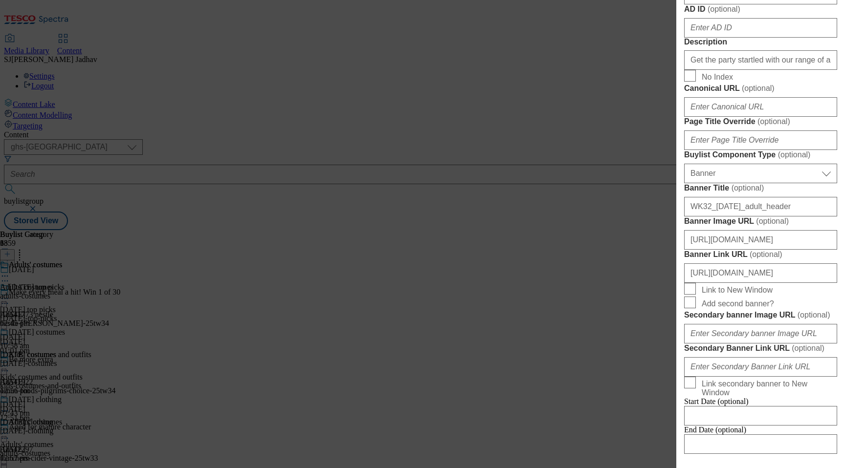
scroll to position [947, 0]
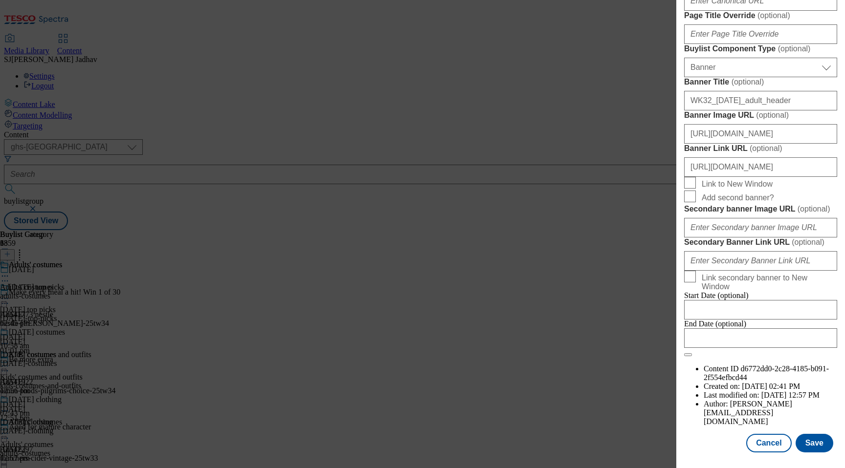
type input "[URL][DOMAIN_NAME]"
click at [812, 455] on div "Modal" at bounding box center [760, 462] width 169 height 14
click at [810, 439] on button "Save" at bounding box center [814, 443] width 38 height 19
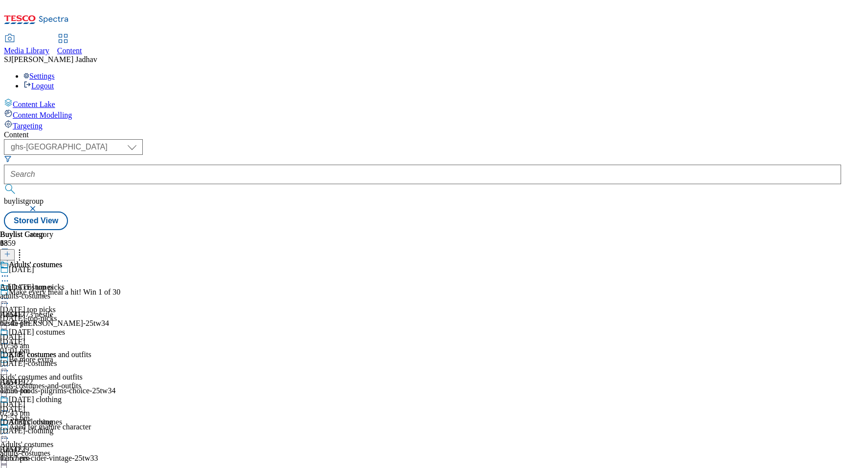
scroll to position [167, 0]
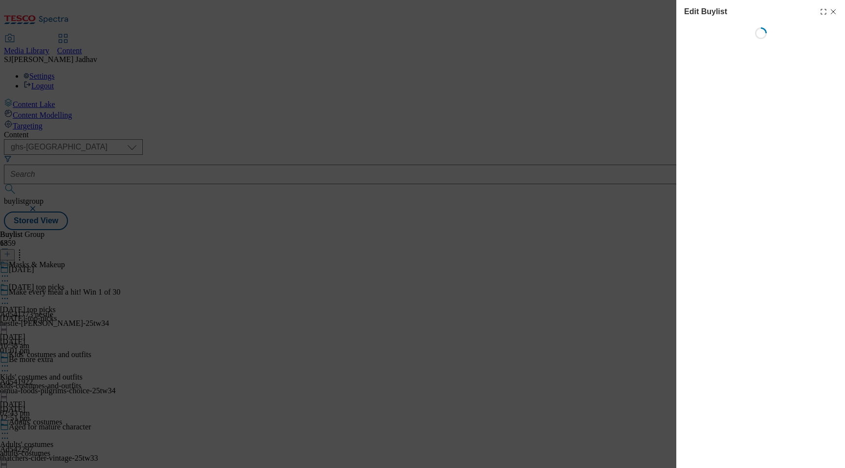
select select "seasonal"
select select "Banner"
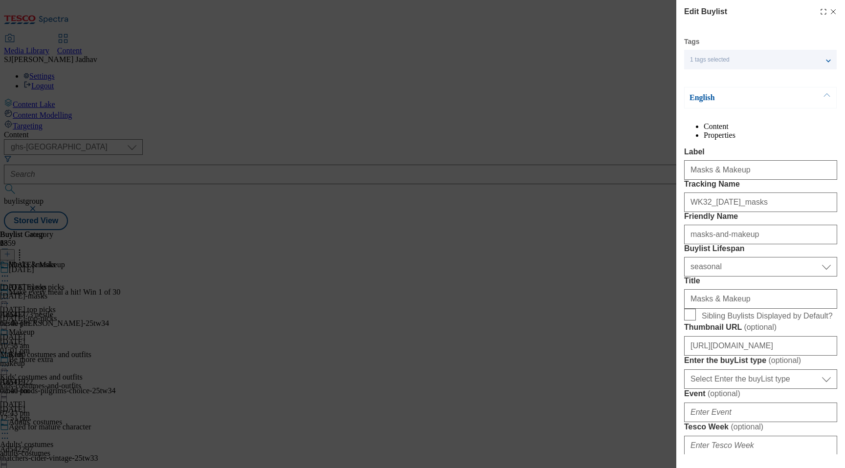
scroll to position [112, 0]
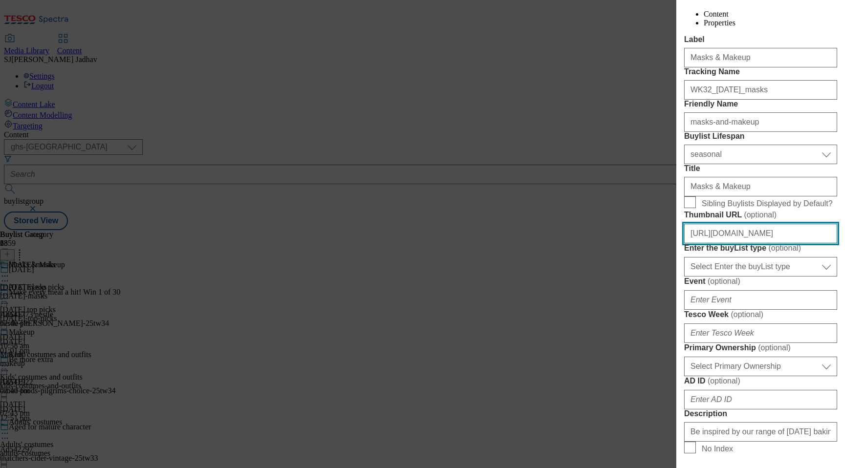
click at [770, 243] on input "[URL][DOMAIN_NAME]" at bounding box center [760, 234] width 153 height 20
paste input "ghs-mktg/74e02bab-6038-4420-a802-98c9db916c9b/BL-Halloween25-GHS-Header-225x225…"
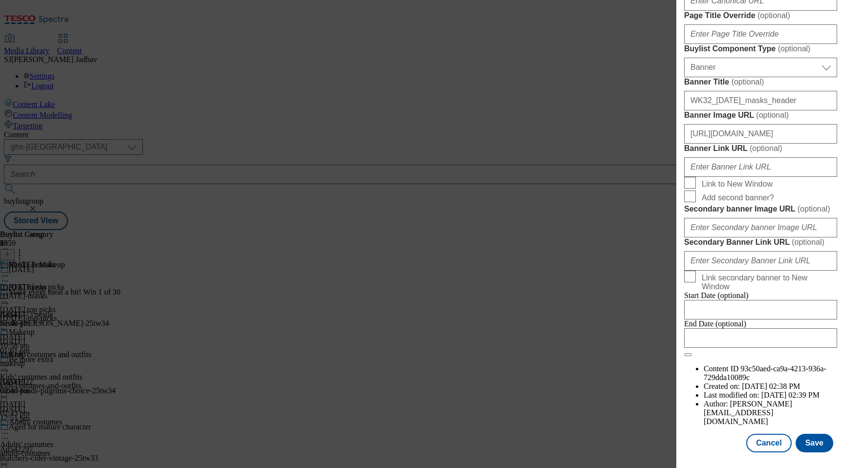
scroll to position [947, 0]
type input "[URL][DOMAIN_NAME]"
click at [819, 439] on button "Save" at bounding box center [814, 443] width 38 height 19
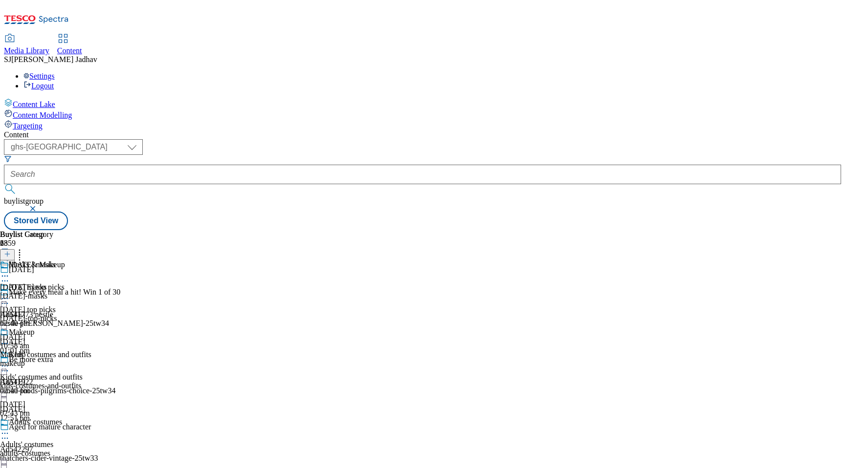
scroll to position [461, 0]
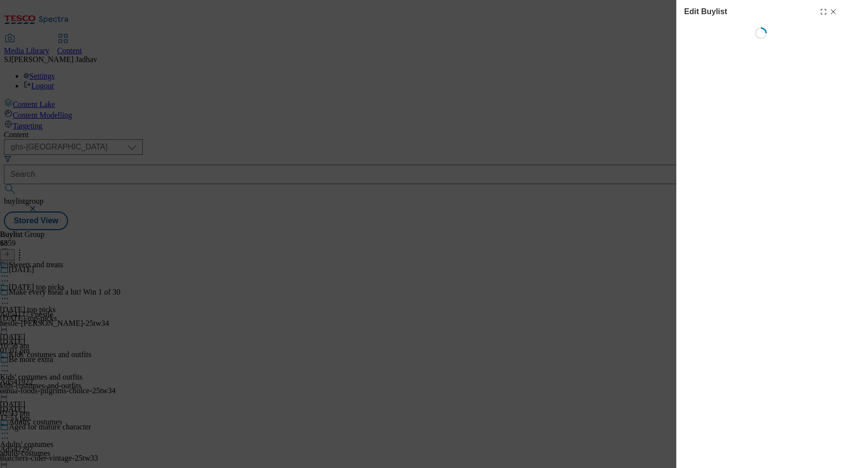
select select "seasonal"
select select "Banner"
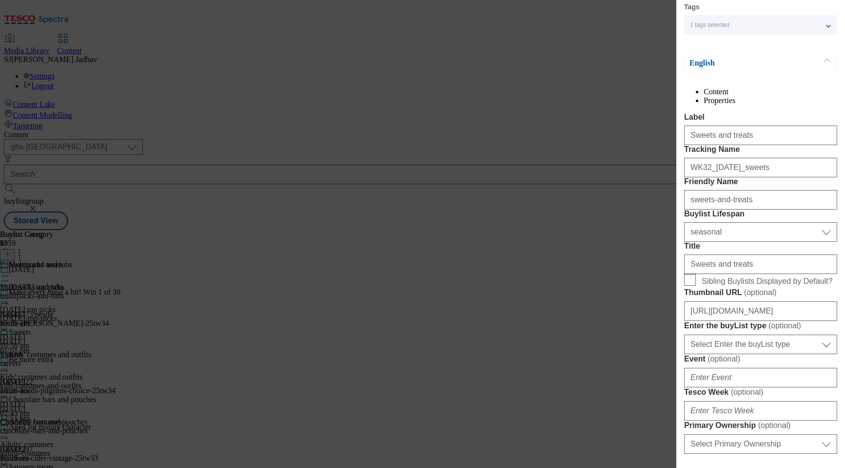
scroll to position [67, 0]
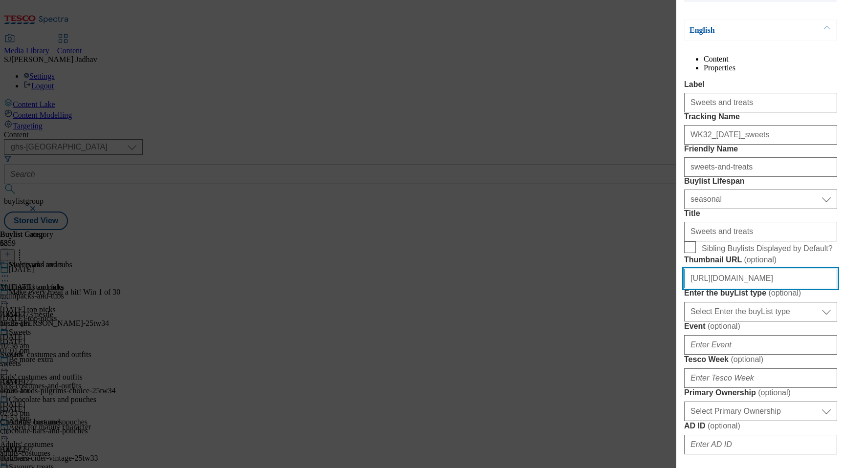
click at [744, 288] on input "[URL][DOMAIN_NAME]" at bounding box center [760, 279] width 153 height 20
click at [740, 288] on input "[URL][DOMAIN_NAME]" at bounding box center [760, 279] width 153 height 20
paste input "[URL][DOMAIN_NAME]"
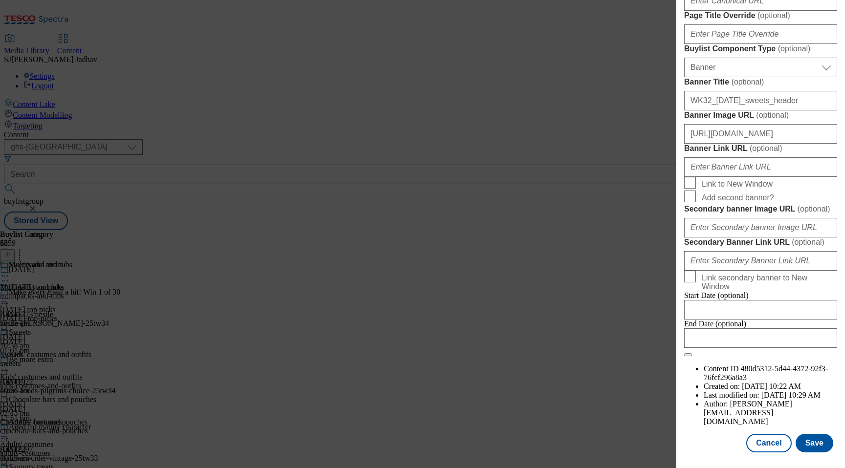
scroll to position [947, 0]
type input "[URL][DOMAIN_NAME]"
click at [811, 444] on button "Save" at bounding box center [814, 443] width 38 height 19
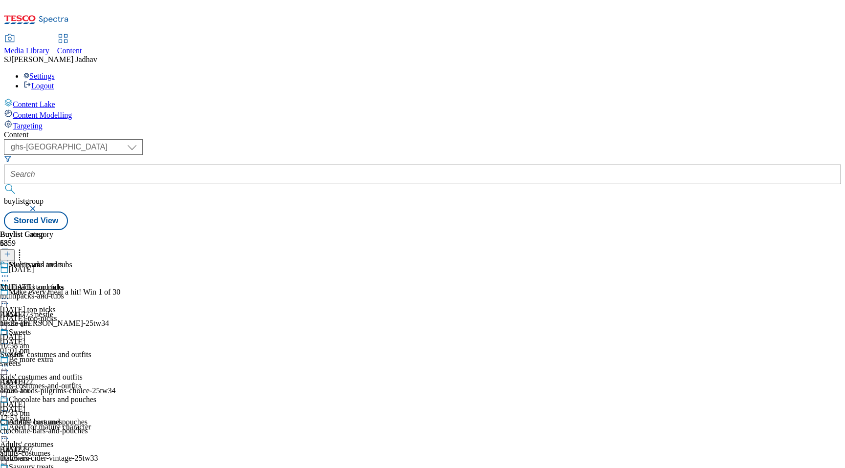
scroll to position [500, 0]
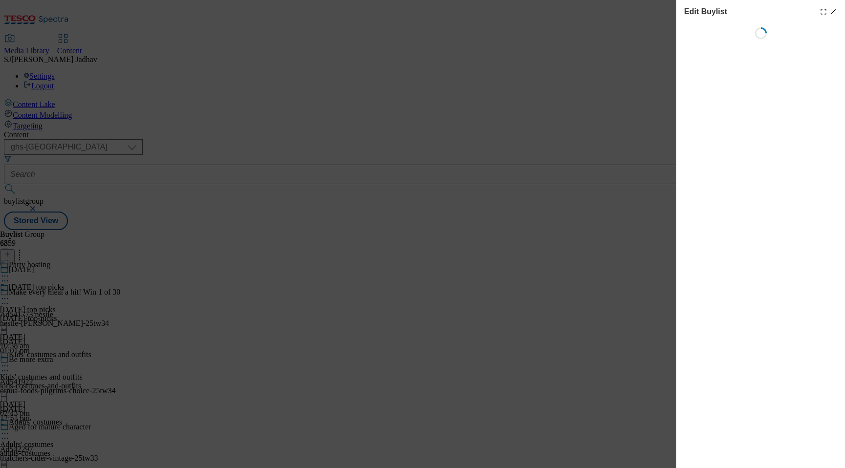
select select "seasonal"
select select "Banner"
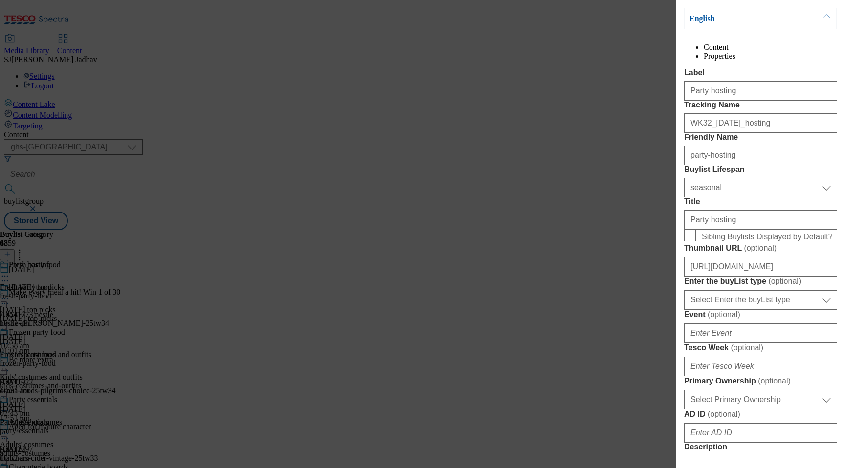
scroll to position [90, 0]
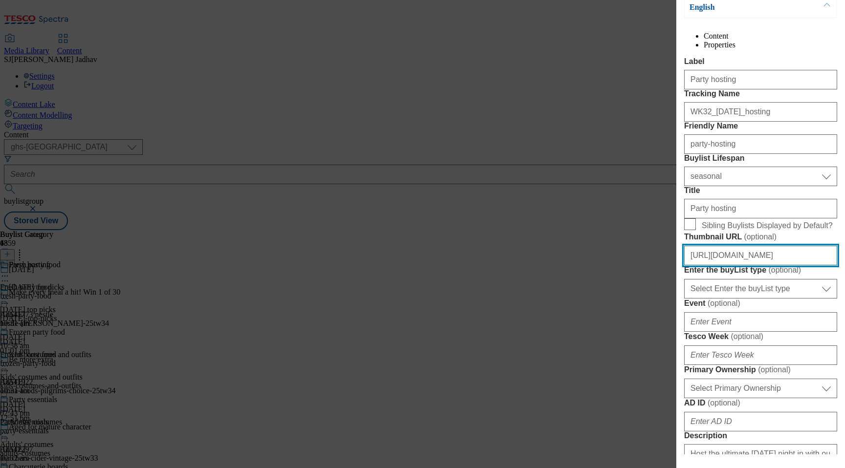
click at [764, 265] on input "[URL][DOMAIN_NAME]" at bounding box center [760, 256] width 153 height 20
paste input "ghs-mktg/264c47db-168e-481f-8ebb-b94b15166858/BL-Halloween25-GHS-Header-225x225…"
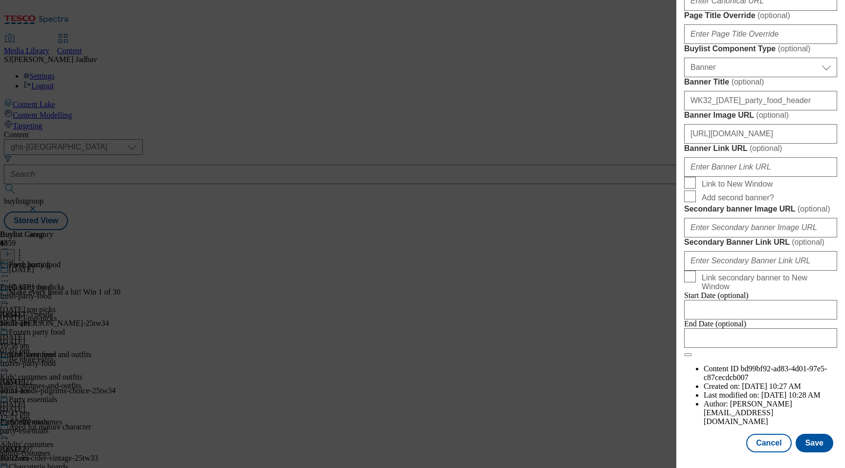
scroll to position [930, 0]
type input "[URL][DOMAIN_NAME]"
click at [811, 450] on button "Save" at bounding box center [814, 443] width 38 height 19
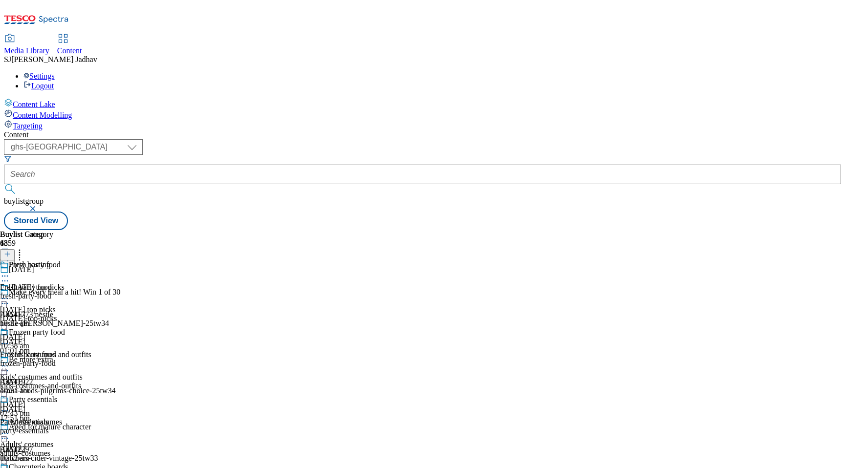
scroll to position [648, 0]
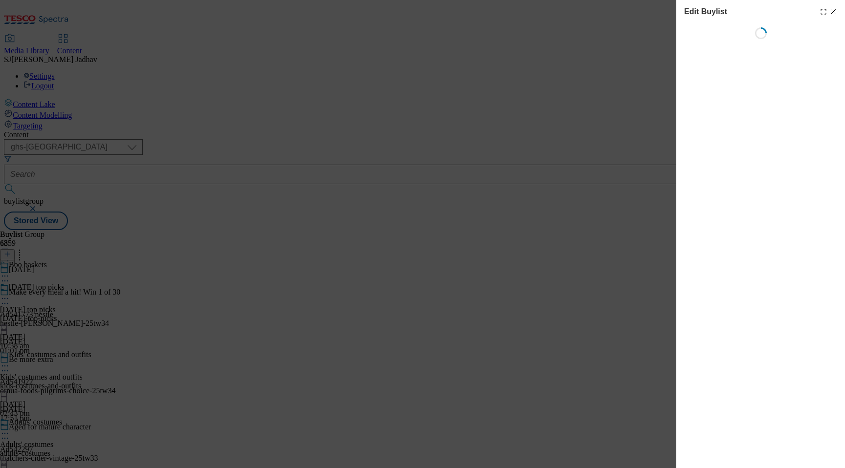
select select "seasonal"
select select "Banner"
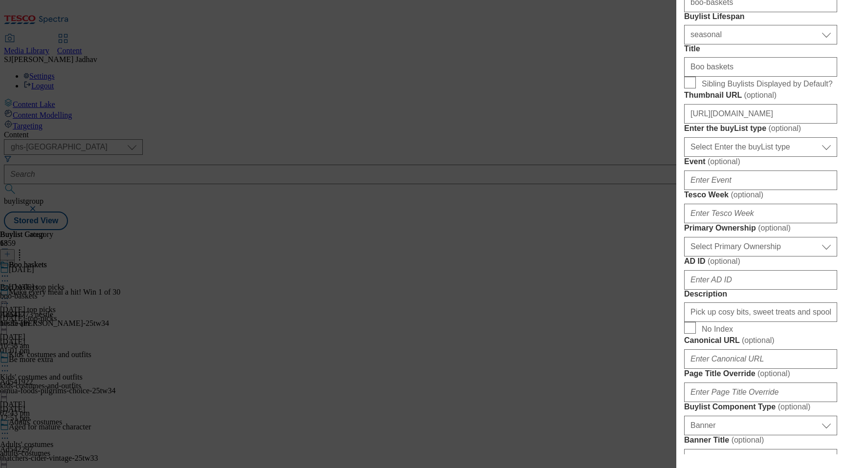
scroll to position [273, 0]
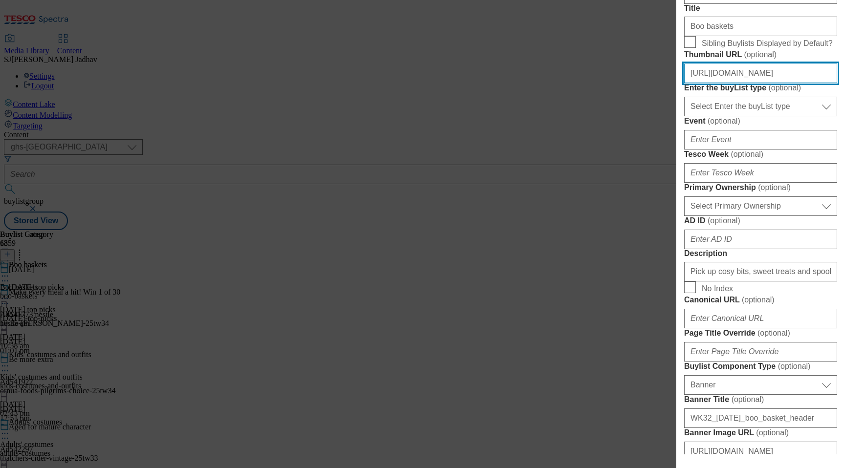
click at [738, 83] on input "[URL][DOMAIN_NAME]" at bounding box center [760, 74] width 153 height 20
paste input "ghs-mktg/e4f7d593-1791-4cbf-bf32-5ddf9cc0913c/BL-Halloween25-GHS-Header-225x225…"
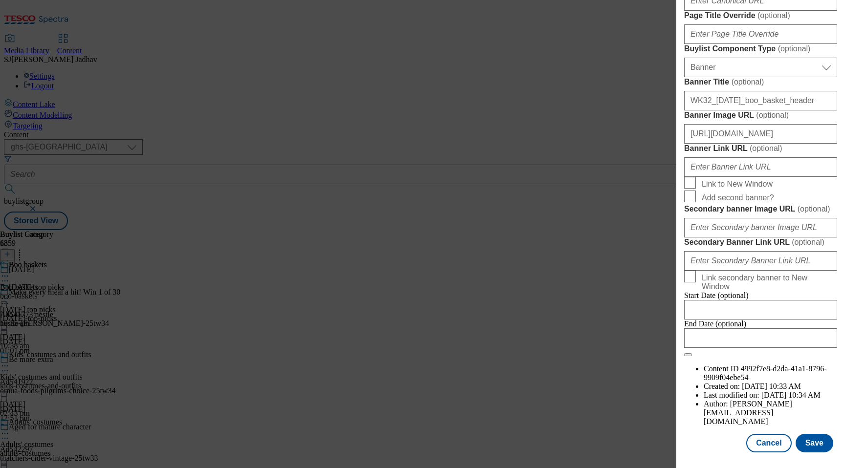
scroll to position [944, 0]
type input "[URL][DOMAIN_NAME]"
click at [820, 451] on button "Save" at bounding box center [814, 443] width 38 height 19
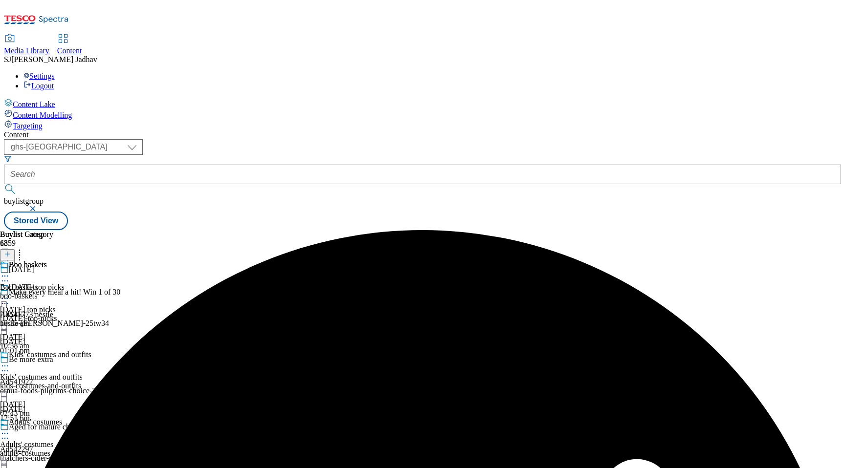
scroll to position [663, 0]
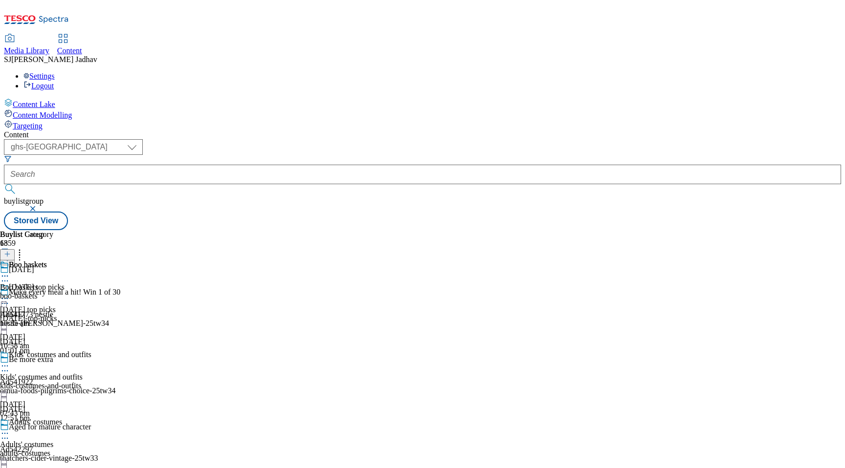
select select "evergreen"
select select "Banner"
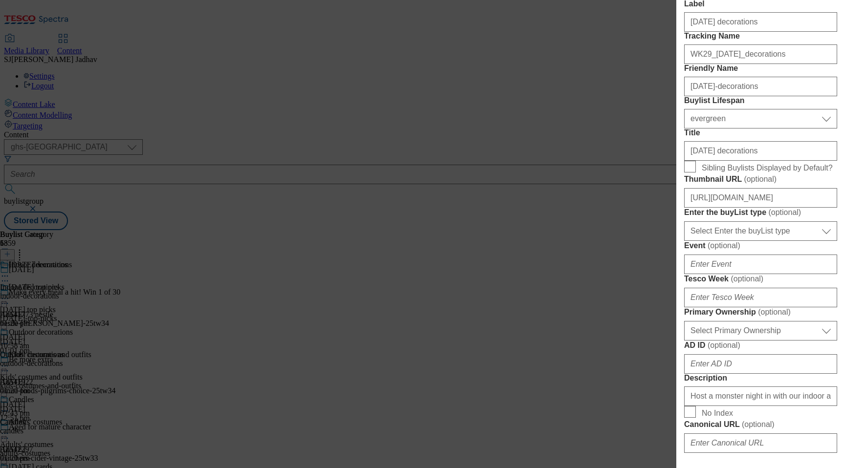
scroll to position [170, 0]
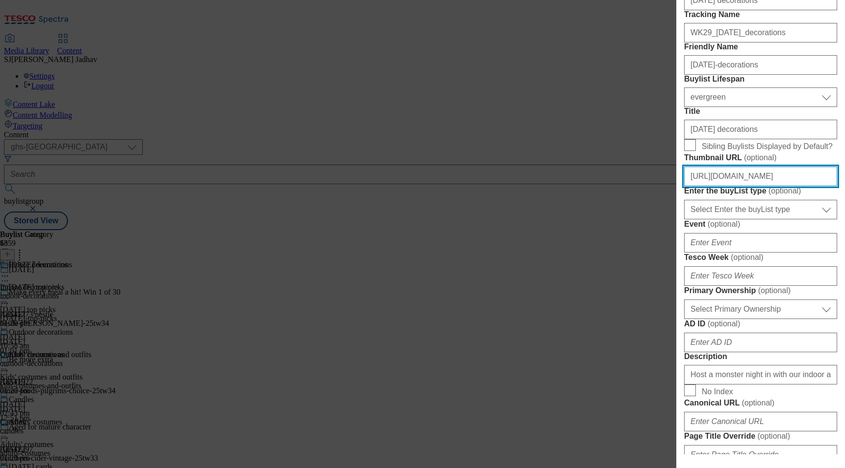
click at [743, 186] on input "[URL][DOMAIN_NAME]" at bounding box center [760, 177] width 153 height 20
paste input "ghs-mktg/0565c67b-3ade-4e59-b896-4326f457b9d8/BL-Halloween25-GHS-Header-225x225…"
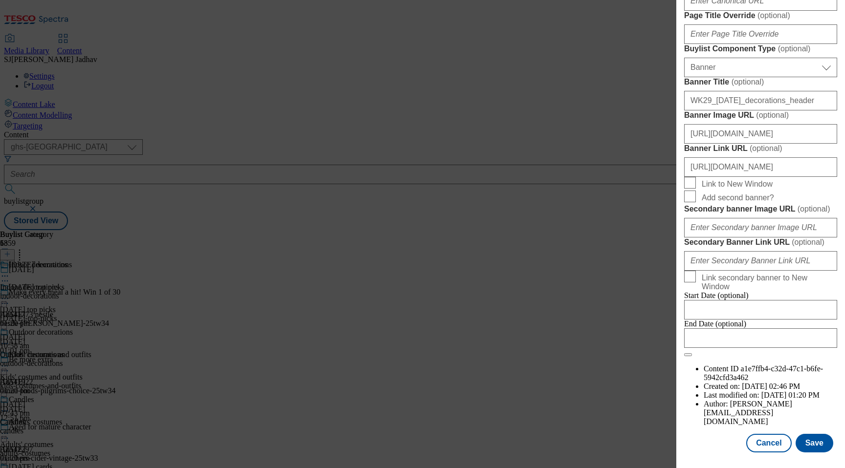
scroll to position [947, 0]
type input "[URL][DOMAIN_NAME]"
click at [815, 449] on button "Save" at bounding box center [814, 443] width 38 height 19
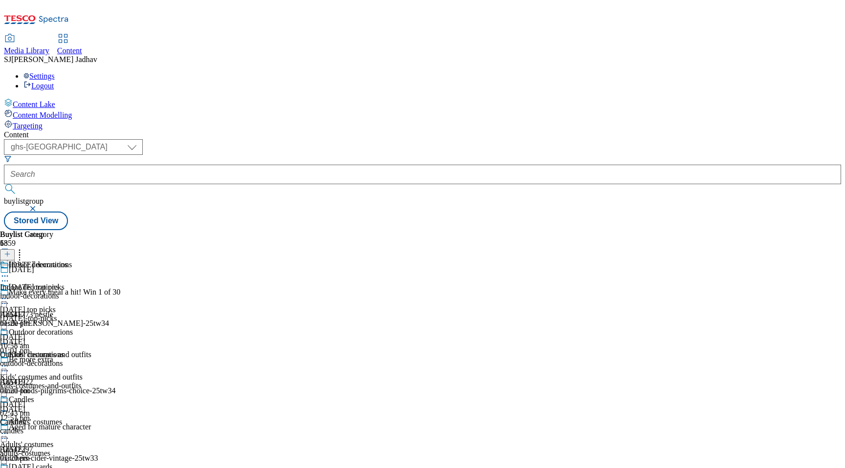
scroll to position [865, 0]
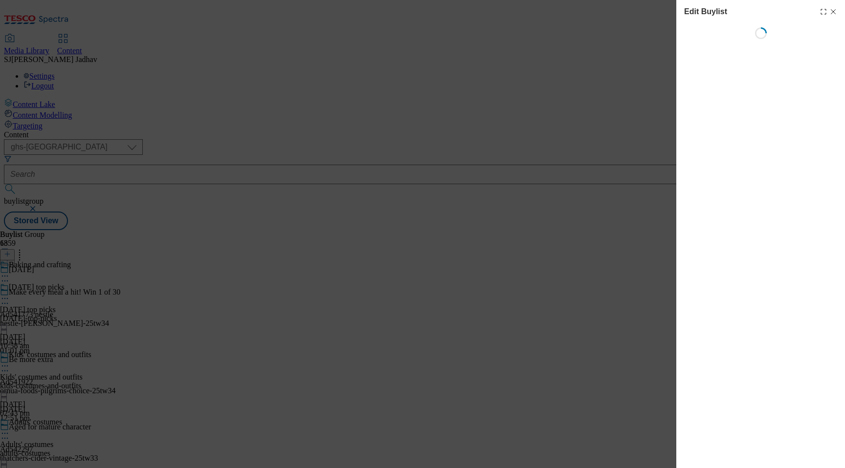
select select "seasonal"
select select "Banner"
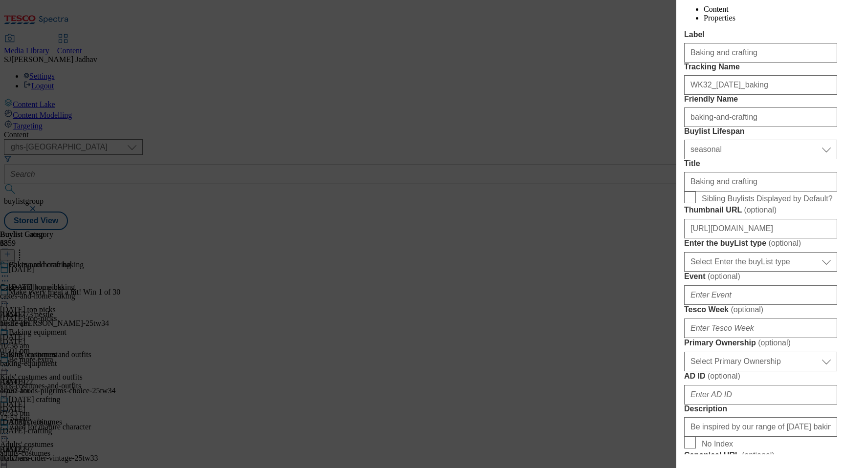
scroll to position [126, 0]
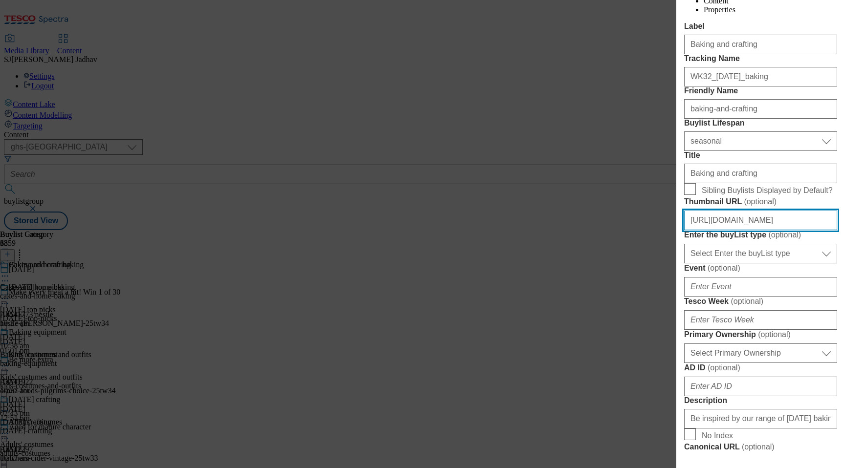
click at [742, 230] on input "[URL][DOMAIN_NAME]" at bounding box center [760, 221] width 153 height 20
paste input "ghs-mktg/fafa7c82-6437-42d1-9a67-6c5f3aff4095/BL-Halloween25-GHS-Header-225x225…"
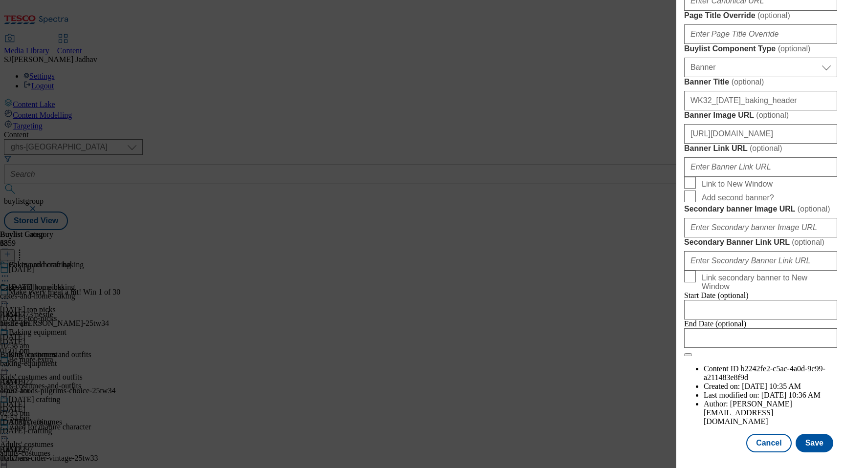
scroll to position [947, 0]
type input "[URL][DOMAIN_NAME]"
click at [805, 434] on button "Save" at bounding box center [814, 443] width 38 height 19
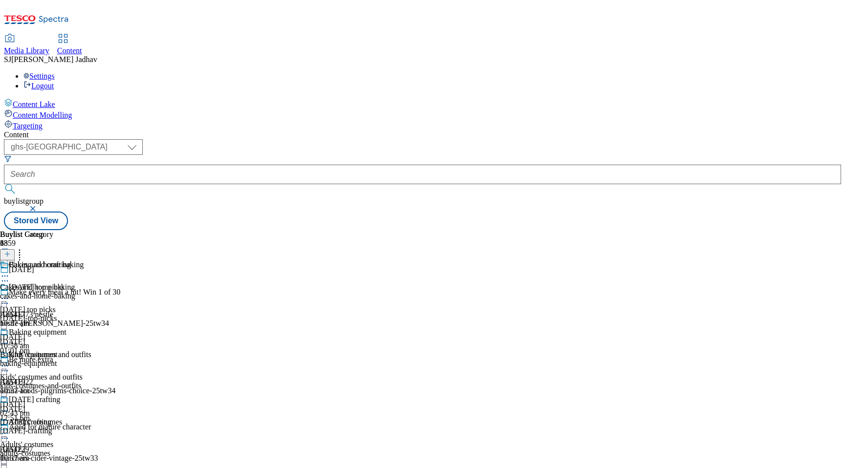
scroll to position [1036, 0]
select select "seasonal"
select select "Banner"
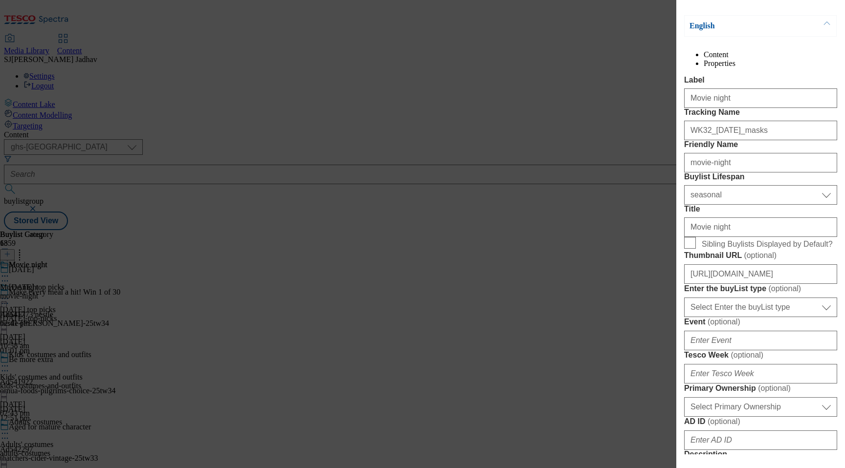
scroll to position [162, 0]
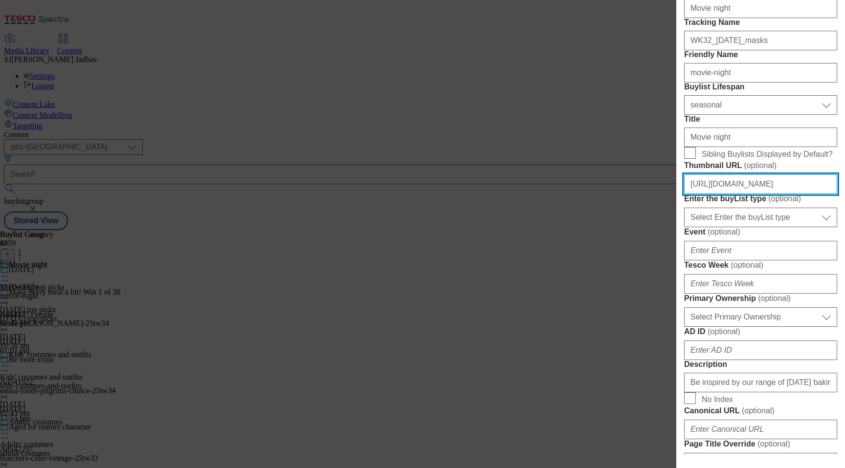
click at [752, 194] on input "[URL][DOMAIN_NAME]" at bounding box center [760, 185] width 153 height 20
paste input "ghs-mktg/781a9090-4cbd-40ea-8482-135f74ffe560/BL-Halloween25-GHS-Header-225x225…"
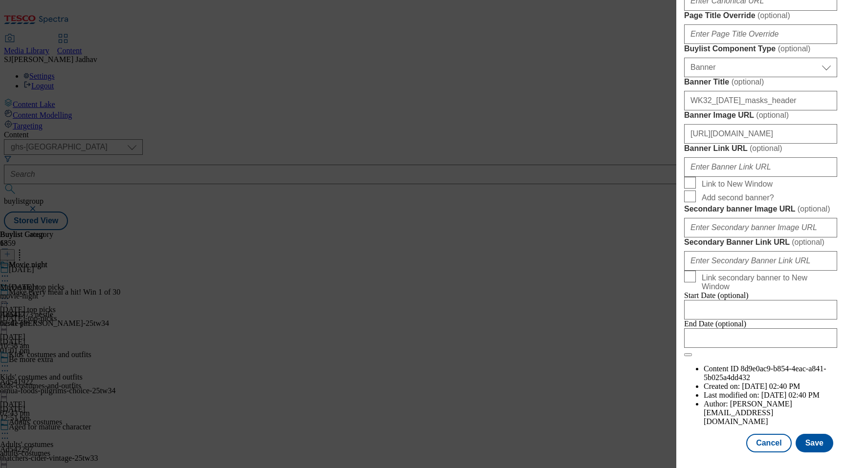
scroll to position [947, 0]
type input "[URL][DOMAIN_NAME]"
click at [813, 442] on button "Save" at bounding box center [814, 443] width 38 height 19
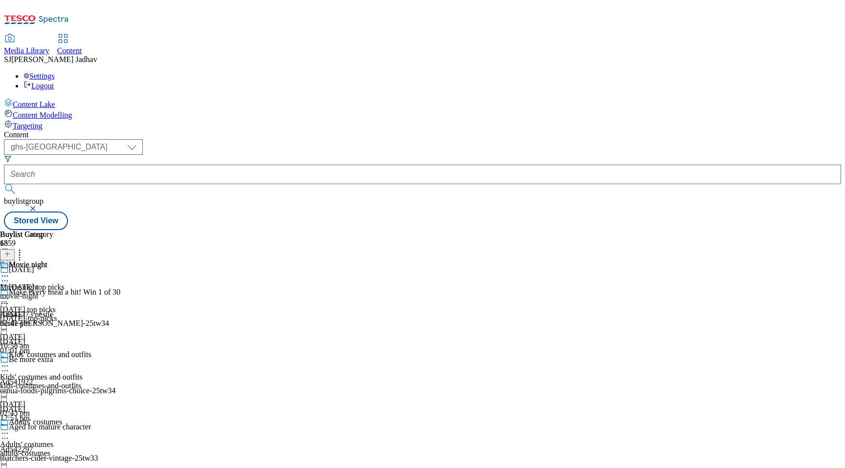
scroll to position [1275, 0]
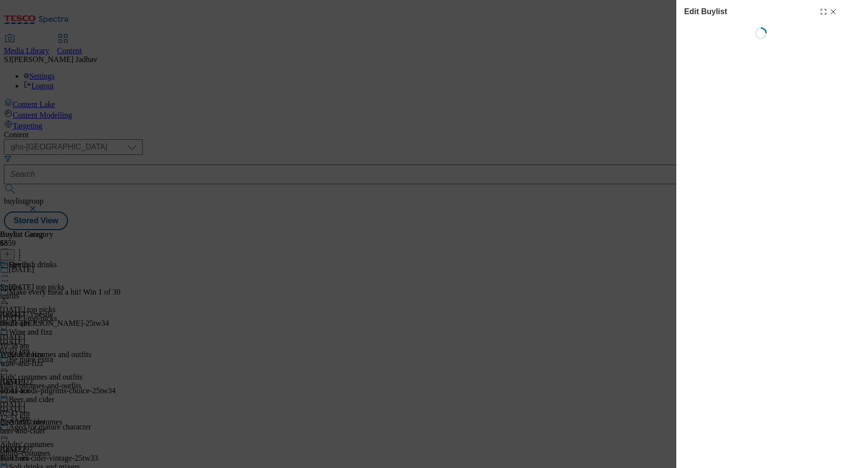
select select "evergreen"
select select "Banner"
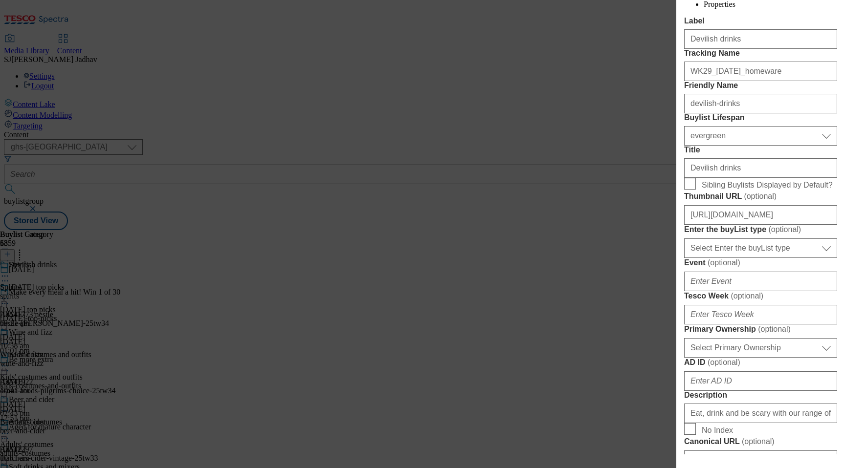
scroll to position [144, 0]
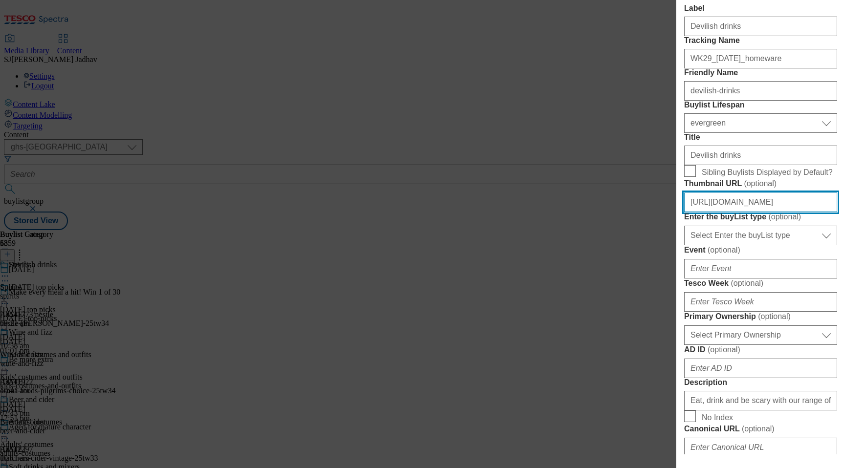
click at [734, 212] on input "[URL][DOMAIN_NAME]" at bounding box center [760, 203] width 153 height 20
type input "[URL][DOMAIN_NAME]"
click at [734, 212] on input "[URL][DOMAIN_NAME]" at bounding box center [760, 203] width 153 height 20
paste input "[URL][DOMAIN_NAME]"
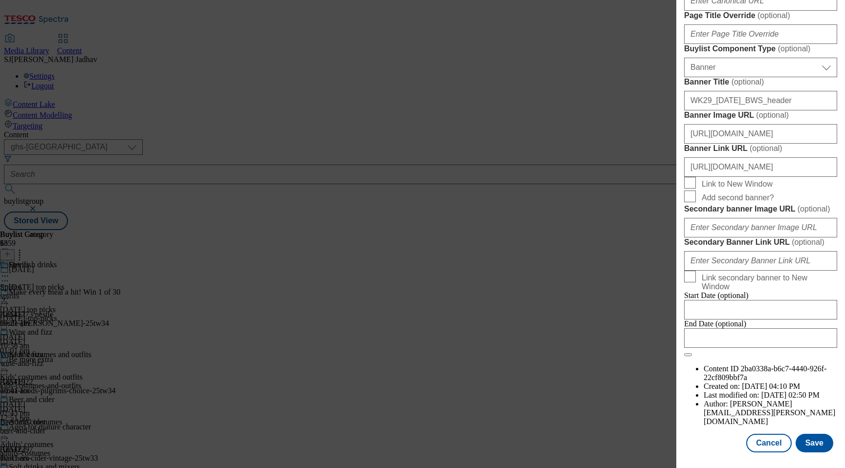
scroll to position [947, 0]
type input "[URL][DOMAIN_NAME]"
click at [813, 436] on button "Save" at bounding box center [814, 443] width 38 height 19
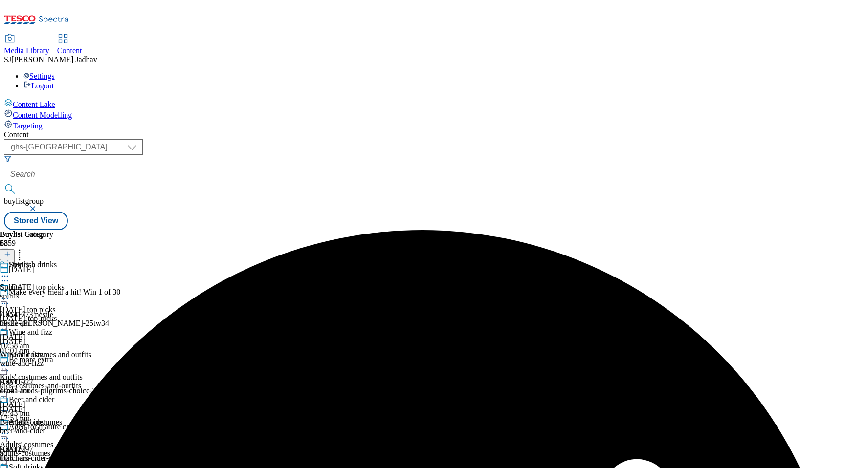
click at [109, 314] on div "[DATE]-top-picks" at bounding box center [54, 318] width 109 height 9
